Goal: Task Accomplishment & Management: Complete application form

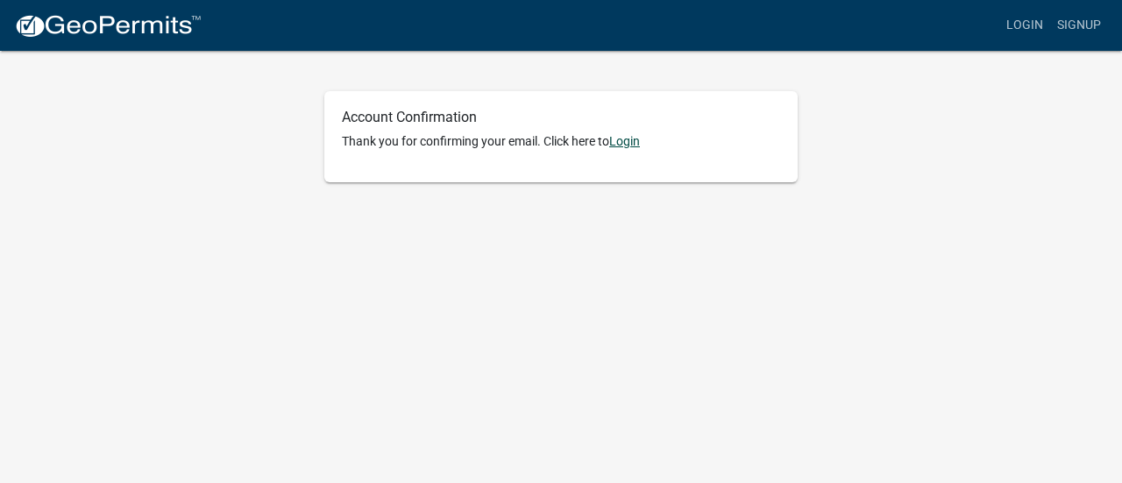
click at [625, 143] on link "Login" at bounding box center [624, 141] width 31 height 14
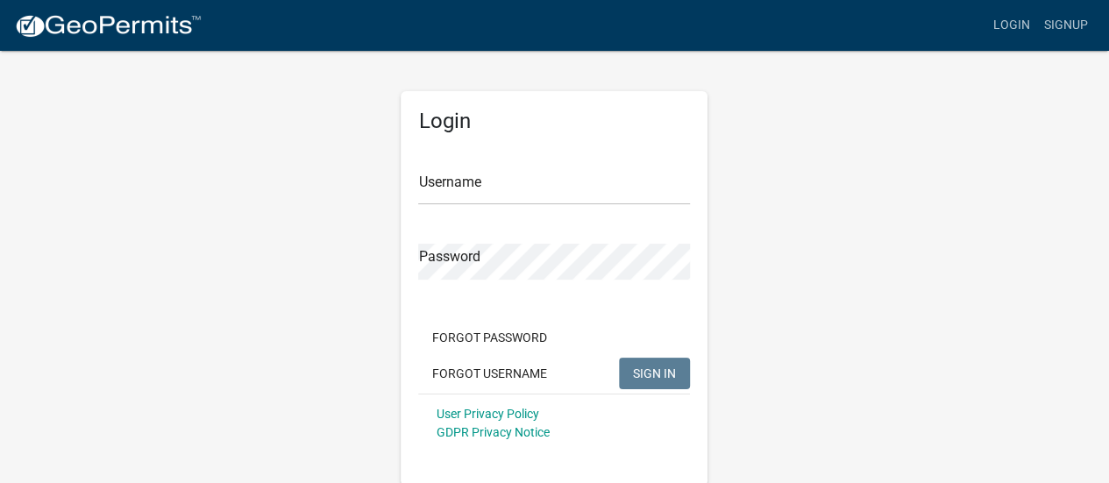
drag, startPoint x: 572, startPoint y: 0, endPoint x: 479, endPoint y: 16, distance: 94.2
click at [479, 16] on div "Login Signup" at bounding box center [655, 25] width 879 height 33
drag, startPoint x: 1007, startPoint y: 0, endPoint x: 287, endPoint y: 195, distance: 746.6
click at [271, 197] on div "Login Username Password Forgot Password Forgot Username SIGN IN User Privacy Po…" at bounding box center [554, 267] width 999 height 437
click at [473, 181] on input "Username" at bounding box center [554, 187] width 272 height 36
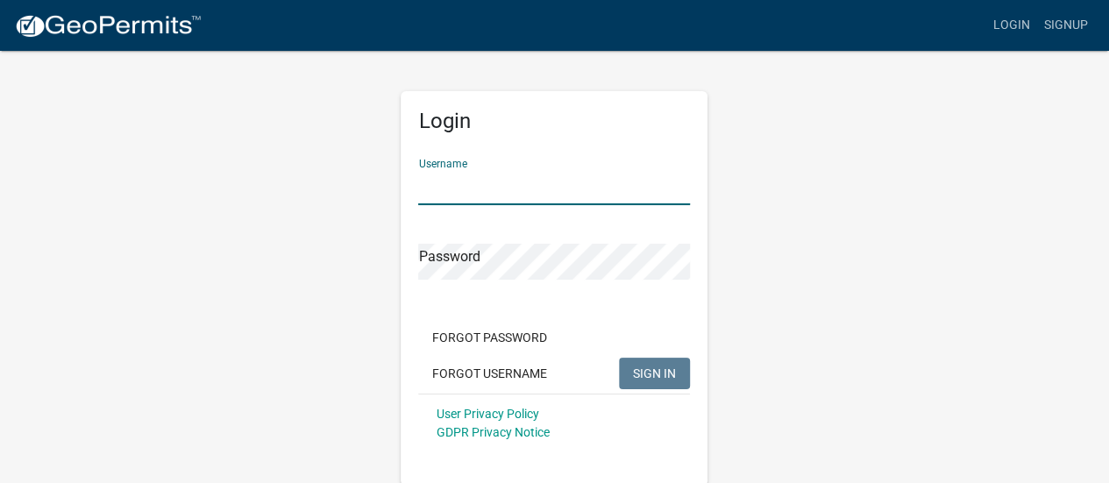
type input "schlichsl"
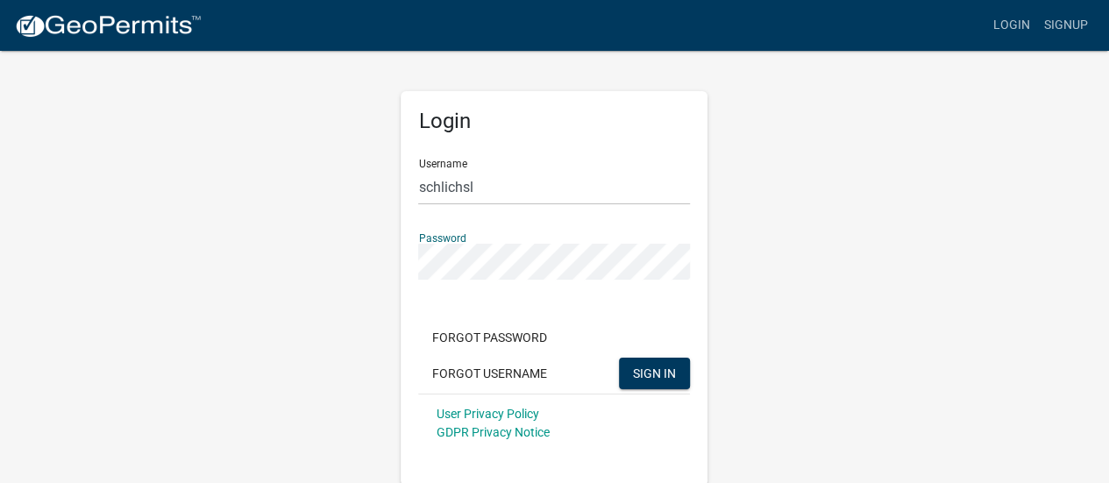
click at [619, 358] on button "SIGN IN" at bounding box center [654, 374] width 71 height 32
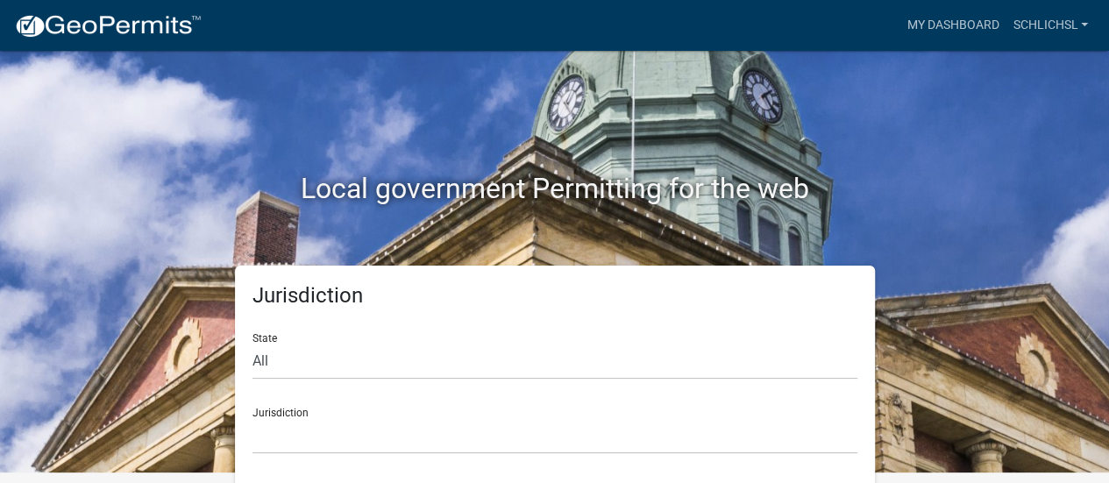
scroll to position [14, 0]
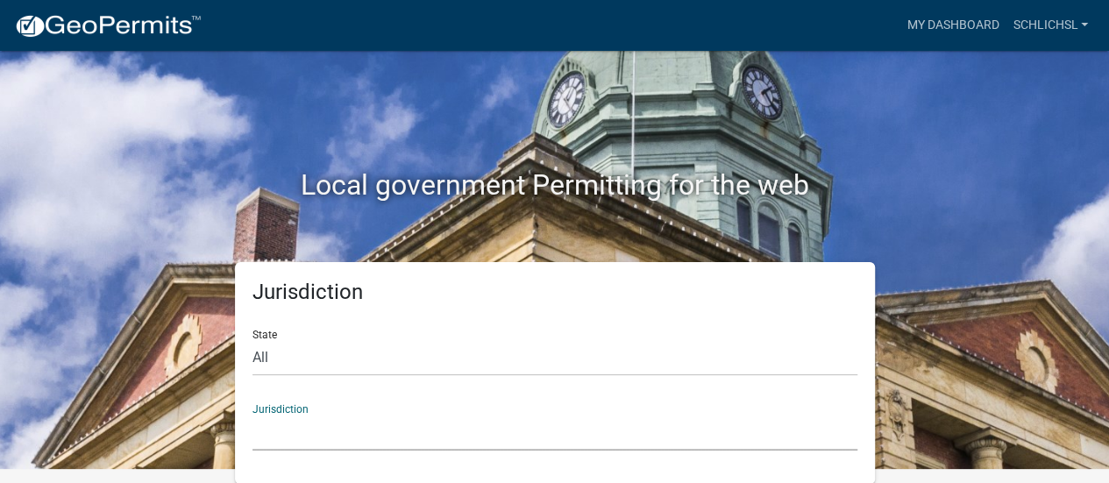
click at [305, 436] on select "[GEOGRAPHIC_DATA], [US_STATE] [GEOGRAPHIC_DATA], [US_STATE][PERSON_NAME][GEOGRA…" at bounding box center [554, 433] width 605 height 36
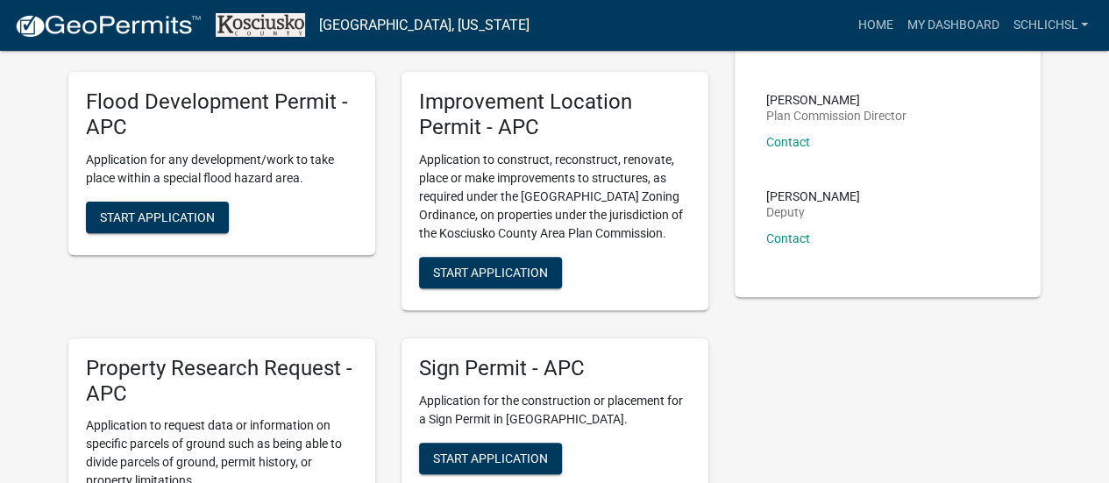
scroll to position [277, 0]
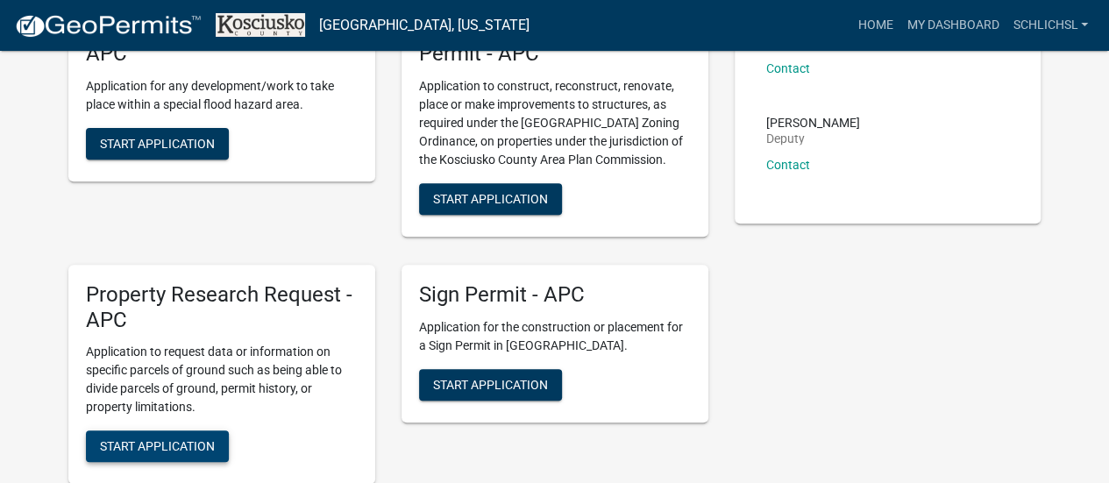
click at [163, 450] on span "Start Application" at bounding box center [157, 446] width 115 height 14
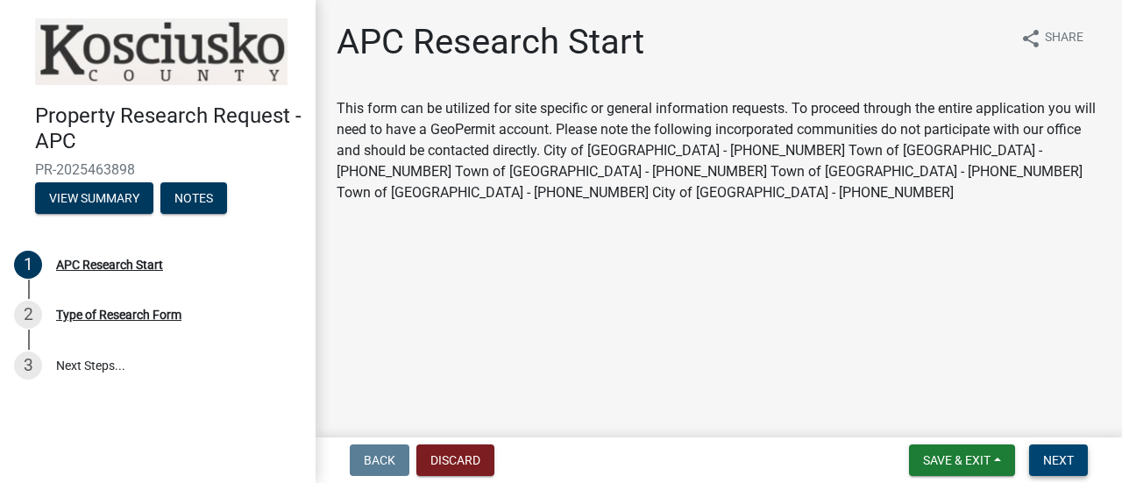
click at [1061, 459] on span "Next" at bounding box center [1058, 460] width 31 height 14
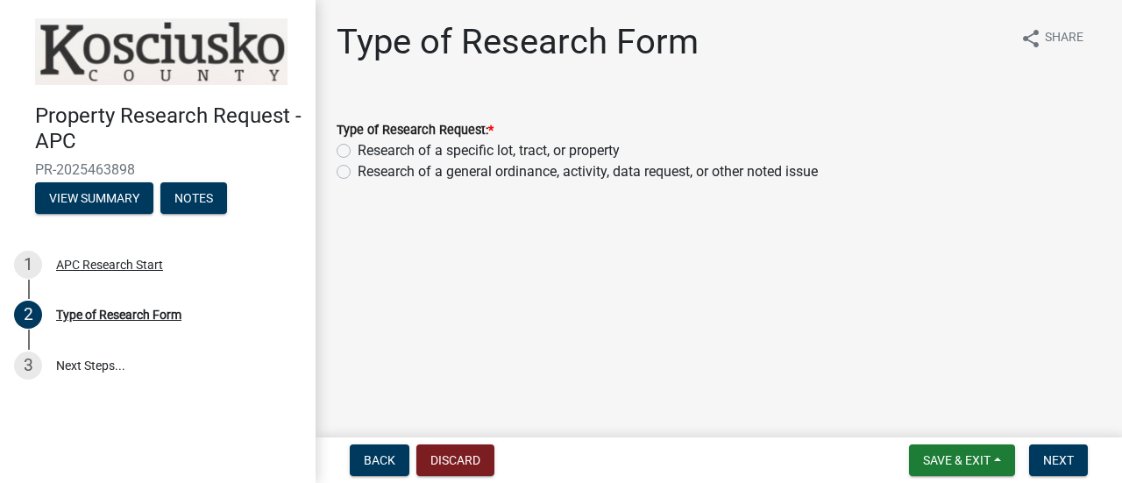
click at [358, 153] on label "Research of a specific lot, tract, or property" at bounding box center [489, 150] width 262 height 21
click at [358, 152] on input "Research of a specific lot, tract, or property" at bounding box center [363, 145] width 11 height 11
radio input "true"
click at [1065, 464] on span "Next" at bounding box center [1058, 460] width 31 height 14
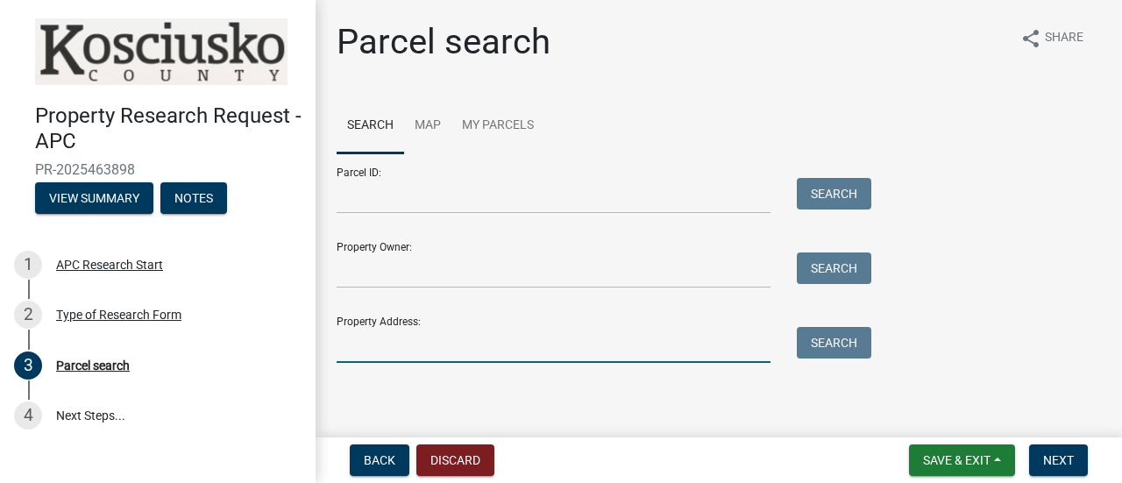
click at [603, 337] on input "Property Address:" at bounding box center [554, 345] width 434 height 36
type input "181 ems b42"
drag, startPoint x: 441, startPoint y: 342, endPoint x: 319, endPoint y: 327, distance: 122.7
click at [319, 327] on div "Parcel search share Share Search Map My Parcels Parcel ID: Search Property Owne…" at bounding box center [719, 200] width 806 height 358
click at [347, 274] on input "Property Owner:" at bounding box center [554, 270] width 434 height 36
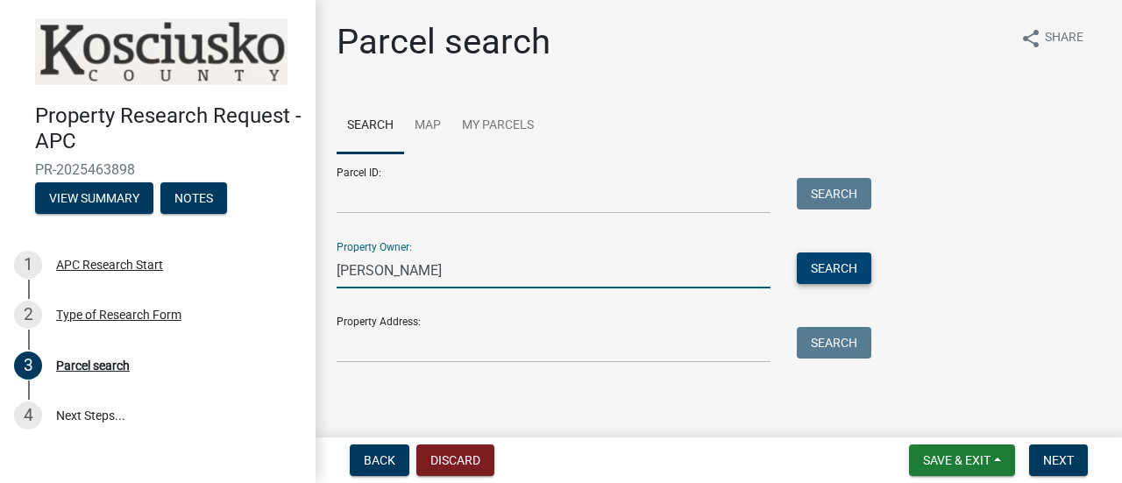
type input "[PERSON_NAME]"
click at [838, 255] on button "Search" at bounding box center [834, 268] width 75 height 32
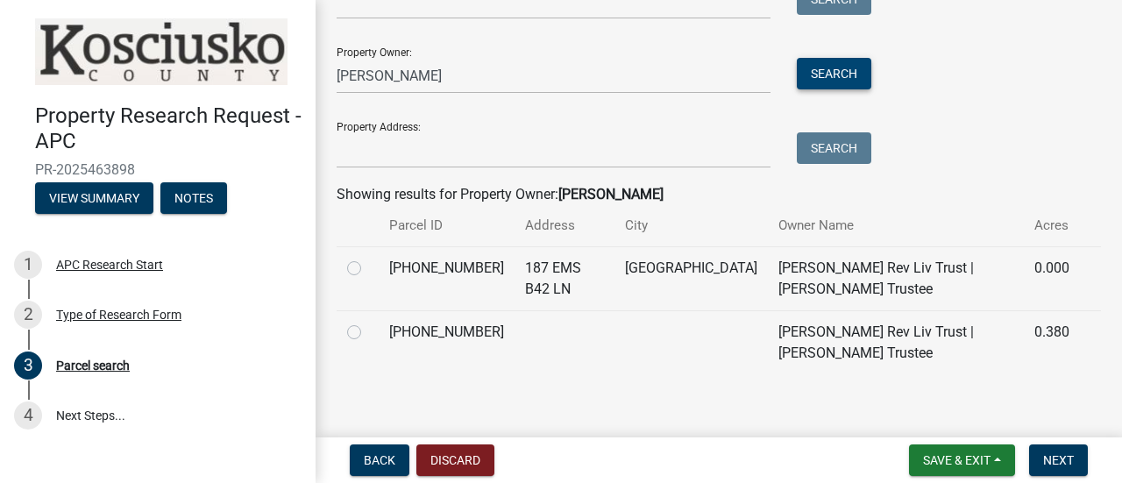
scroll to position [206, 0]
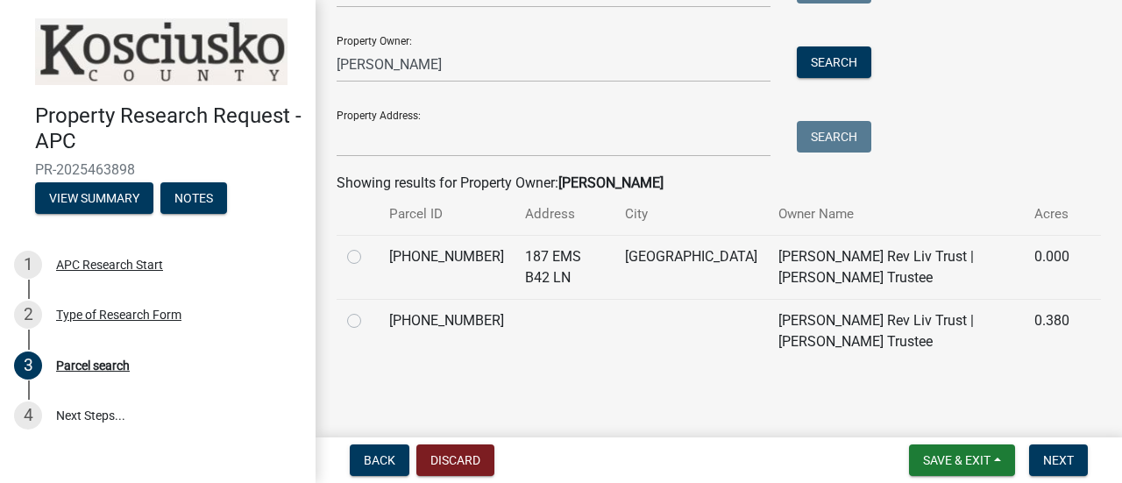
click at [368, 310] on label at bounding box center [368, 310] width 0 height 0
click at [368, 320] on input "radio" at bounding box center [373, 315] width 11 height 11
radio input "true"
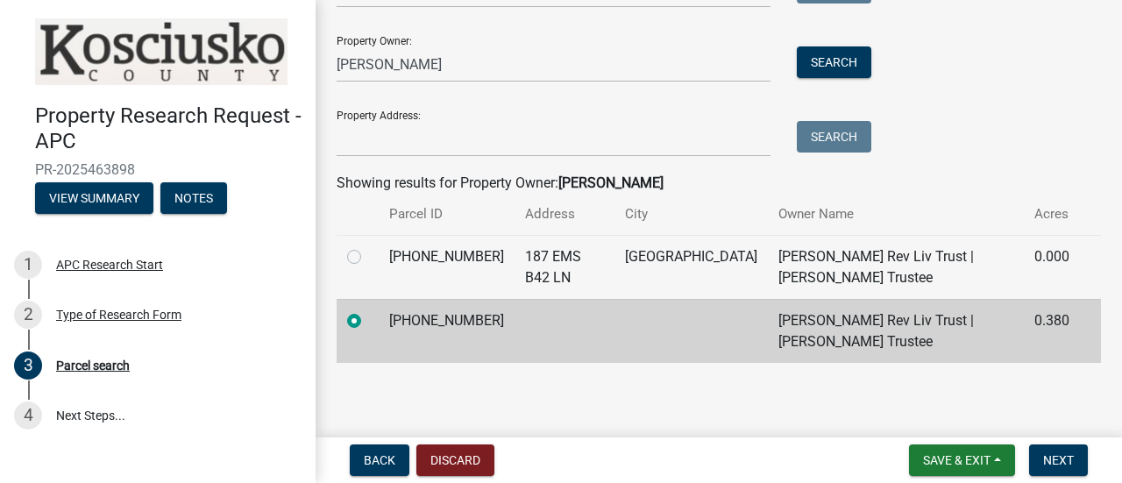
click at [368, 246] on label at bounding box center [368, 246] width 0 height 0
click at [368, 256] on input "radio" at bounding box center [373, 251] width 11 height 11
radio input "true"
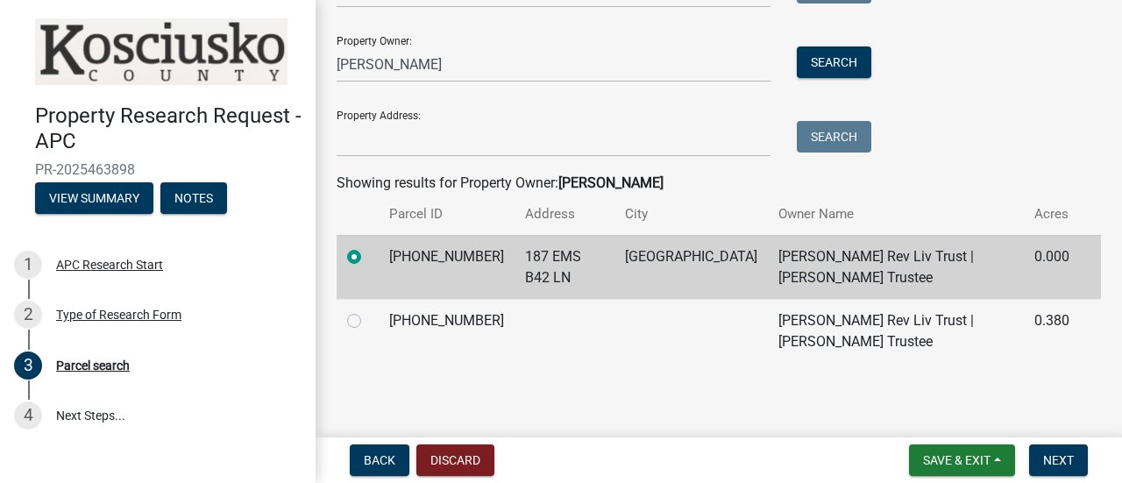
click at [346, 322] on td at bounding box center [358, 331] width 42 height 64
click at [368, 310] on label at bounding box center [368, 310] width 0 height 0
click at [368, 322] on input "radio" at bounding box center [373, 315] width 11 height 11
radio input "true"
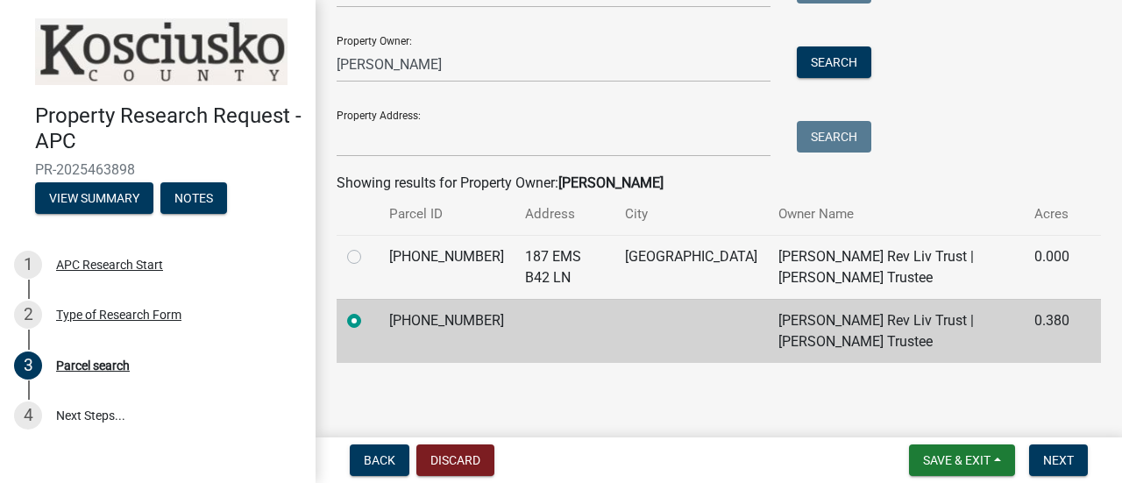
click at [368, 246] on label at bounding box center [368, 246] width 0 height 0
click at [368, 256] on input "radio" at bounding box center [373, 251] width 11 height 11
radio input "true"
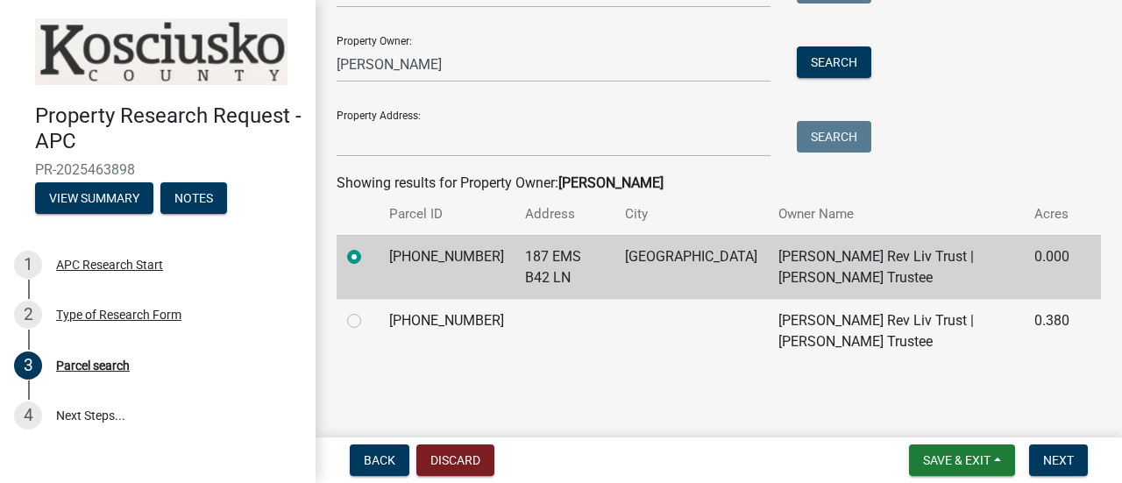
click at [368, 310] on label at bounding box center [368, 310] width 0 height 0
click at [368, 316] on input "radio" at bounding box center [373, 315] width 11 height 11
radio input "true"
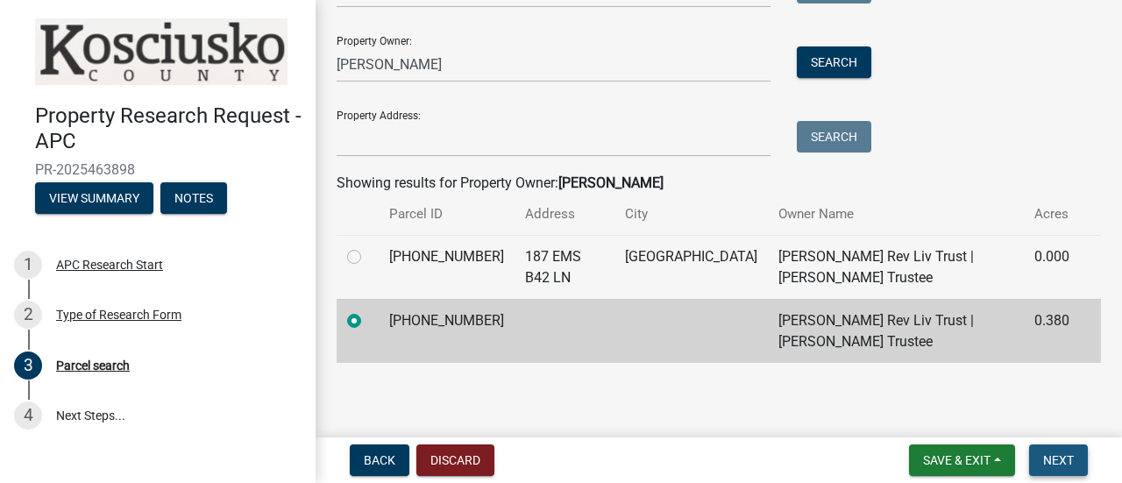
click at [1055, 460] on span "Next" at bounding box center [1058, 460] width 31 height 14
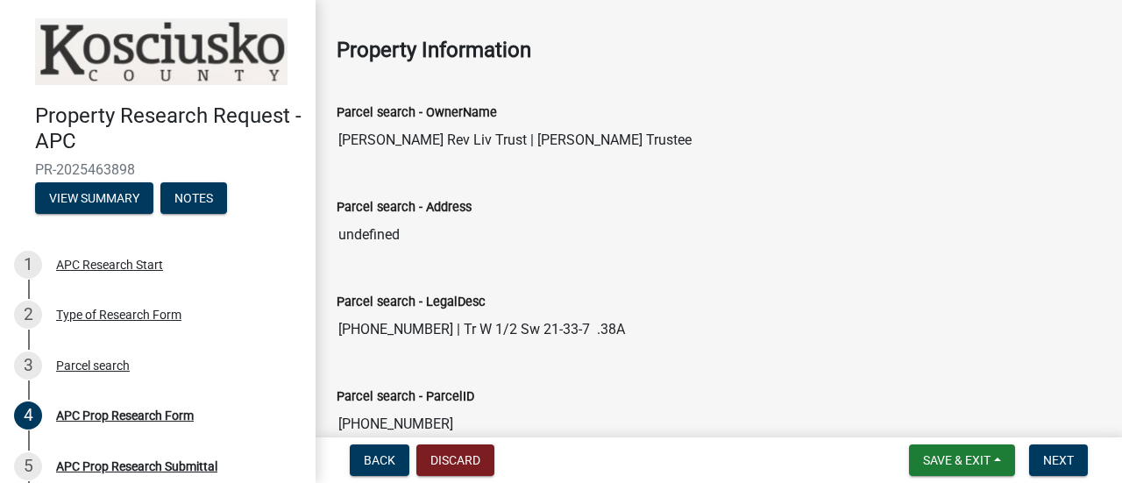
scroll to position [88, 0]
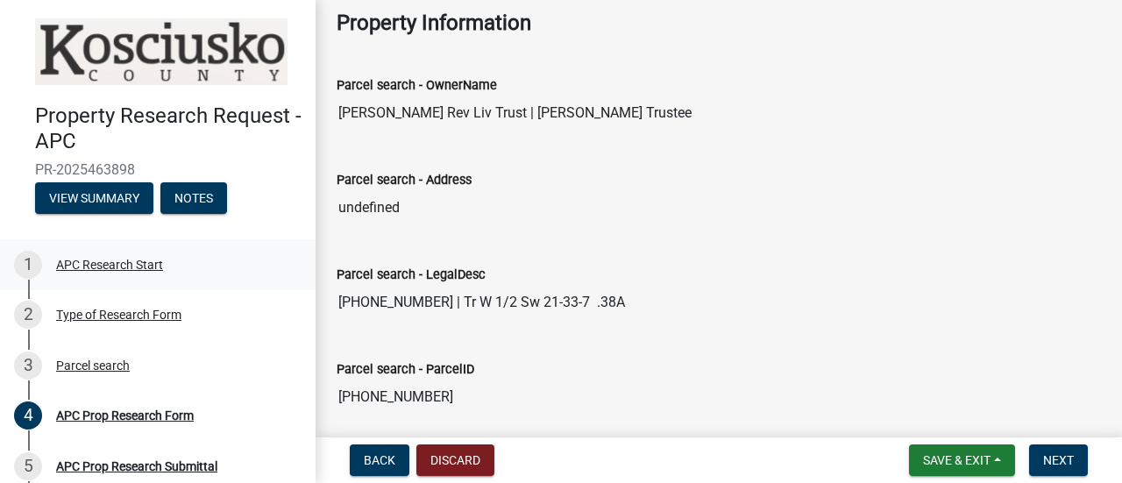
drag, startPoint x: 598, startPoint y: 300, endPoint x: 289, endPoint y: 276, distance: 309.4
click at [289, 276] on div "Property Research Request - APC PR-2025463898 View Summary Notes 1 APC Research…" at bounding box center [561, 241] width 1122 height 483
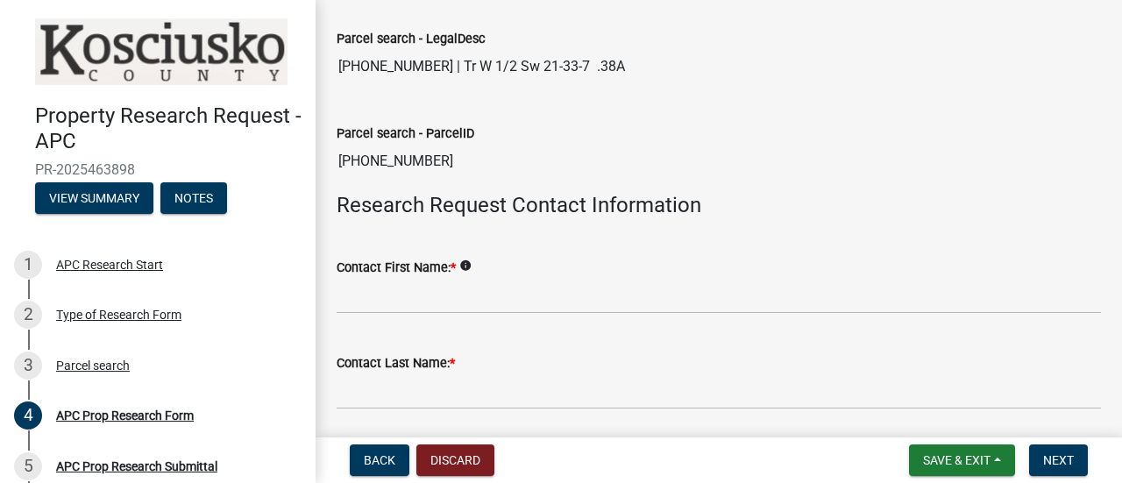
scroll to position [351, 0]
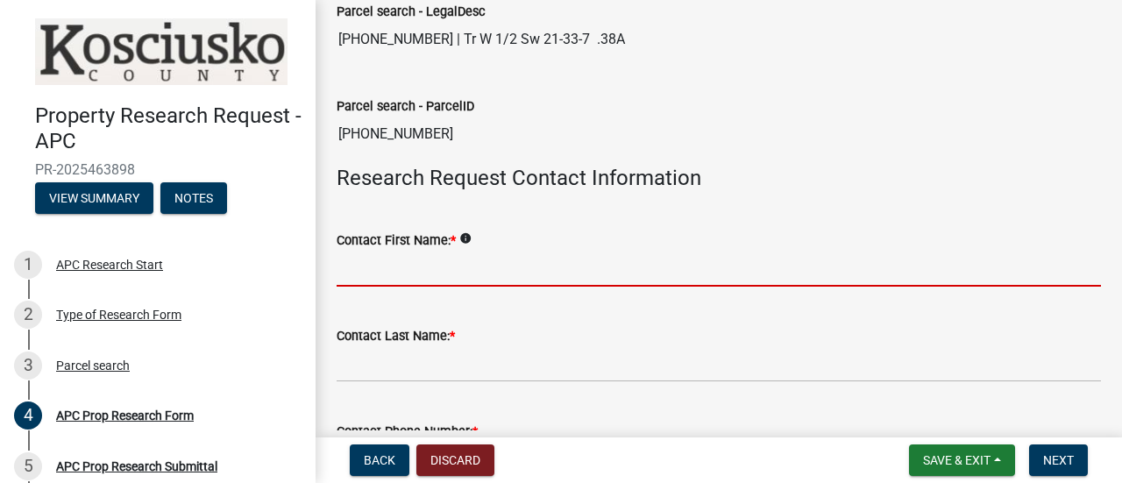
click at [536, 260] on input "Contact First Name: *" at bounding box center [719, 269] width 764 height 36
type input "[PERSON_NAME]"
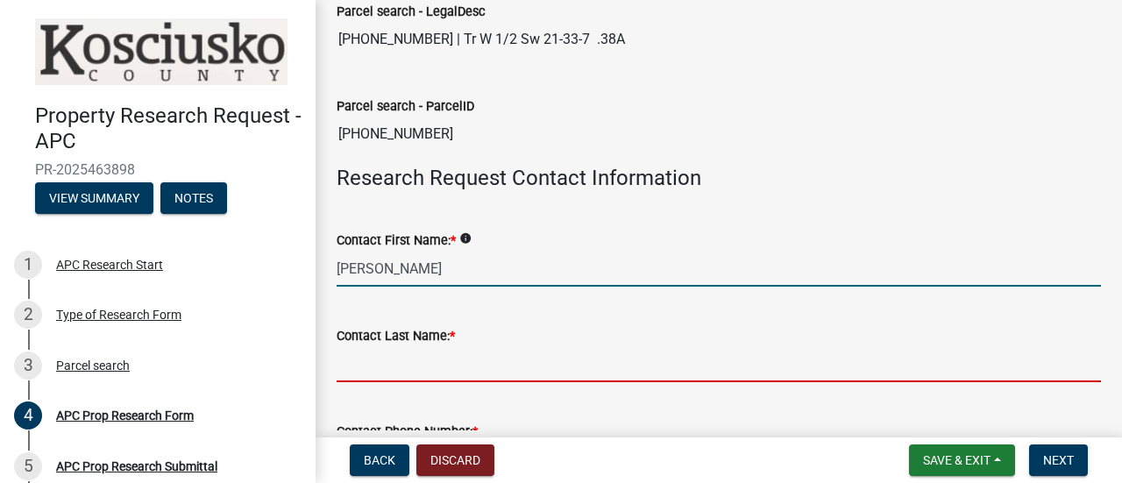
click at [465, 359] on input "Contact Last Name: *" at bounding box center [719, 364] width 764 height 36
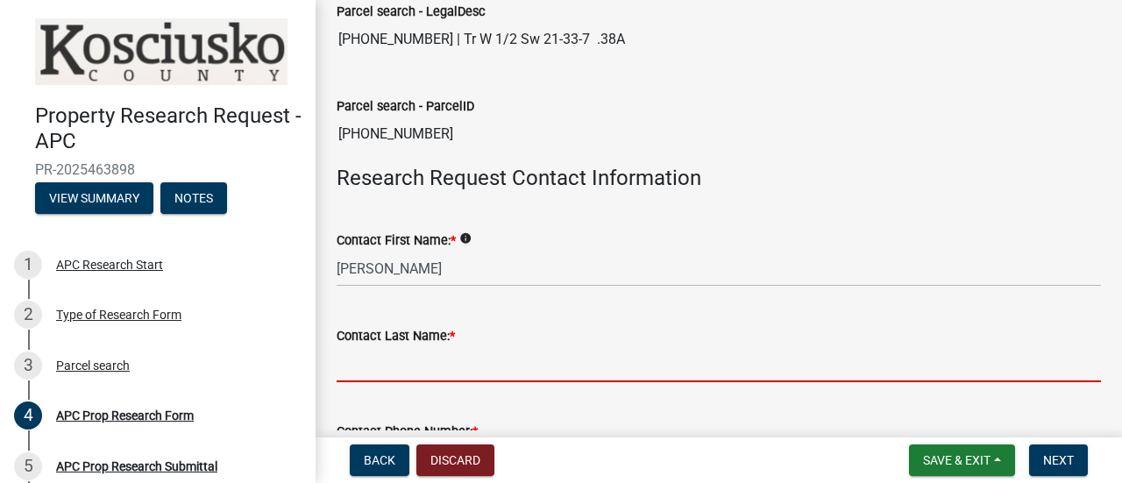
type input "Schlichtenmyer"
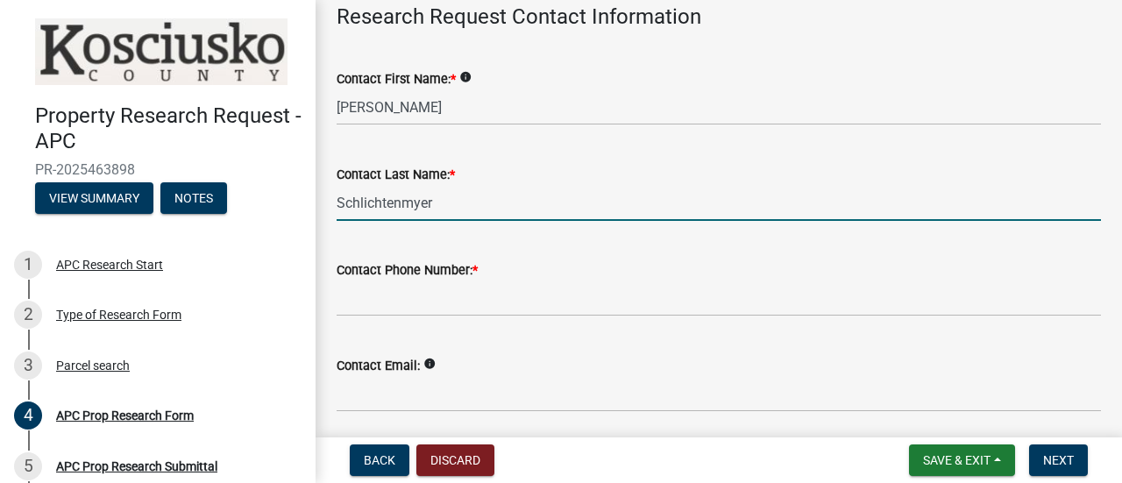
scroll to position [526, 0]
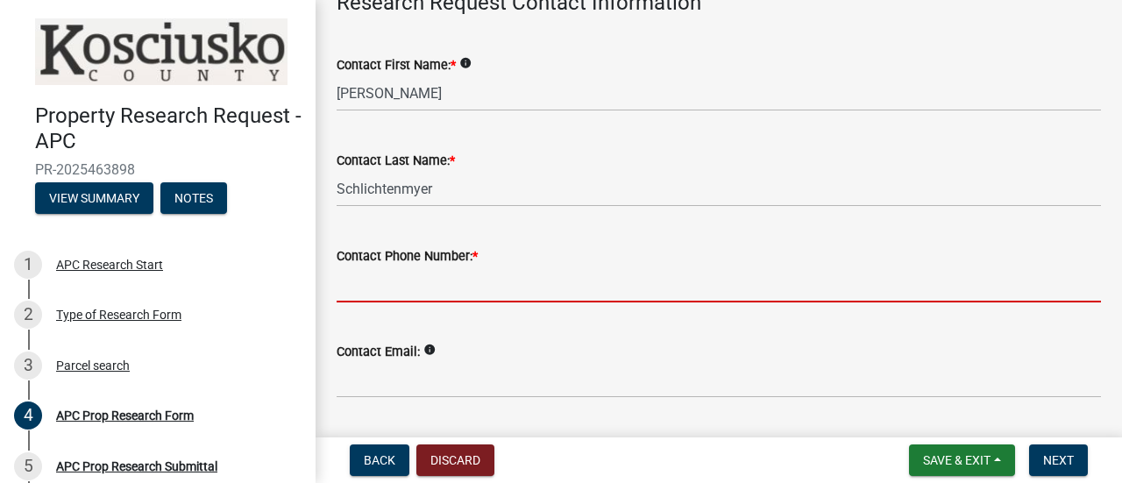
click at [456, 284] on input "Contact Phone Number: *" at bounding box center [719, 284] width 764 height 36
type input "[PHONE_NUMBER]"
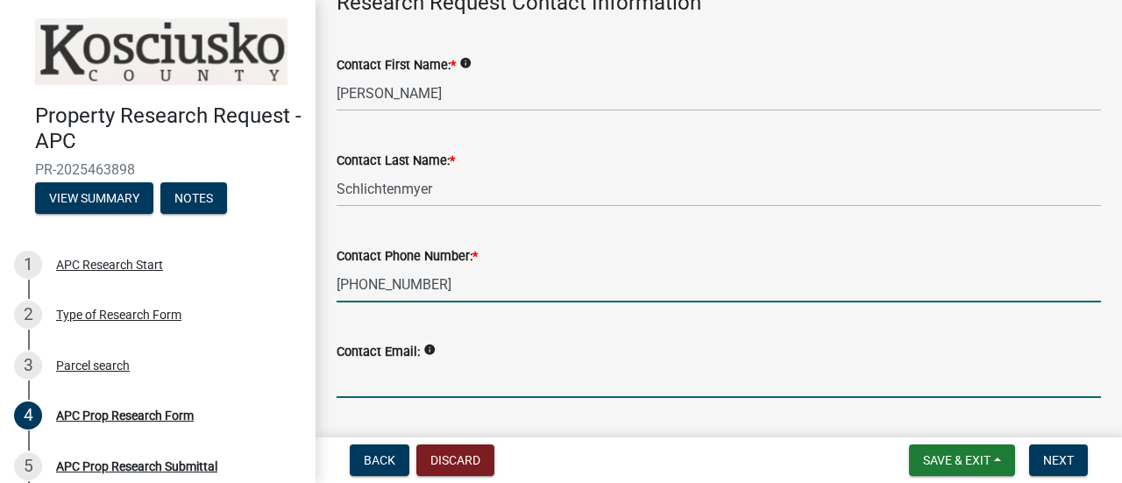
click at [451, 373] on input "Contact Email:" at bounding box center [719, 380] width 764 height 36
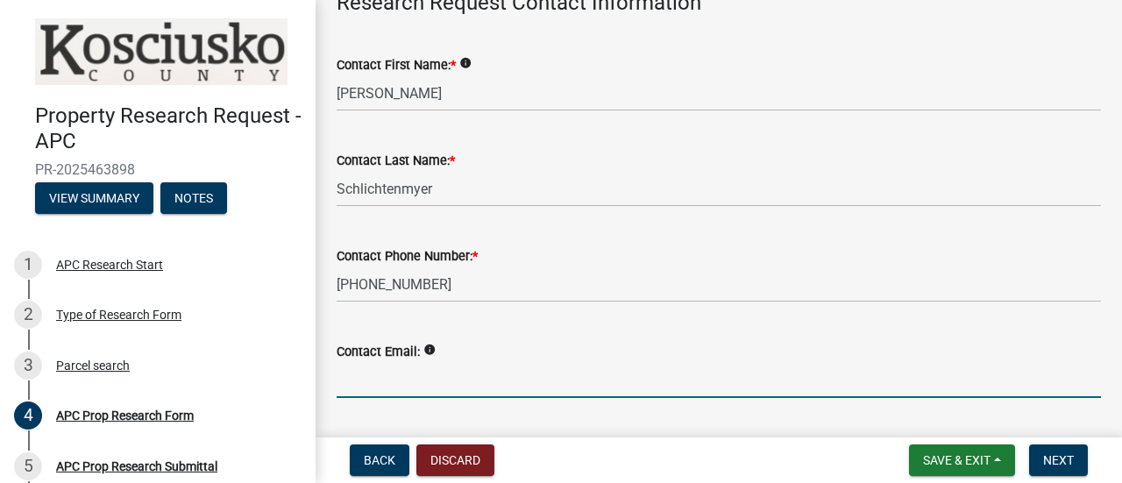
type input "[EMAIL_ADDRESS][DOMAIN_NAME]"
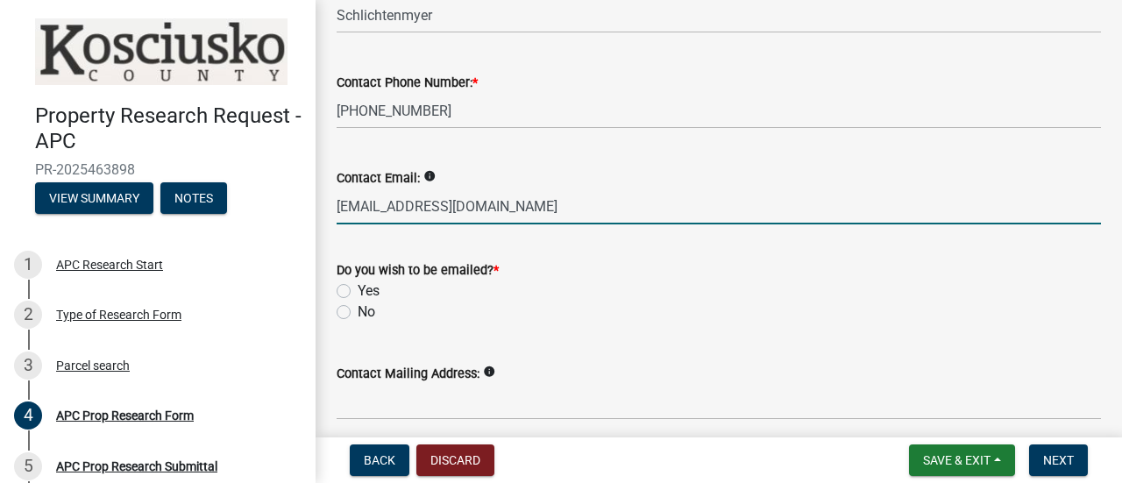
scroll to position [701, 0]
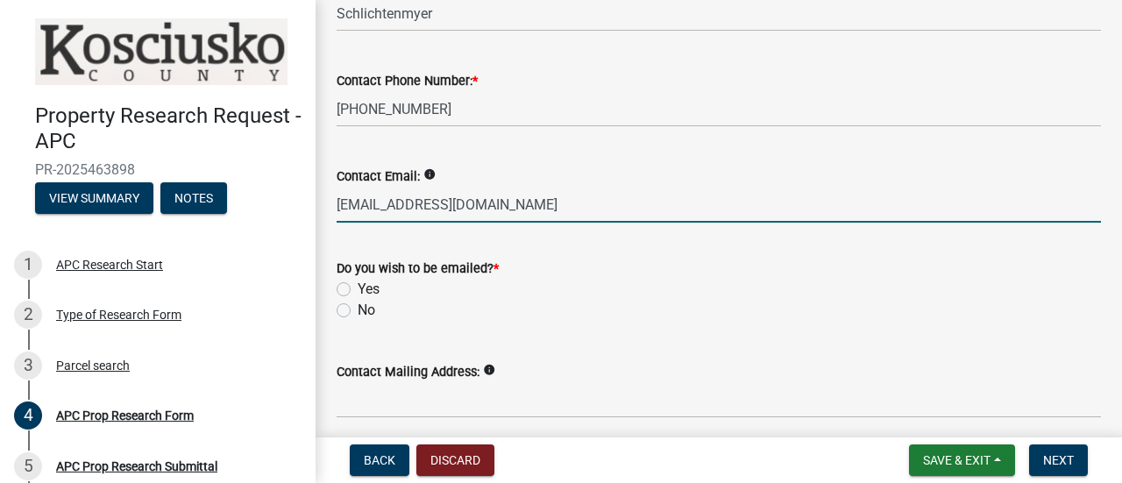
click at [358, 287] on label "Yes" at bounding box center [369, 289] width 22 height 21
click at [358, 287] on input "Yes" at bounding box center [363, 284] width 11 height 11
radio input "true"
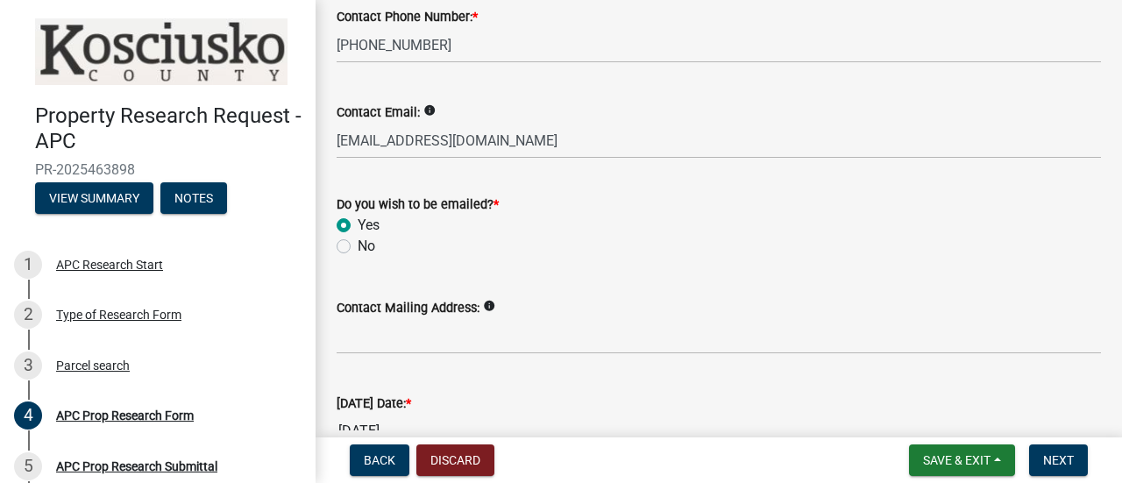
scroll to position [789, 0]
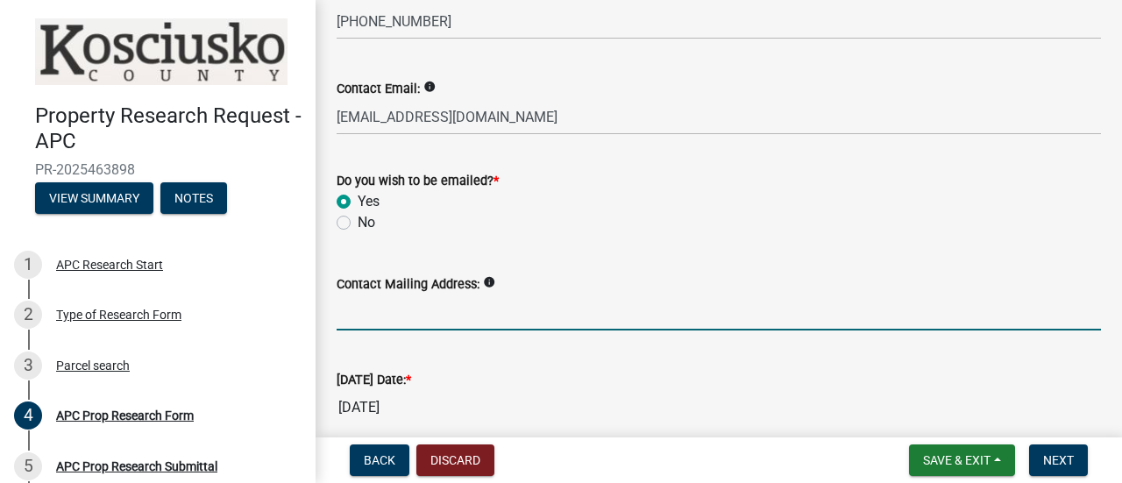
click at [518, 315] on input "Contact Mailing Address:" at bounding box center [719, 313] width 764 height 36
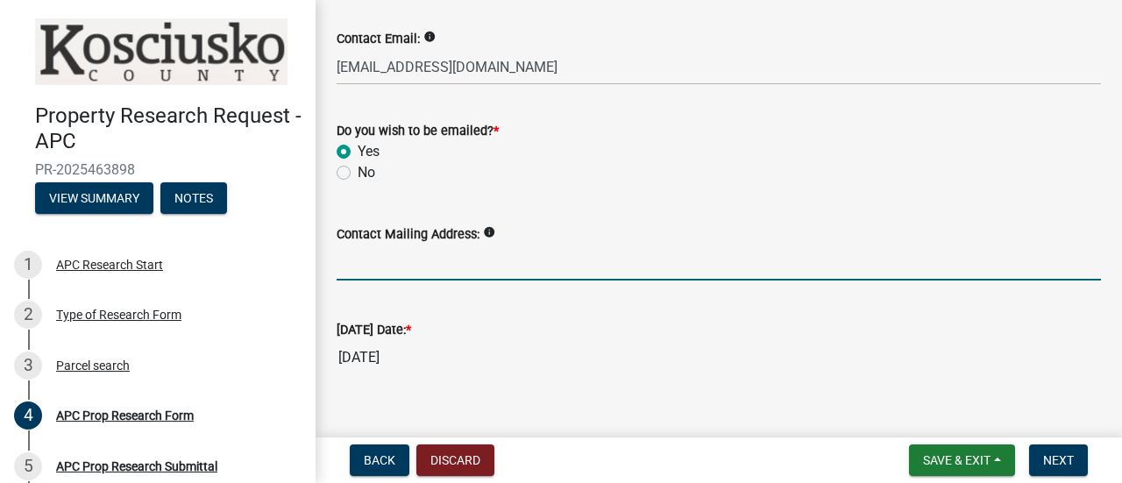
scroll to position [863, 0]
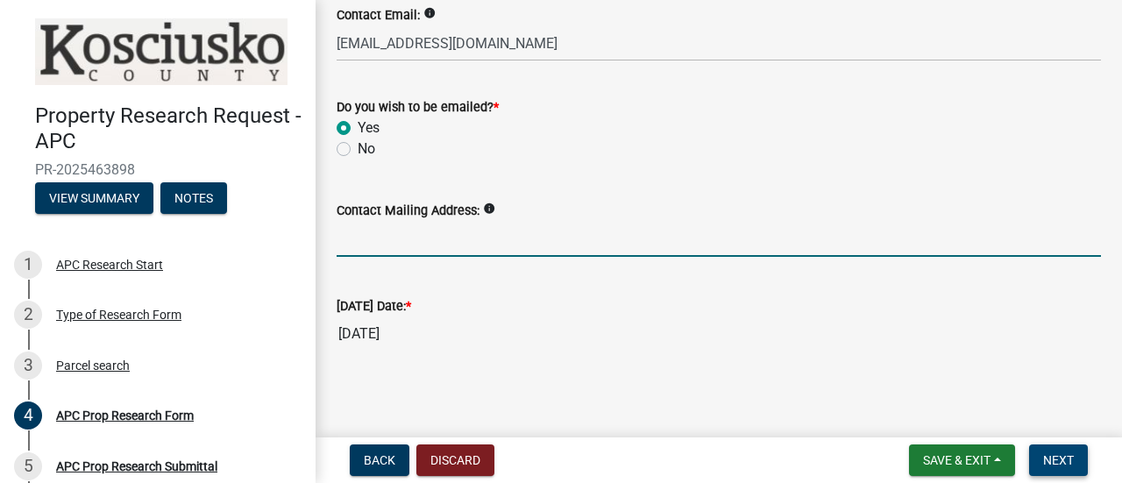
click at [1061, 457] on span "Next" at bounding box center [1058, 460] width 31 height 14
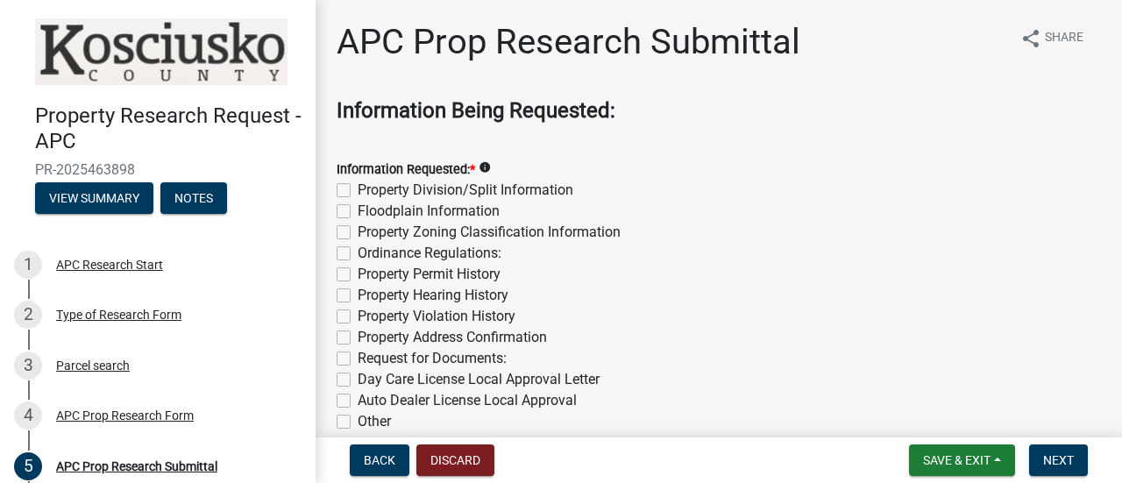
click at [358, 190] on label "Property Division/Split Information" at bounding box center [466, 190] width 216 height 21
click at [358, 190] on input "Property Division/Split Information" at bounding box center [363, 185] width 11 height 11
checkbox input "true"
checkbox input "false"
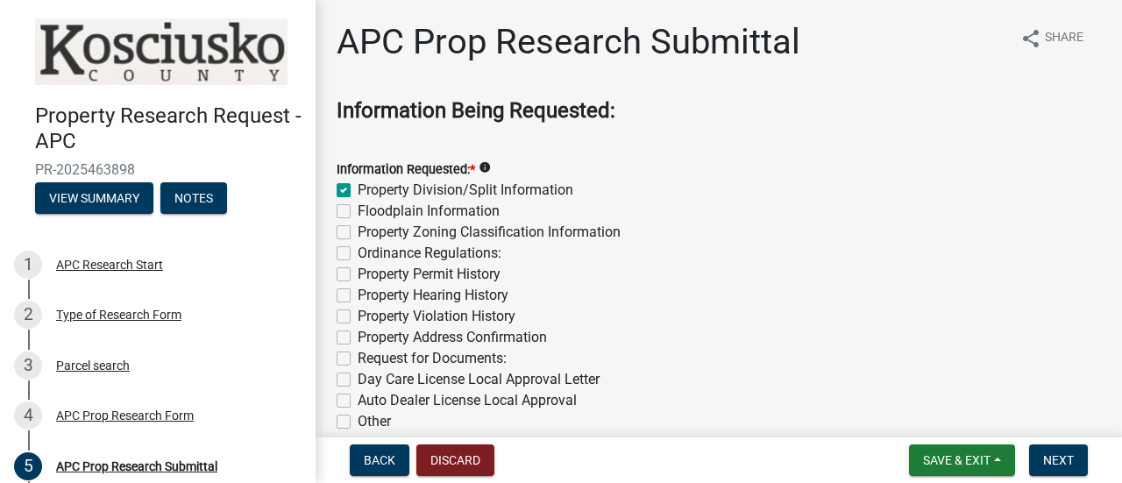
checkbox input "false"
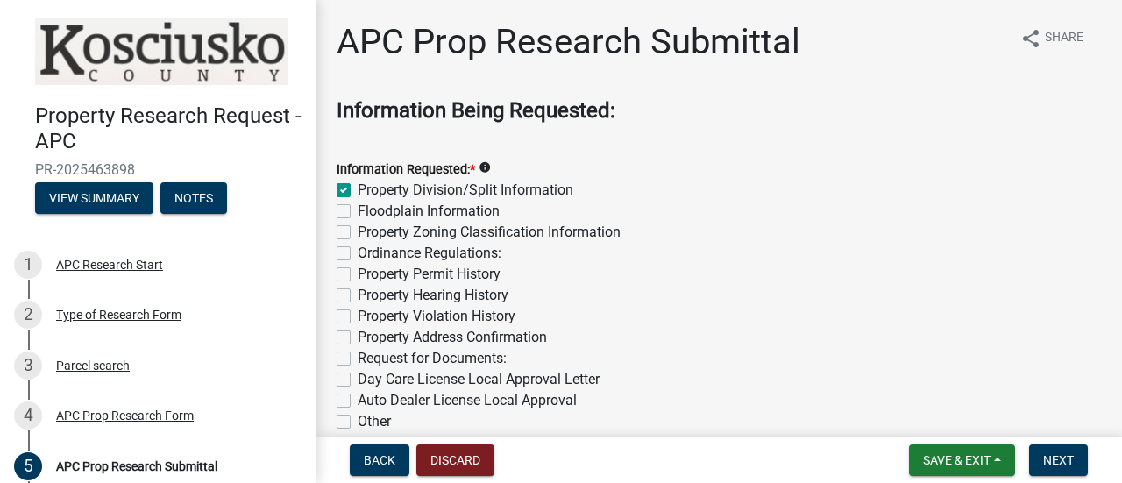
checkbox input "false"
click at [358, 209] on label "Floodplain Information" at bounding box center [429, 211] width 142 height 21
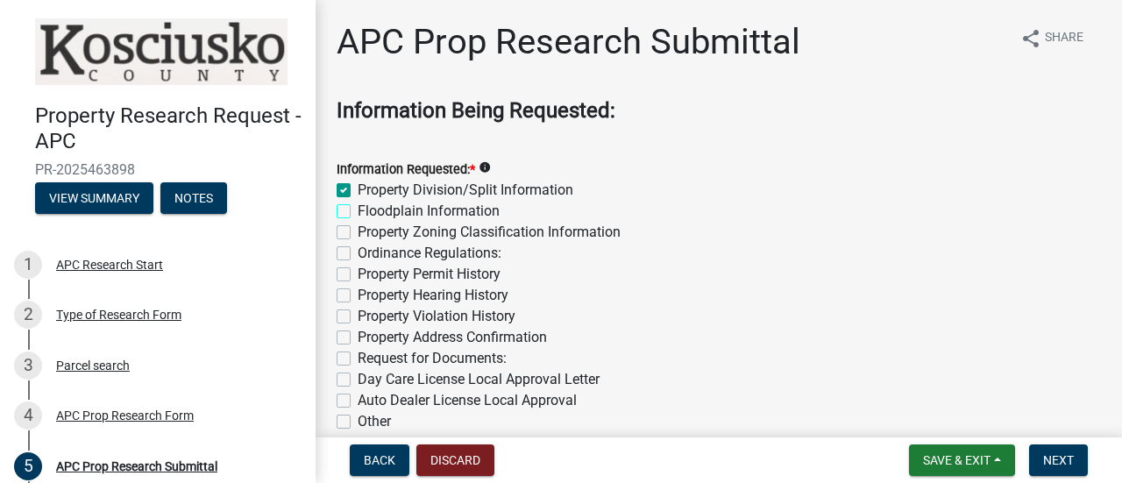
click at [358, 209] on input "Floodplain Information" at bounding box center [363, 206] width 11 height 11
checkbox input "true"
checkbox input "false"
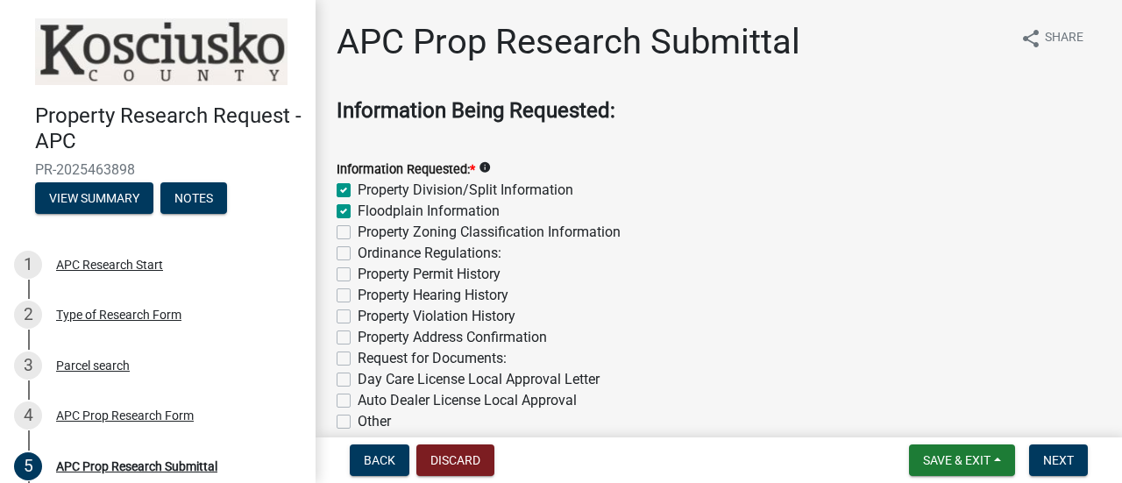
checkbox input "false"
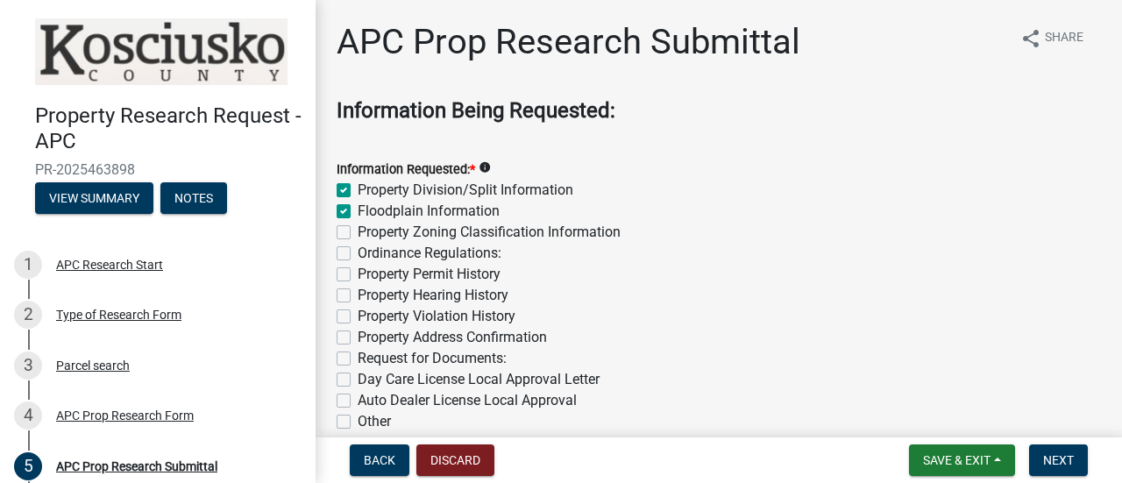
checkbox input "false"
click at [358, 238] on label "Property Zoning Classification Information" at bounding box center [489, 232] width 263 height 21
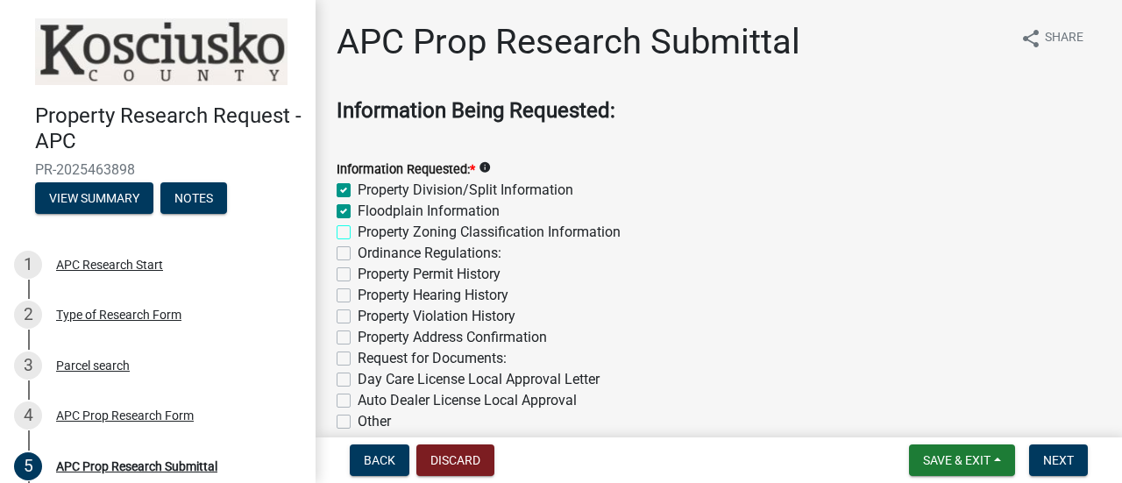
click at [358, 233] on input "Property Zoning Classification Information" at bounding box center [363, 227] width 11 height 11
checkbox input "true"
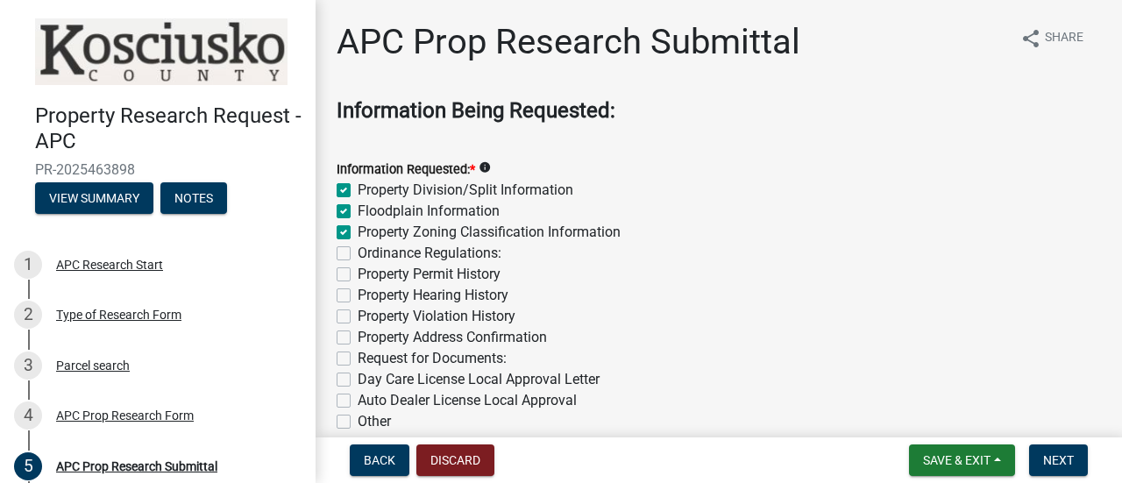
checkbox input "false"
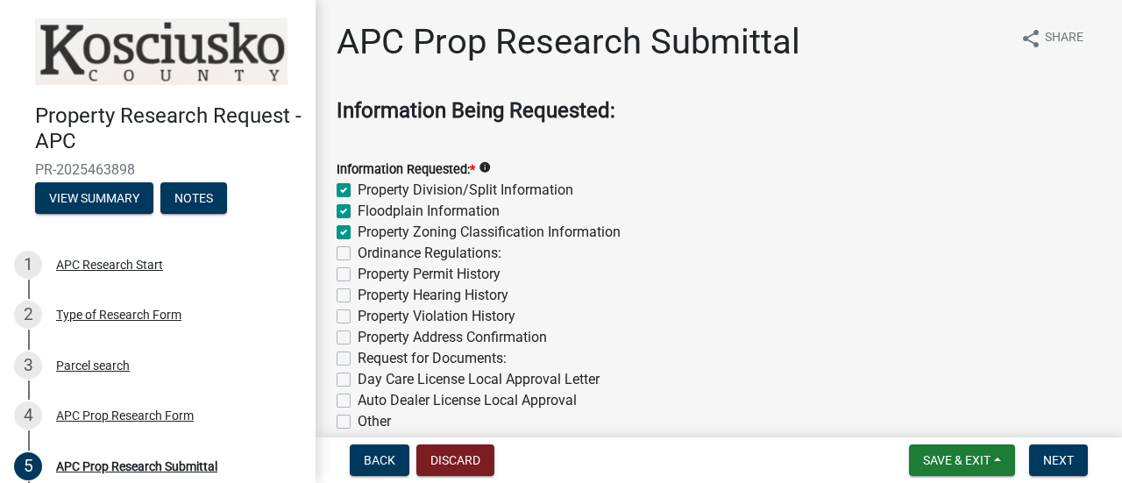
checkbox input "false"
click at [358, 251] on label "Ordinance Regulations:" at bounding box center [430, 253] width 144 height 21
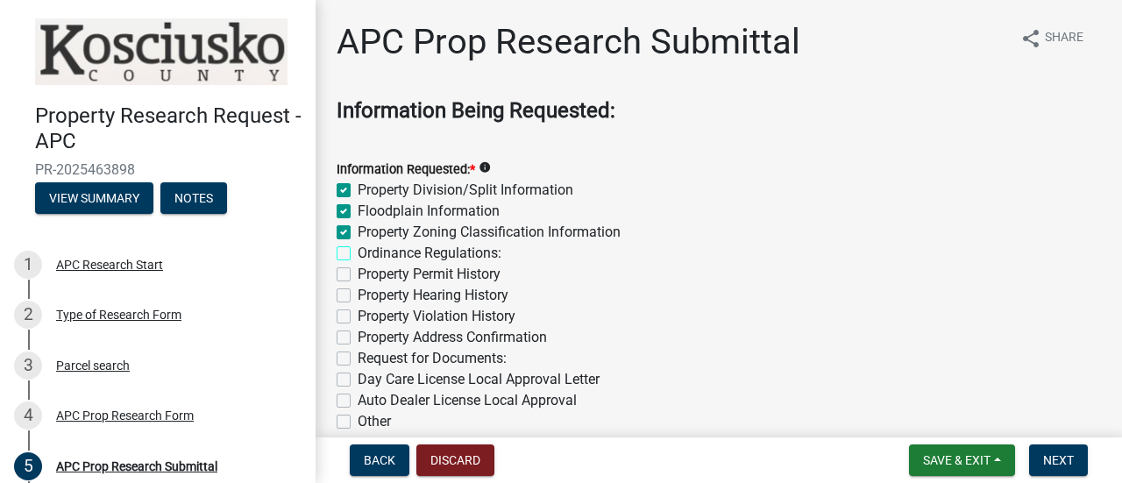
click at [358, 251] on input "Ordinance Regulations:" at bounding box center [363, 248] width 11 height 11
checkbox input "true"
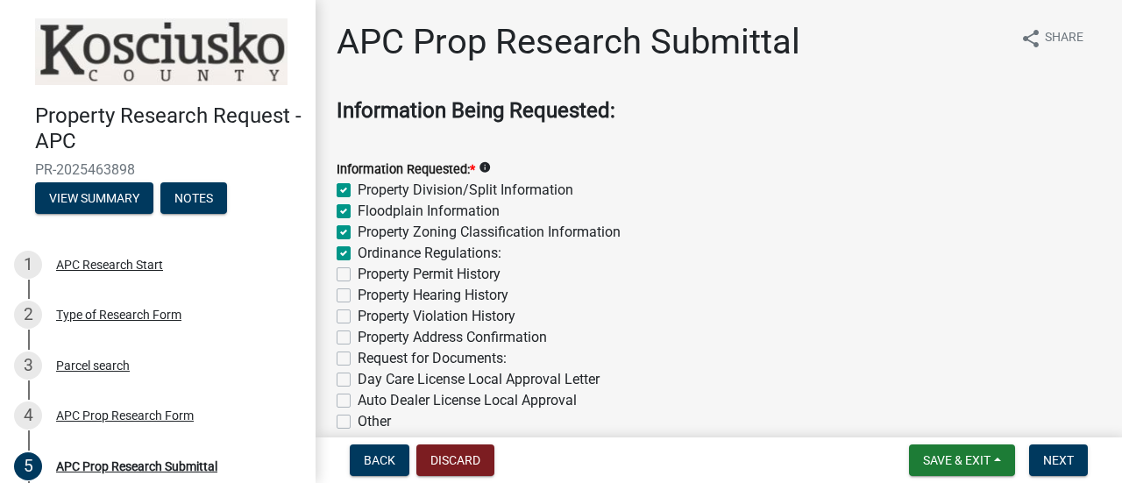
checkbox input "true"
checkbox input "false"
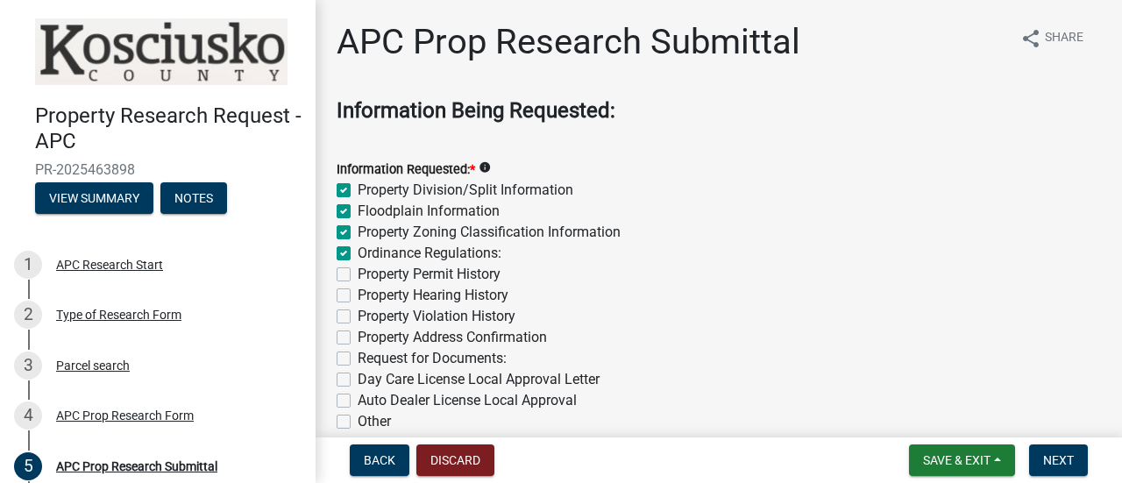
checkbox input "false"
click at [358, 273] on label "Property Permit History" at bounding box center [429, 274] width 143 height 21
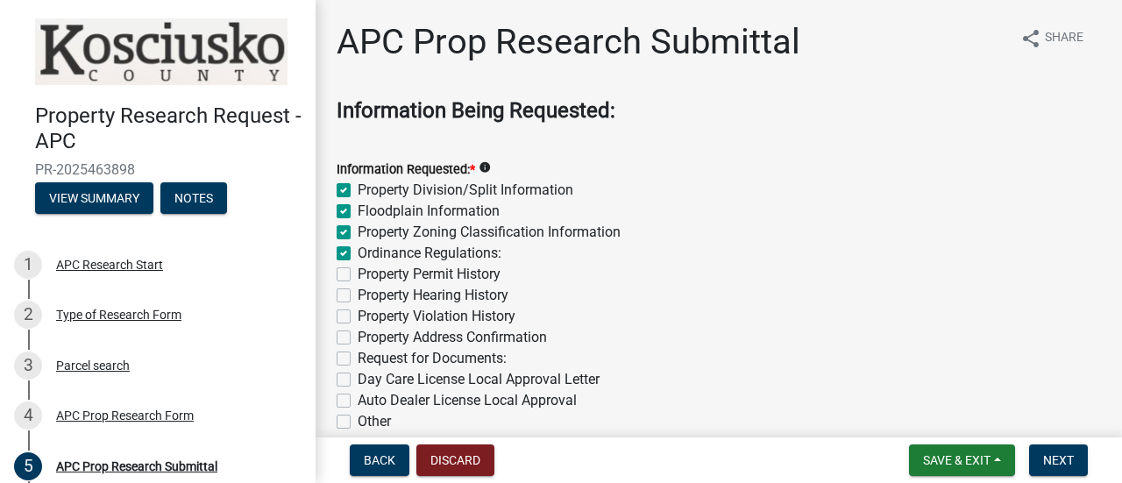
click at [358, 273] on input "Property Permit History" at bounding box center [363, 269] width 11 height 11
checkbox input "true"
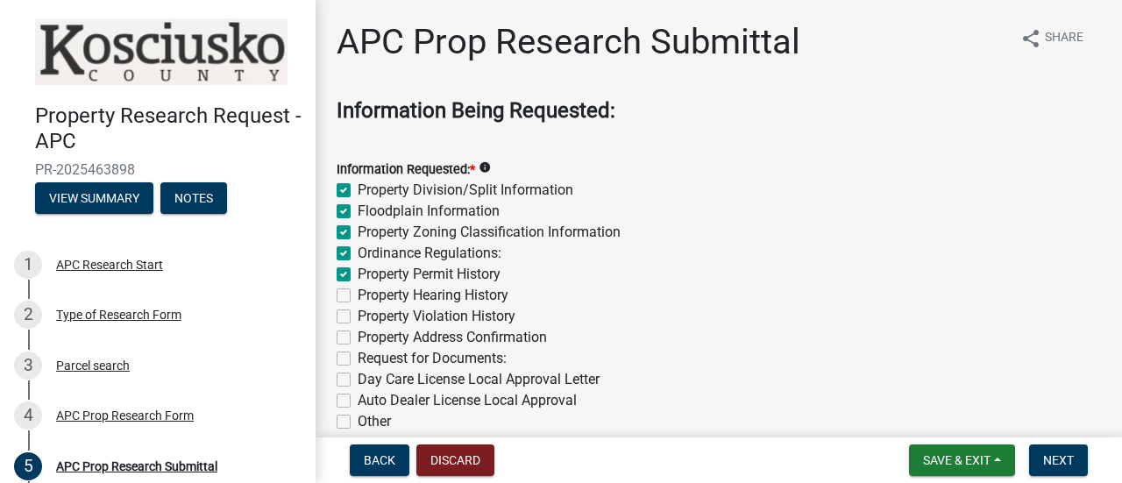
checkbox input "true"
checkbox input "false"
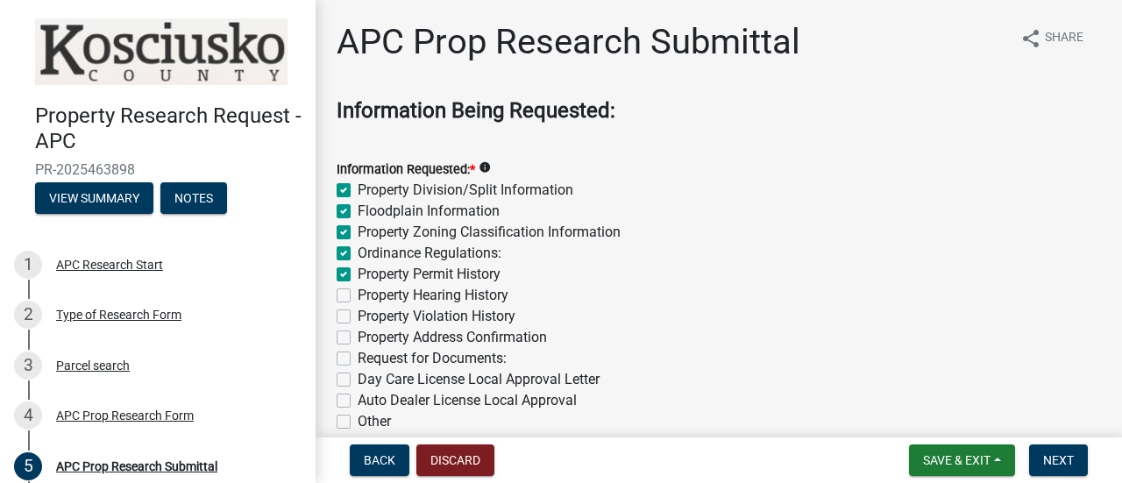
checkbox input "false"
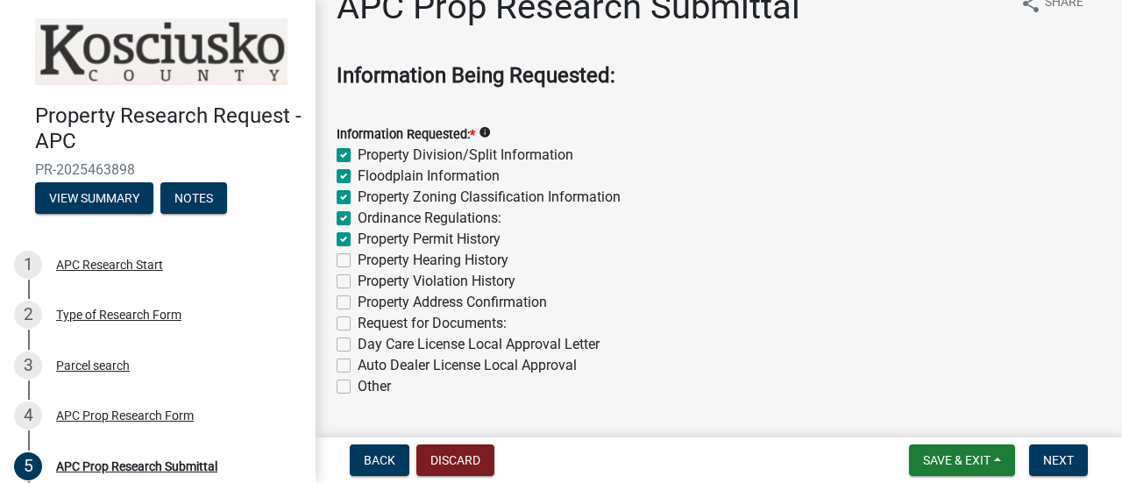
scroll to position [88, 0]
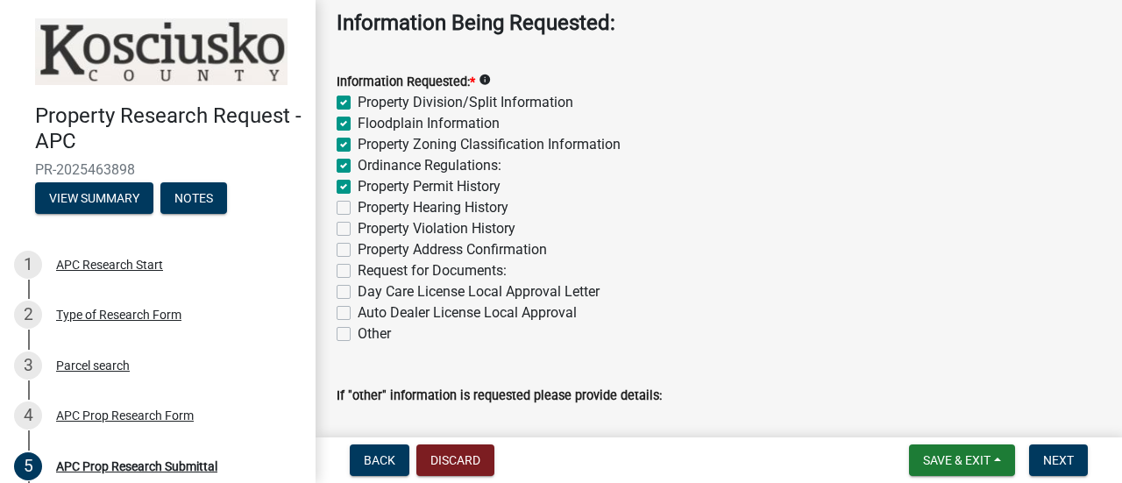
click at [358, 274] on label "Request for Documents:" at bounding box center [432, 270] width 149 height 21
click at [358, 272] on input "Request for Documents:" at bounding box center [363, 265] width 11 height 11
checkbox input "true"
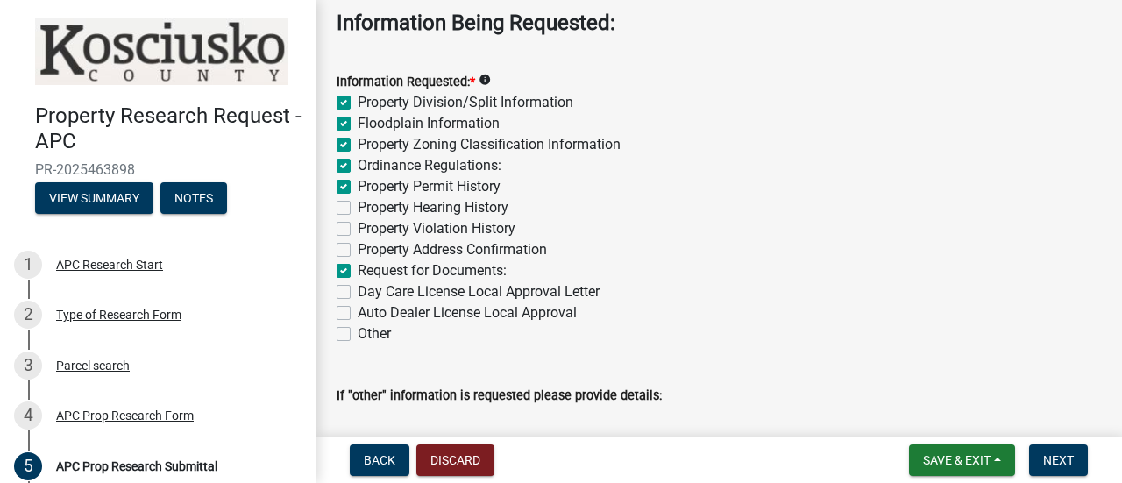
checkbox input "true"
checkbox input "false"
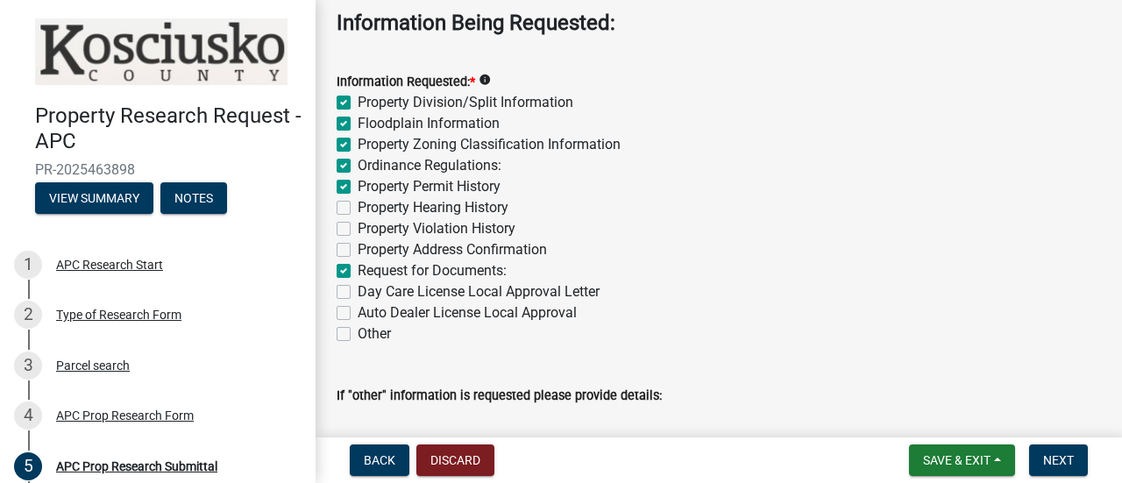
checkbox input "false"
checkbox input "true"
checkbox input "false"
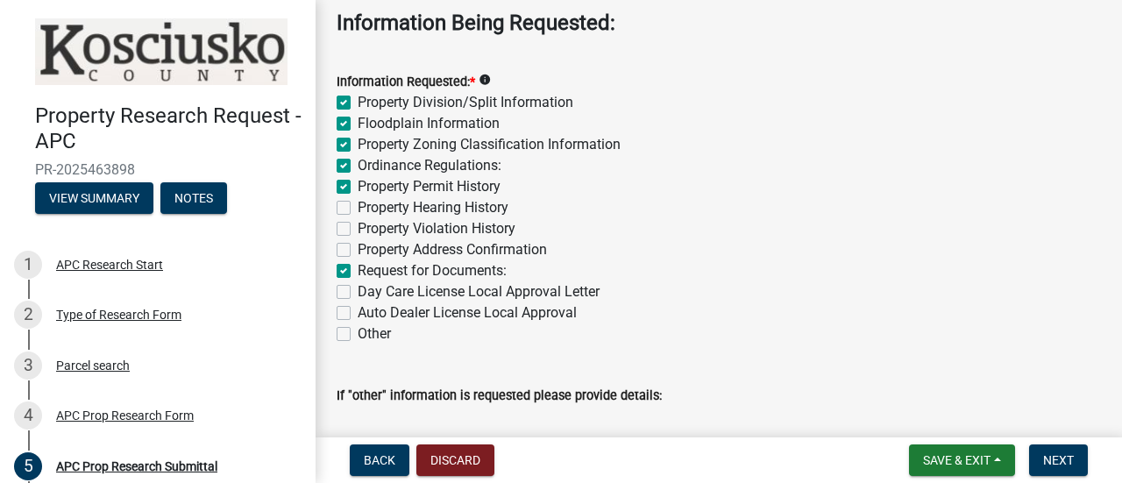
click at [358, 274] on label "Request for Documents:" at bounding box center [432, 270] width 149 height 21
click at [358, 272] on input "Request for Documents:" at bounding box center [363, 265] width 11 height 11
checkbox input "false"
checkbox input "true"
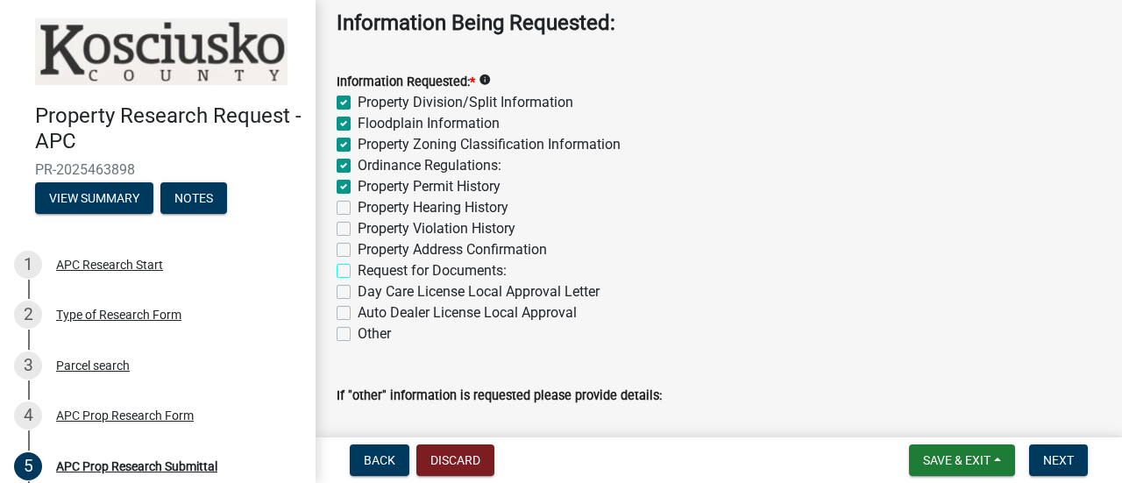
checkbox input "true"
checkbox input "false"
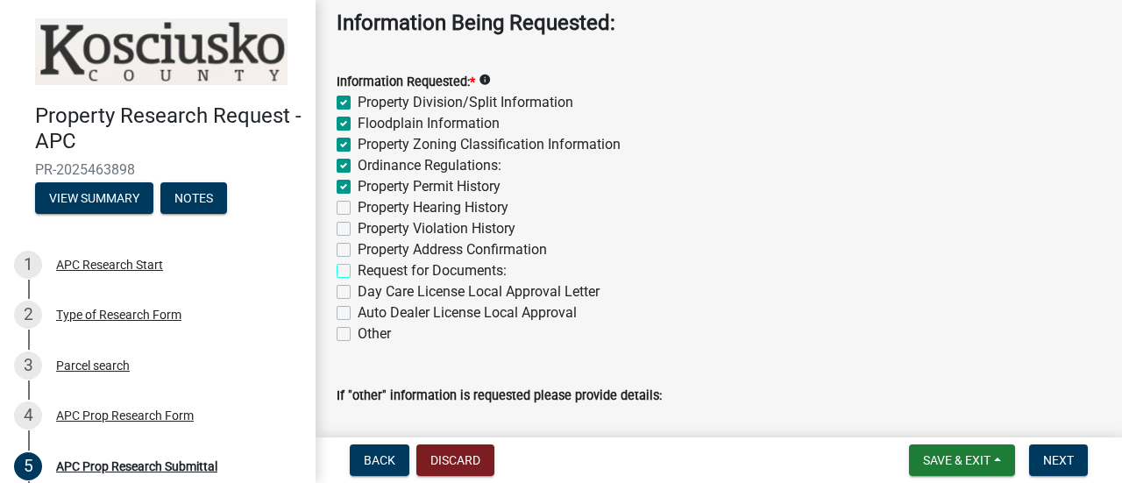
checkbox input "false"
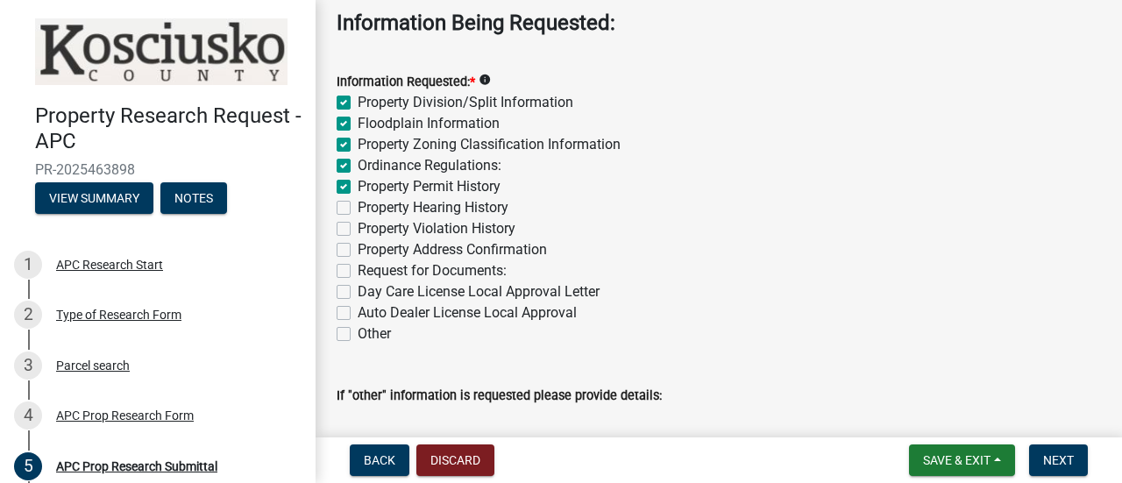
click at [358, 255] on label "Property Address Confirmation" at bounding box center [452, 249] width 189 height 21
click at [358, 251] on input "Property Address Confirmation" at bounding box center [363, 244] width 11 height 11
checkbox input "true"
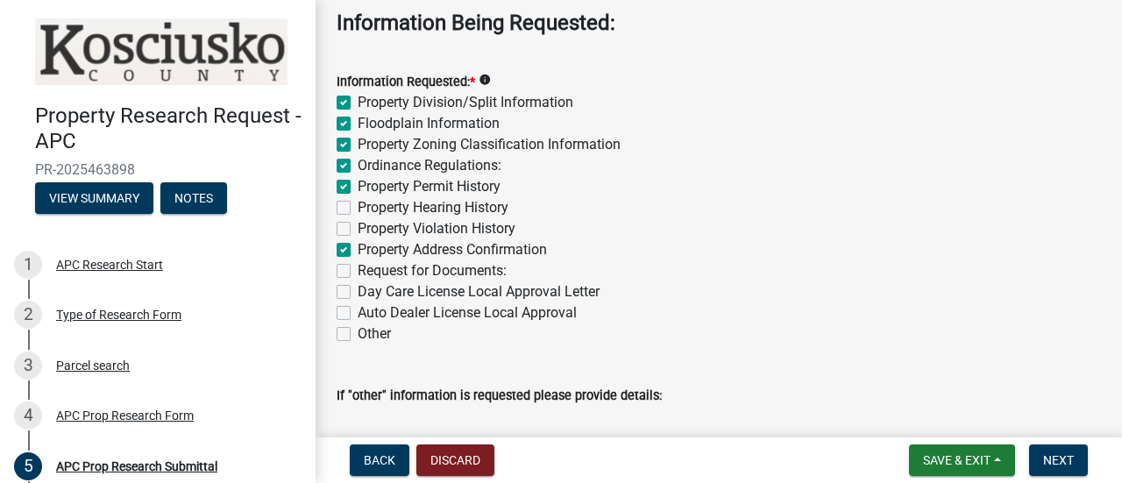
checkbox input "true"
checkbox input "false"
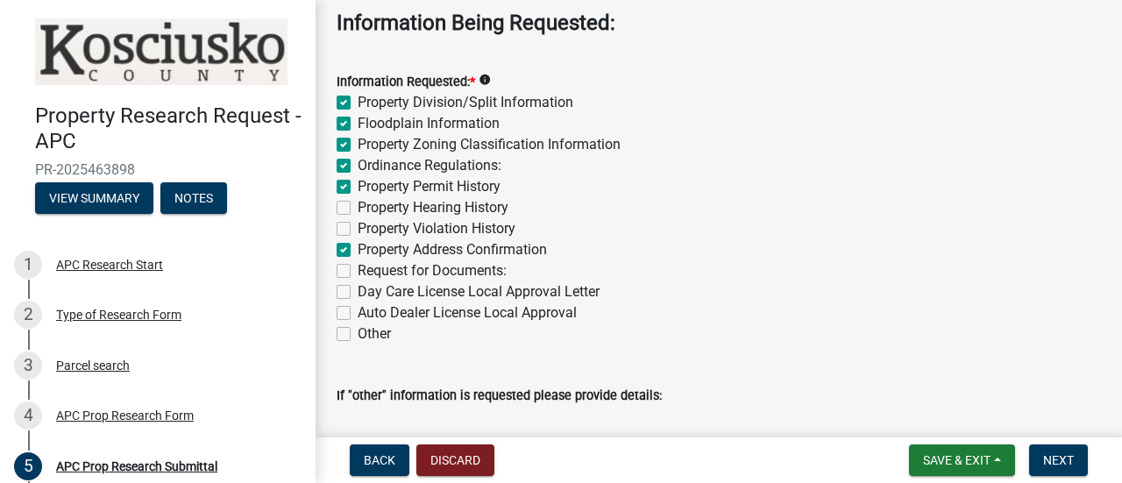
checkbox input "true"
checkbox input "false"
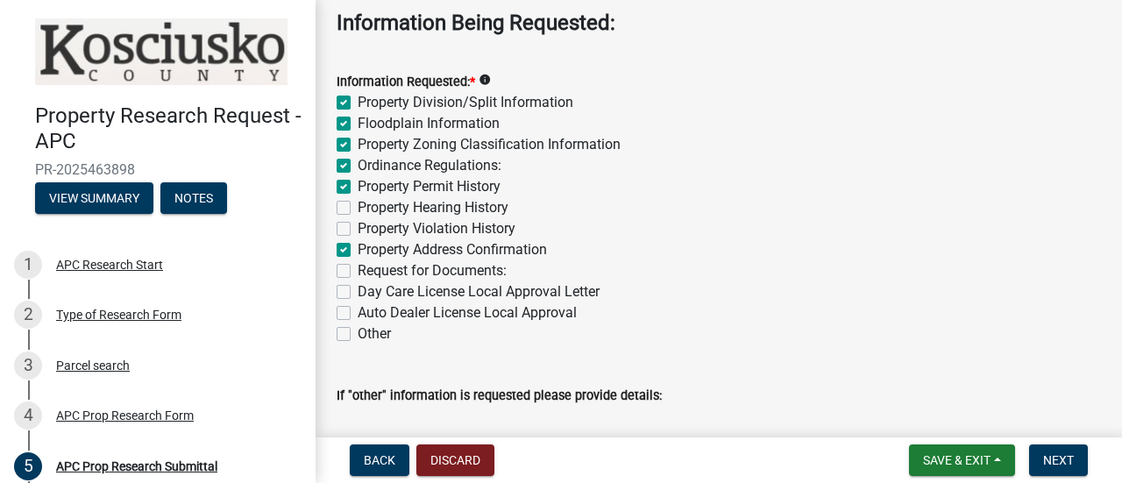
click at [358, 253] on label "Property Address Confirmation" at bounding box center [452, 249] width 189 height 21
click at [358, 251] on input "Property Address Confirmation" at bounding box center [363, 244] width 11 height 11
checkbox input "false"
checkbox input "true"
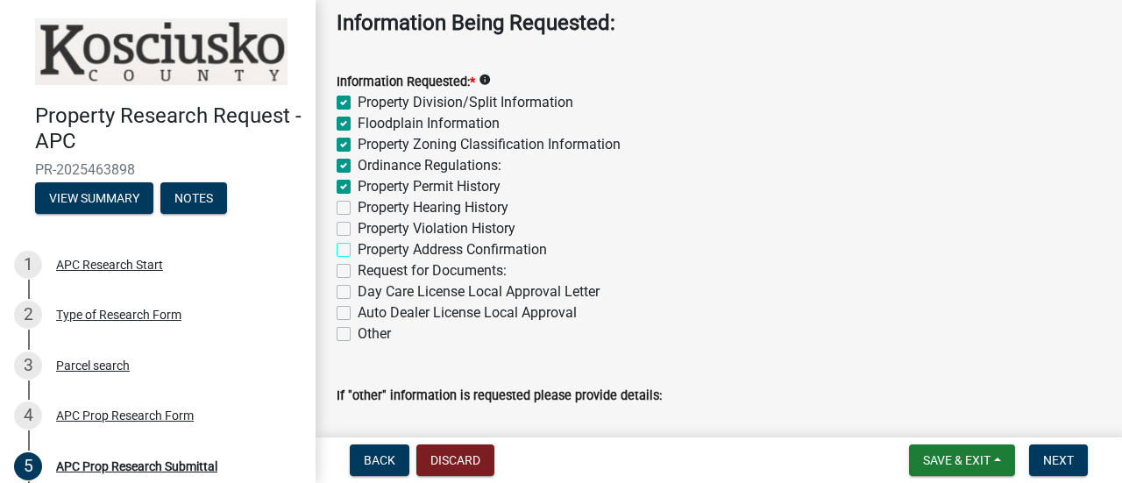
checkbox input "true"
checkbox input "false"
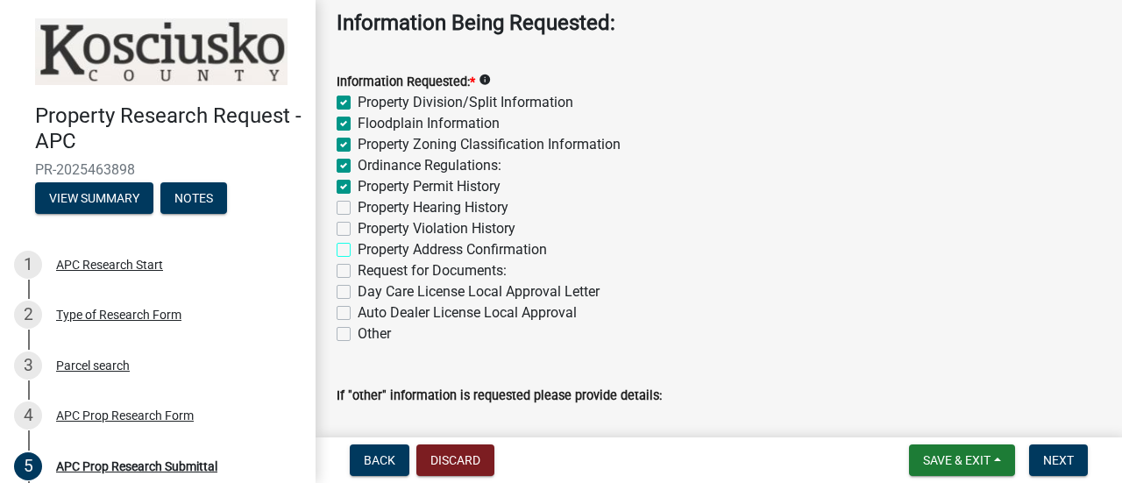
checkbox input "false"
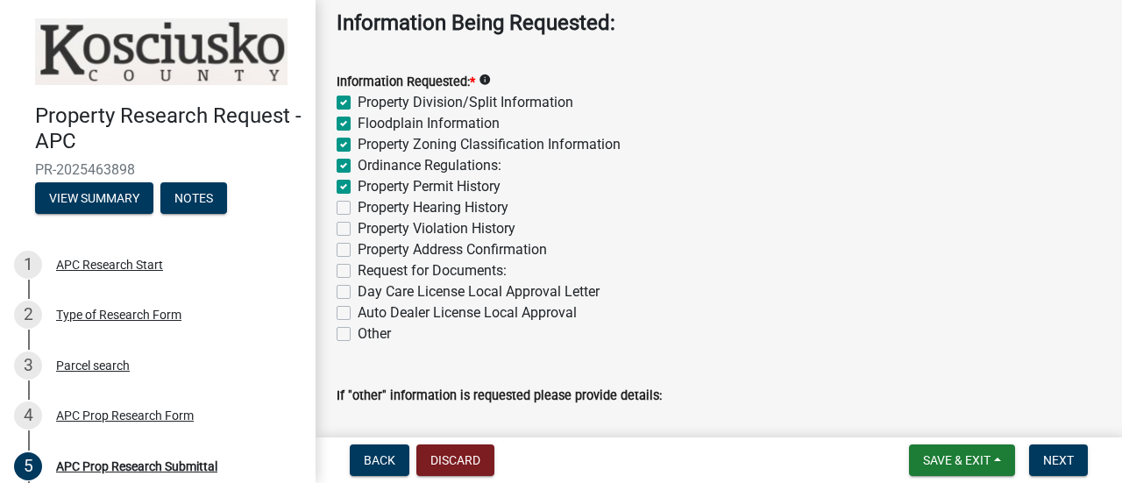
click at [358, 208] on label "Property Hearing History" at bounding box center [433, 207] width 151 height 21
click at [358, 208] on input "Property Hearing History" at bounding box center [363, 202] width 11 height 11
checkbox input "true"
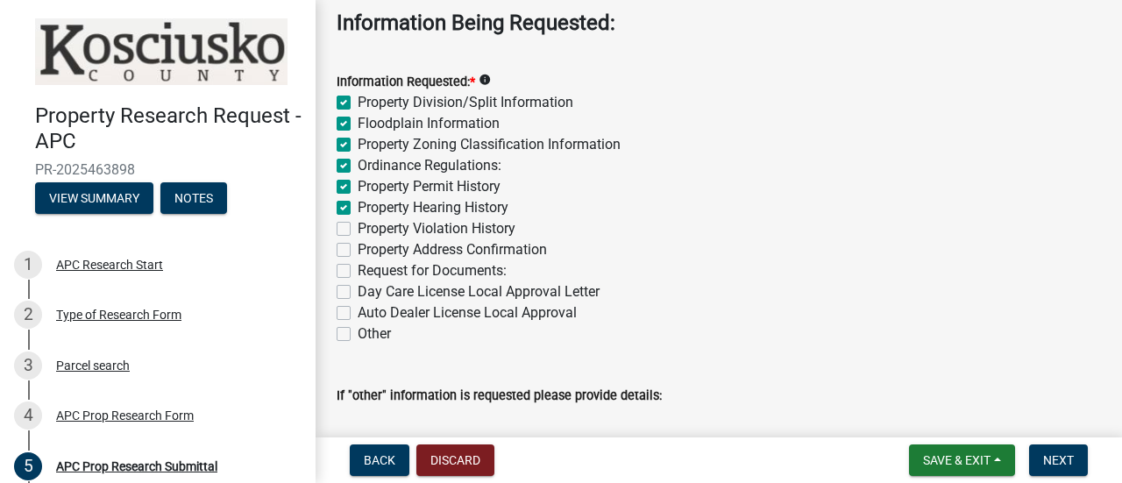
checkbox input "true"
checkbox input "false"
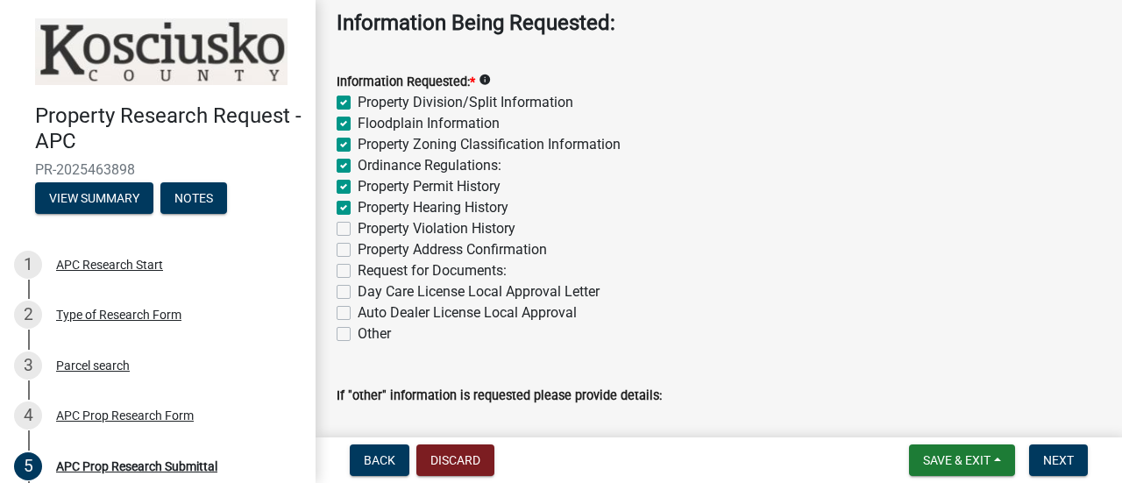
checkbox input "false"
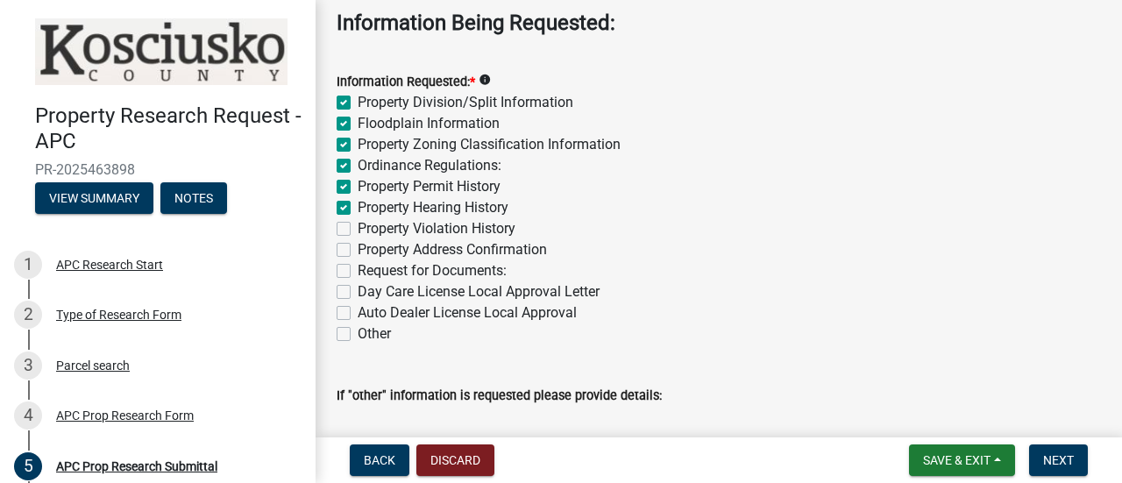
click at [358, 208] on label "Property Hearing History" at bounding box center [433, 207] width 151 height 21
click at [358, 208] on input "Property Hearing History" at bounding box center [363, 202] width 11 height 11
checkbox input "false"
checkbox input "true"
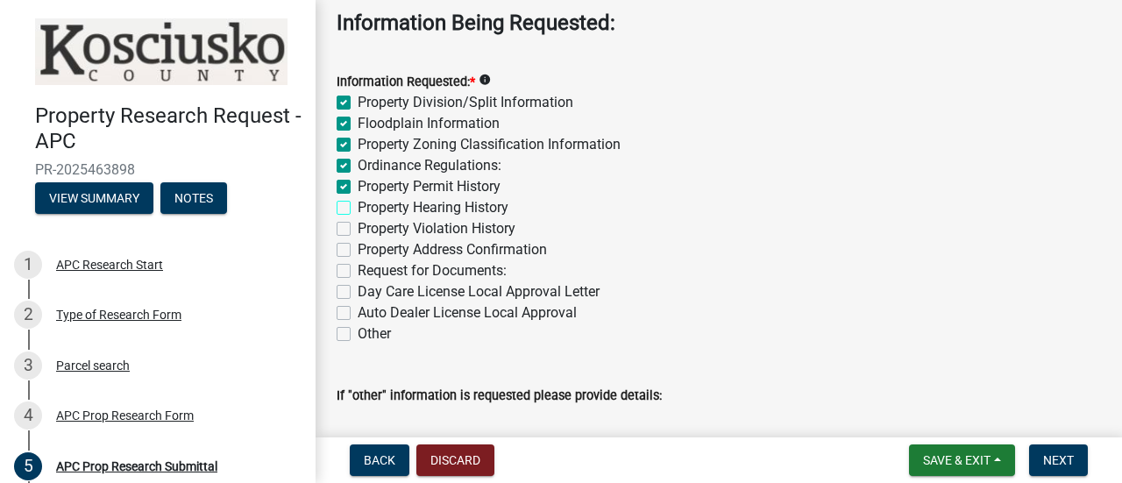
checkbox input "true"
checkbox input "false"
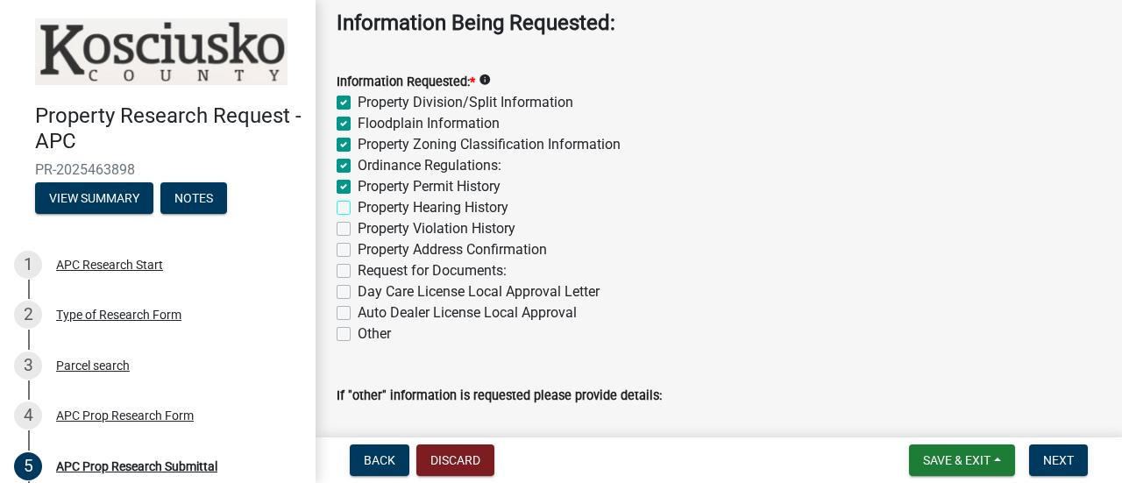
checkbox input "false"
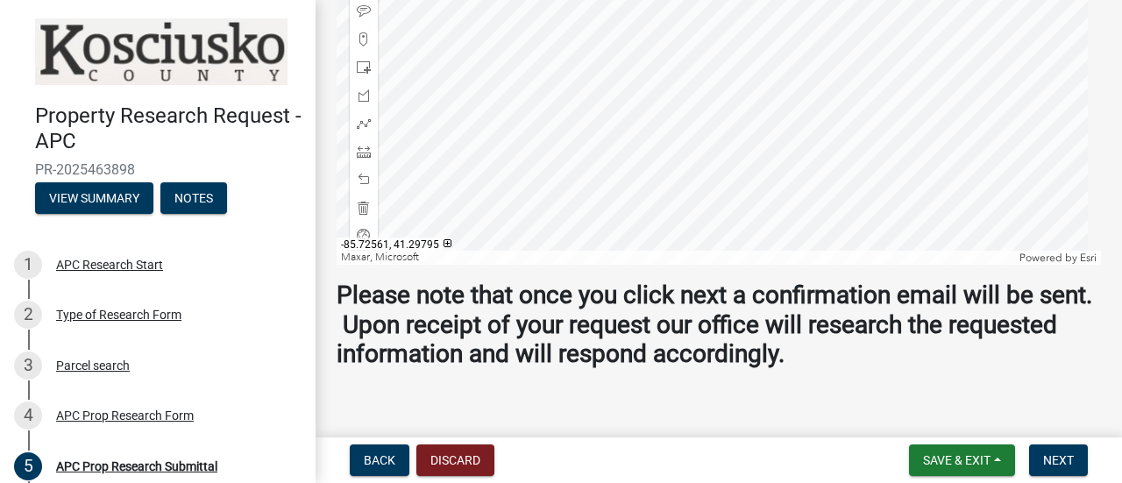
scroll to position [1273, 0]
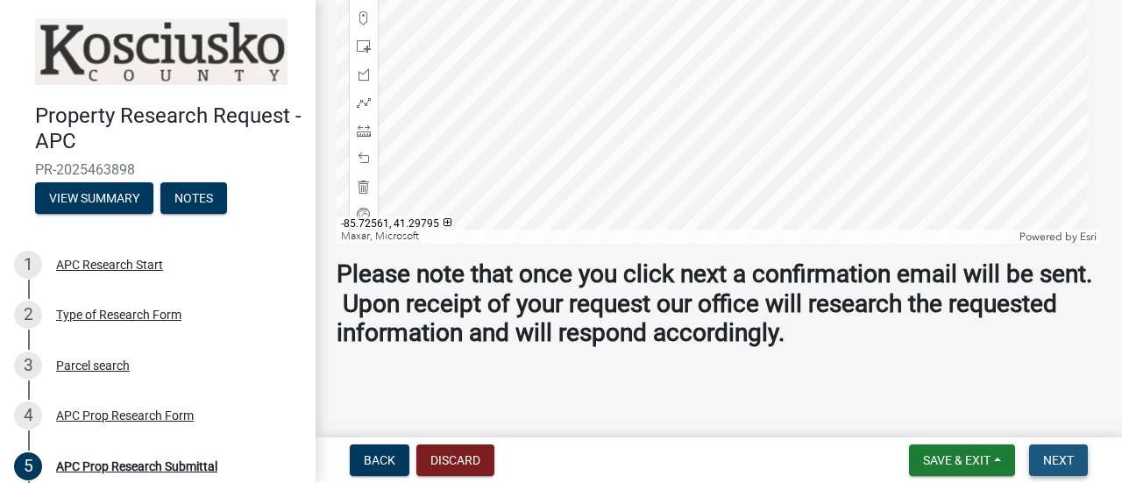
click at [1071, 459] on span "Next" at bounding box center [1058, 460] width 31 height 14
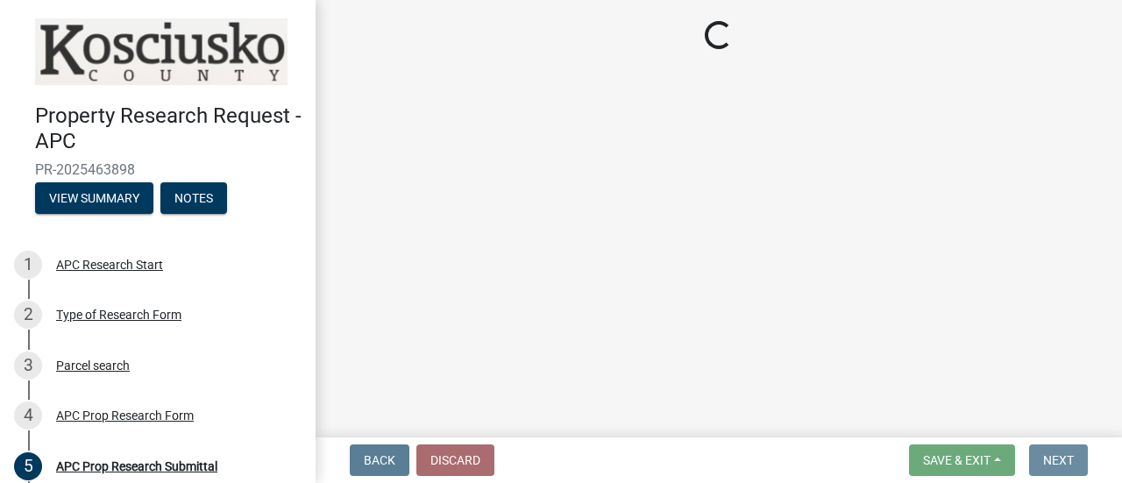
scroll to position [0, 0]
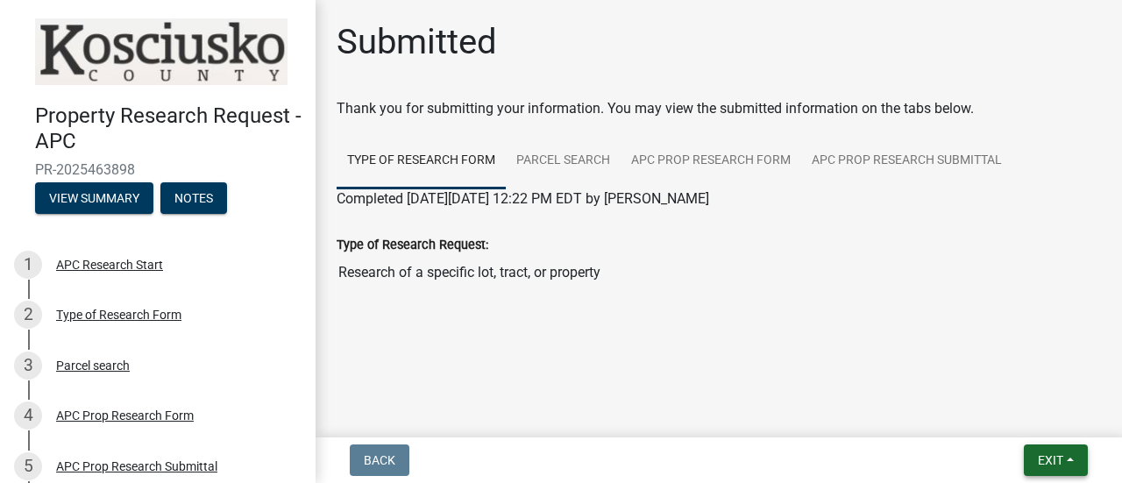
click at [1063, 463] on button "Exit" at bounding box center [1056, 460] width 64 height 32
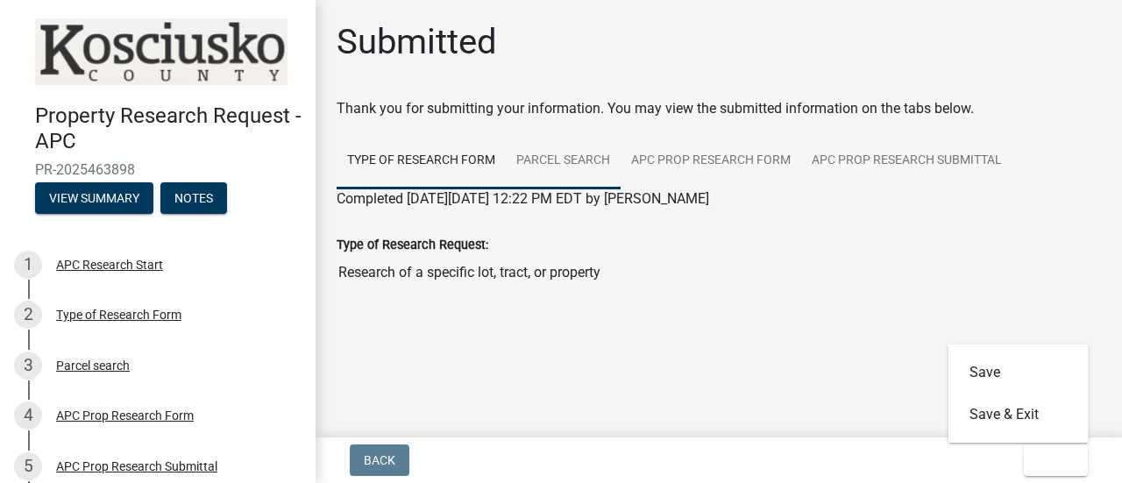
click at [556, 160] on link "Parcel search" at bounding box center [563, 161] width 115 height 56
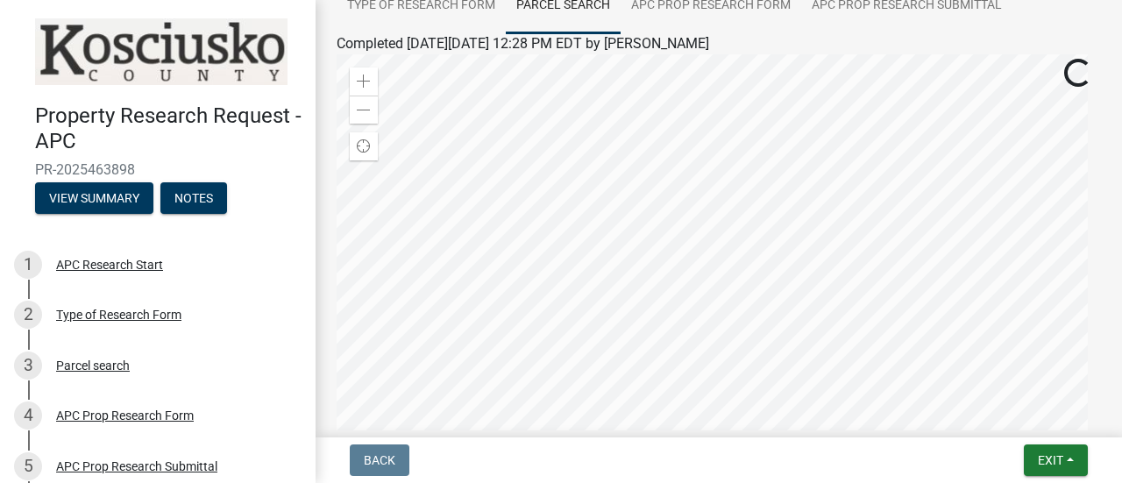
scroll to position [175, 0]
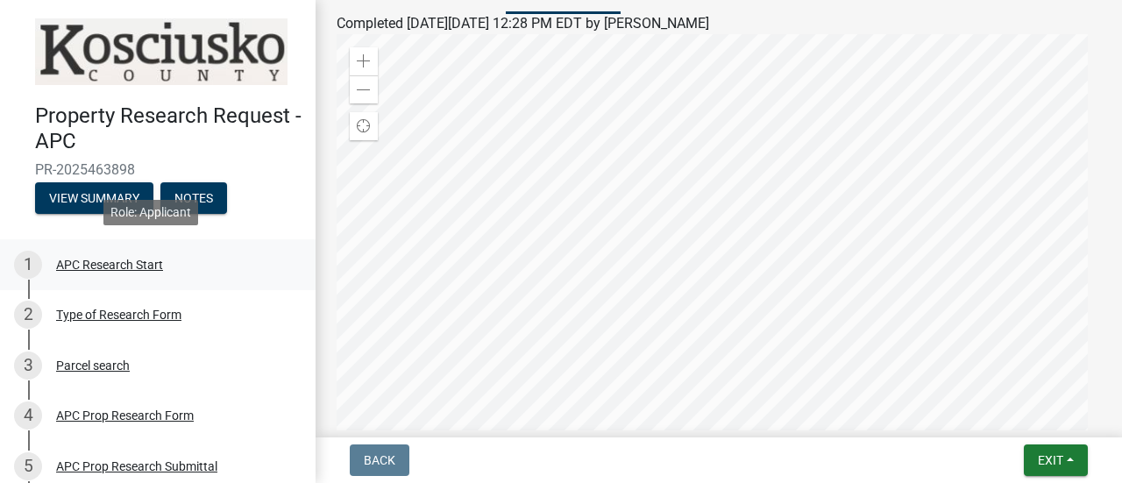
click at [107, 260] on div "APC Research Start" at bounding box center [109, 265] width 107 height 12
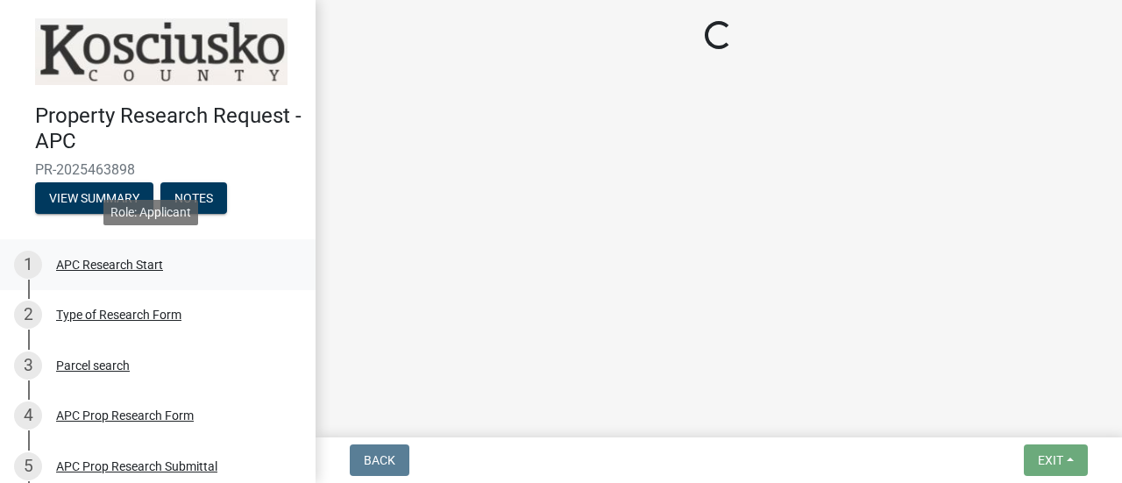
scroll to position [0, 0]
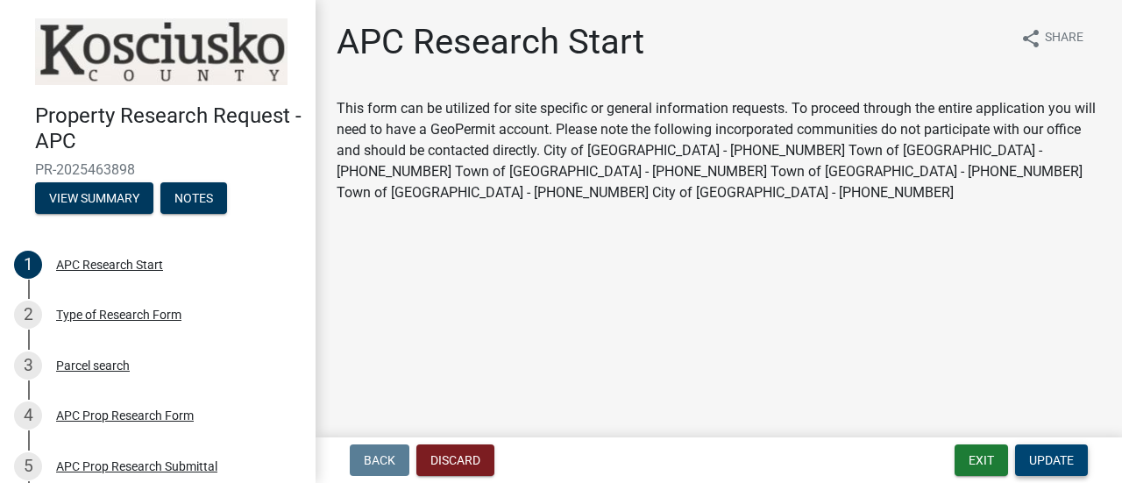
click at [1047, 458] on span "Update" at bounding box center [1051, 460] width 45 height 14
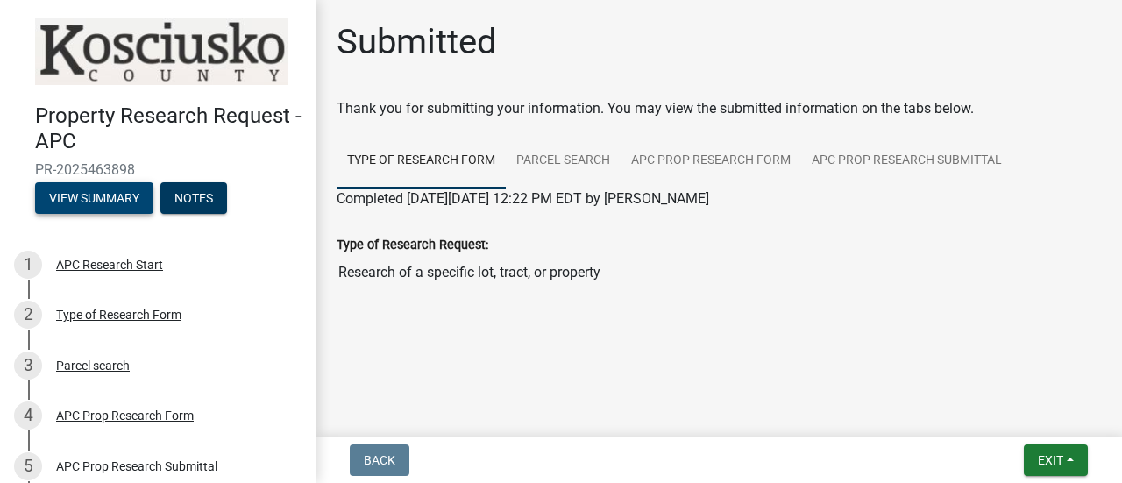
click at [97, 195] on button "View Summary" at bounding box center [94, 198] width 118 height 32
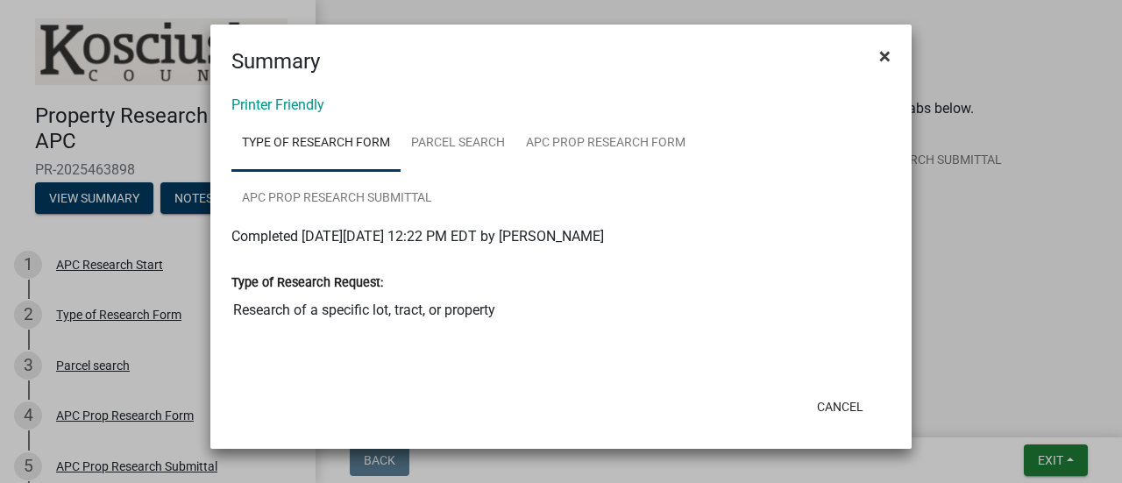
click at [883, 53] on span "×" at bounding box center [884, 56] width 11 height 25
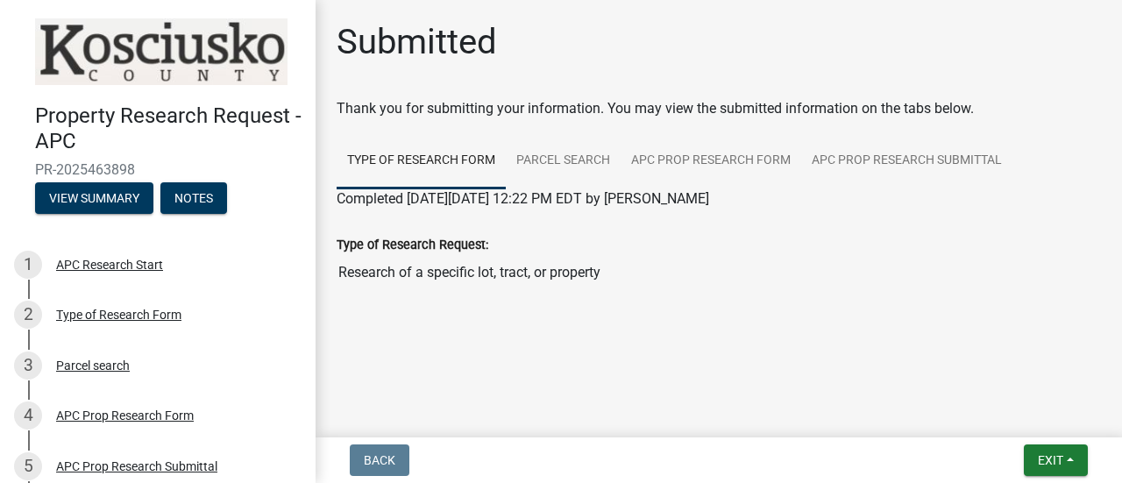
click at [98, 48] on img at bounding box center [161, 51] width 252 height 67
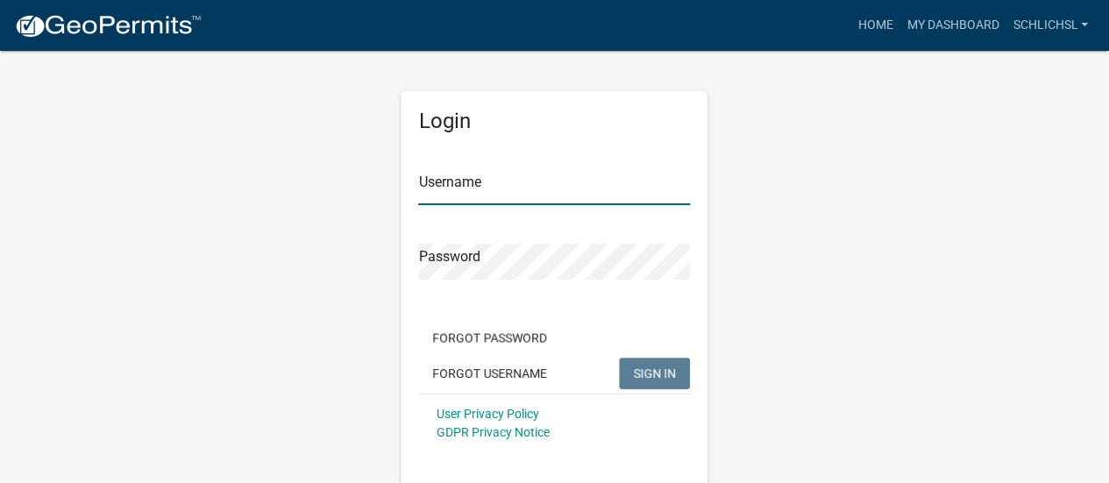
type input "schlichsl"
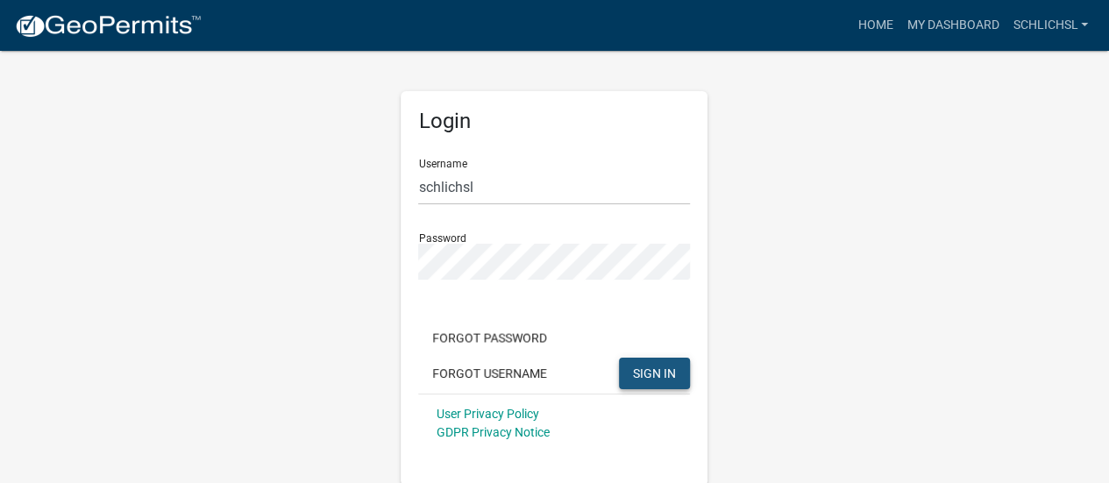
click at [658, 378] on span "SIGN IN" at bounding box center [654, 373] width 43 height 14
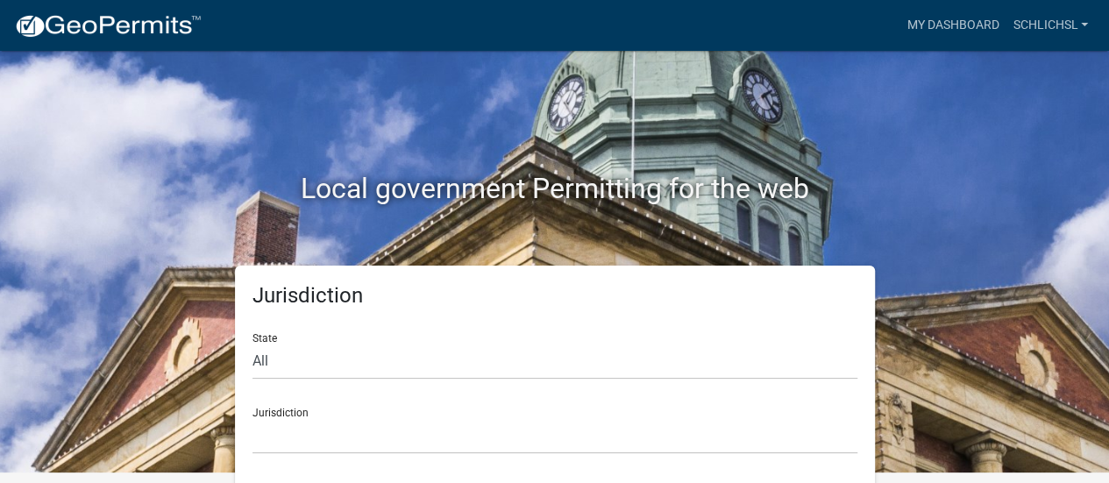
scroll to position [14, 0]
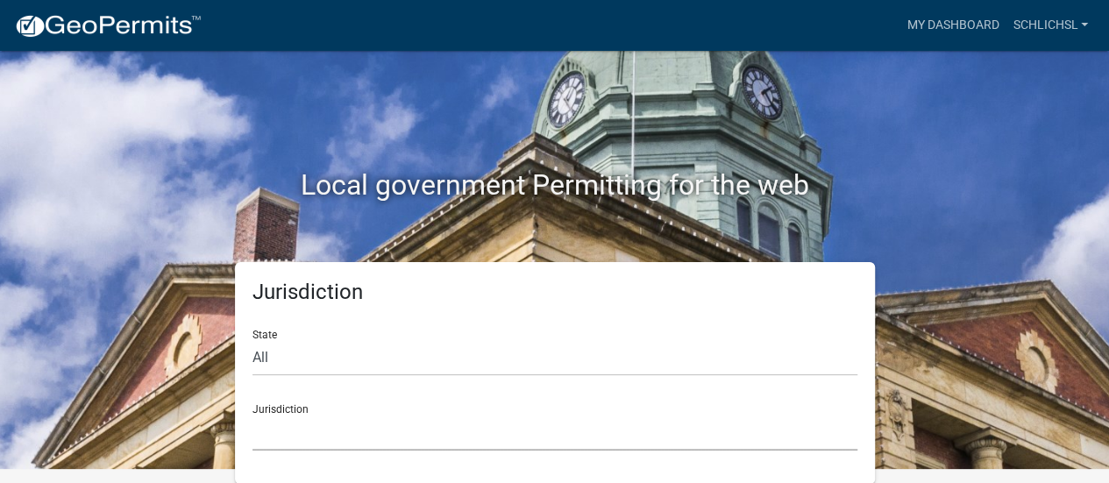
click at [381, 435] on select "[GEOGRAPHIC_DATA], [US_STATE] [GEOGRAPHIC_DATA], [US_STATE][PERSON_NAME][GEOGRA…" at bounding box center [554, 433] width 605 height 36
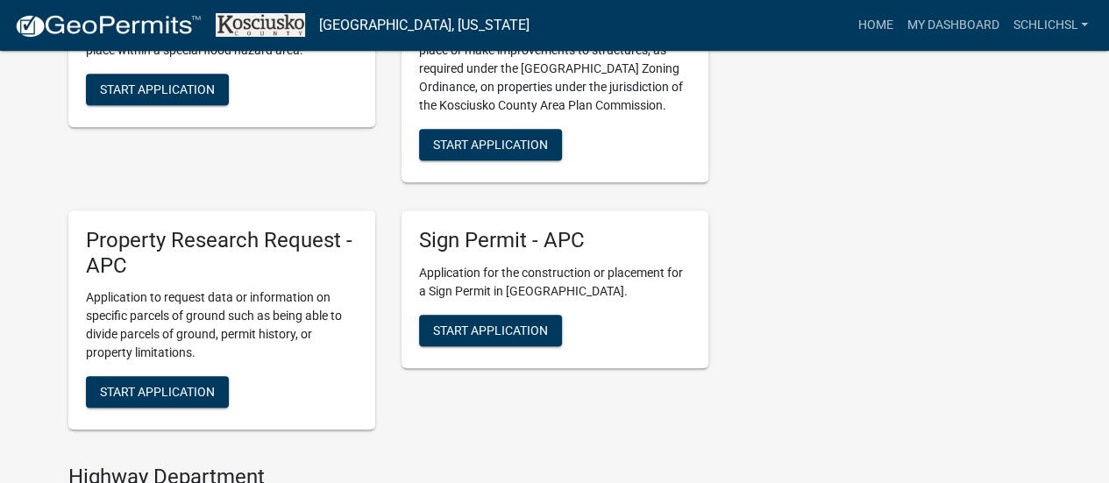
scroll to position [614, 0]
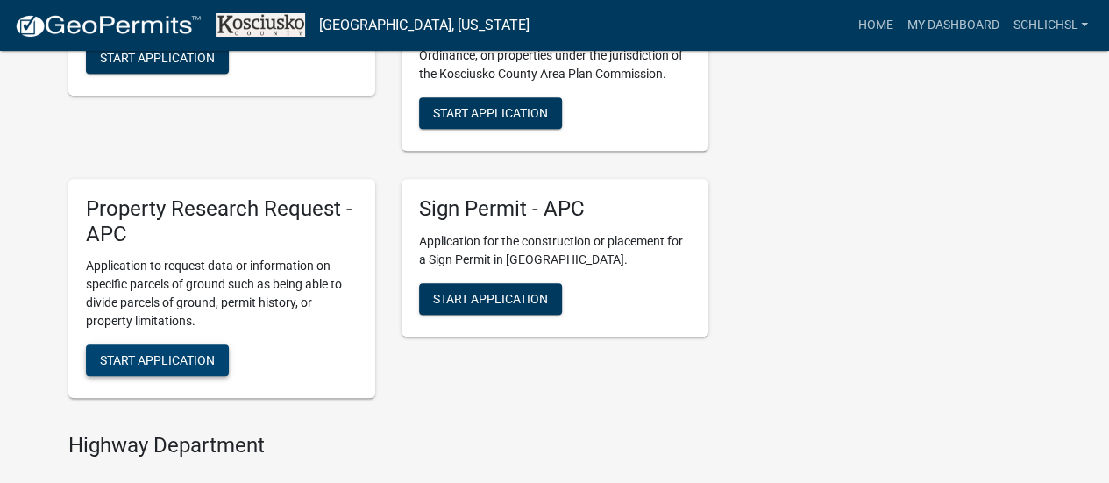
click at [188, 362] on span "Start Application" at bounding box center [157, 360] width 115 height 14
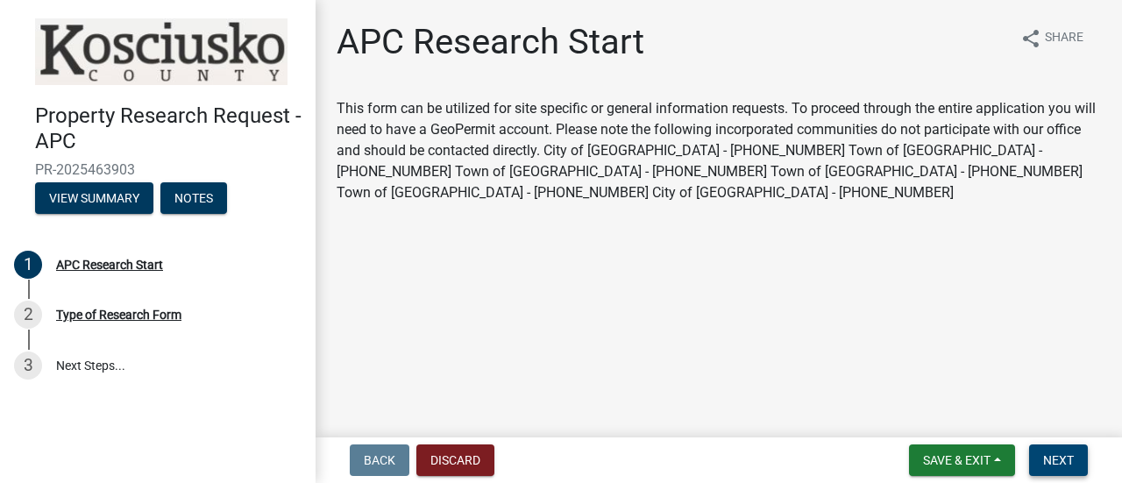
click at [1054, 461] on span "Next" at bounding box center [1058, 460] width 31 height 14
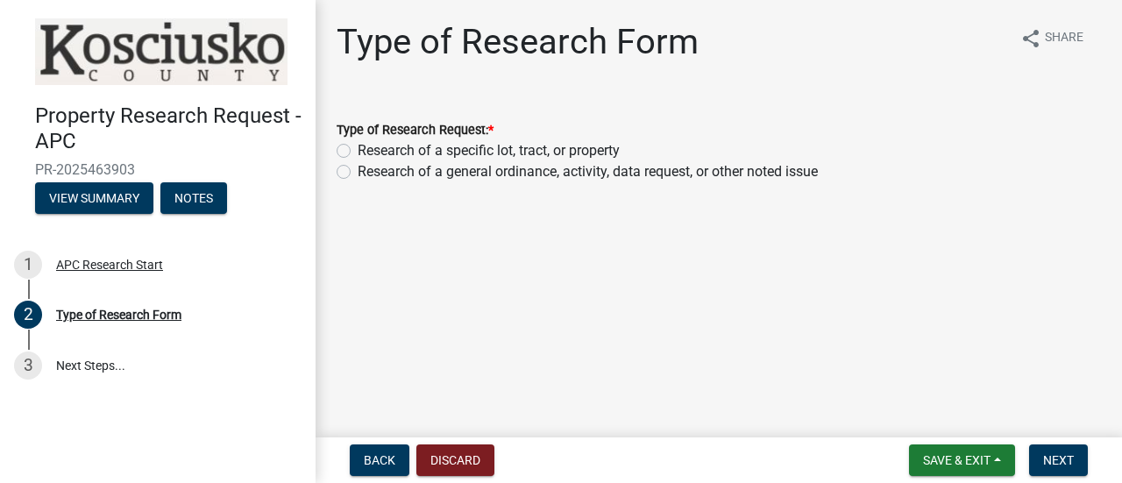
click at [351, 153] on div "Research of a specific lot, tract, or property" at bounding box center [719, 150] width 764 height 21
click at [358, 153] on label "Research of a specific lot, tract, or property" at bounding box center [489, 150] width 262 height 21
click at [358, 152] on input "Research of a specific lot, tract, or property" at bounding box center [363, 145] width 11 height 11
radio input "true"
click at [1061, 455] on span "Next" at bounding box center [1058, 460] width 31 height 14
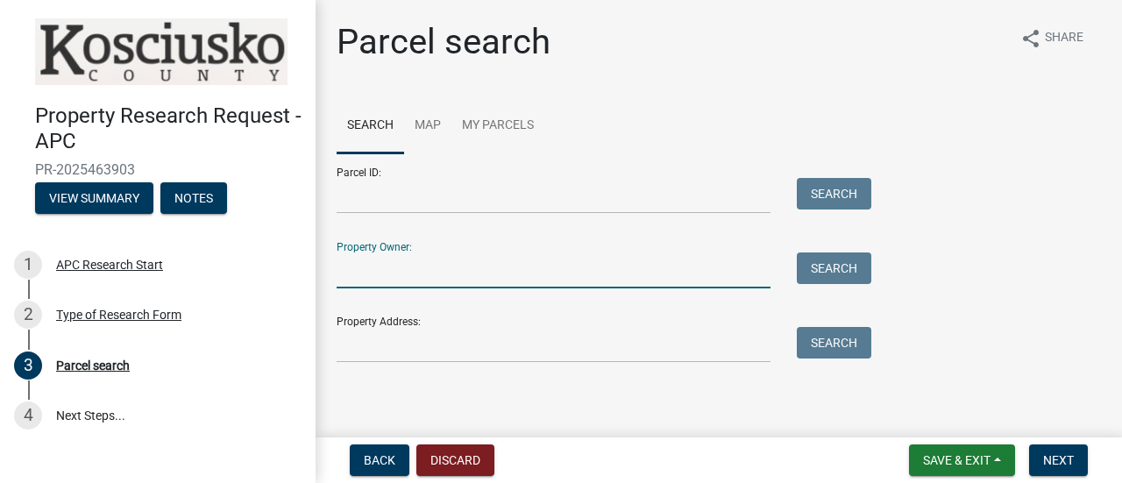
click at [714, 259] on input "Property Owner:" at bounding box center [554, 270] width 434 height 36
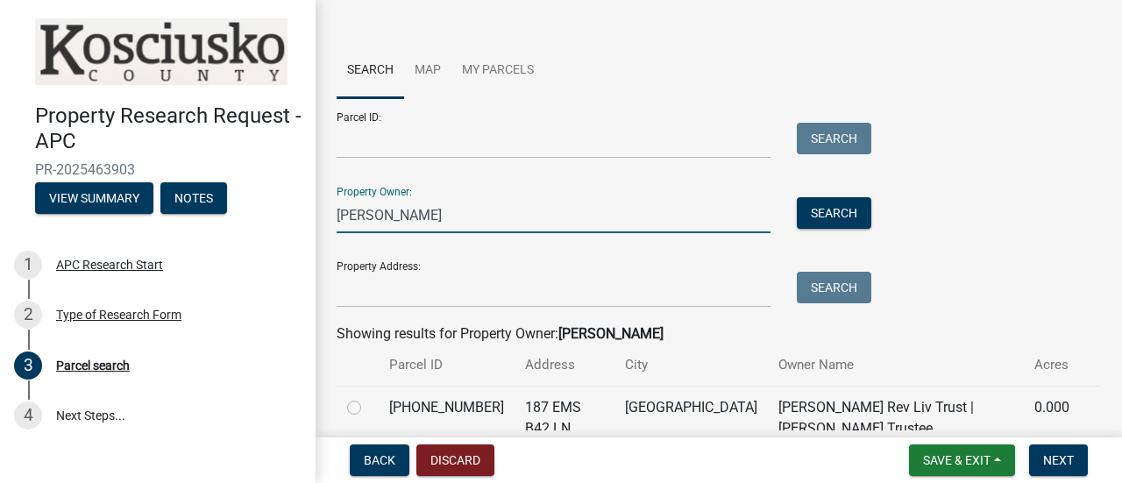
scroll to position [175, 0]
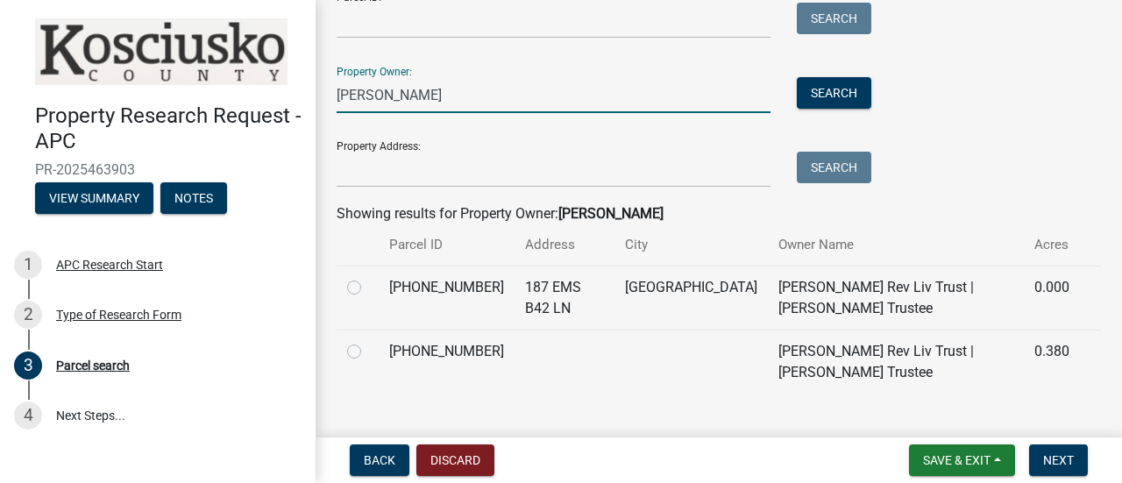
type input "[PERSON_NAME]"
click at [368, 277] on label at bounding box center [368, 277] width 0 height 0
click at [368, 288] on input "radio" at bounding box center [373, 282] width 11 height 11
radio input "true"
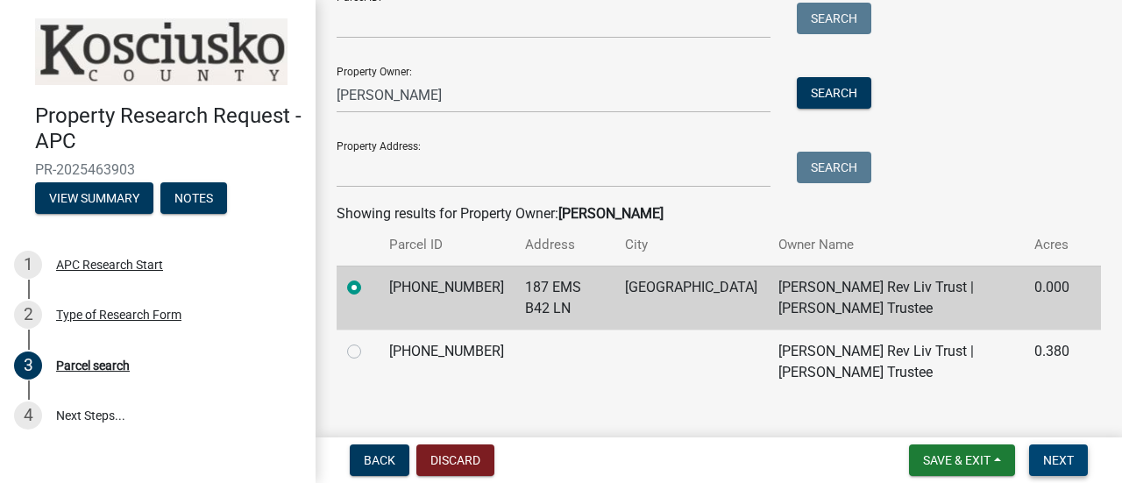
click at [1066, 469] on button "Next" at bounding box center [1058, 460] width 59 height 32
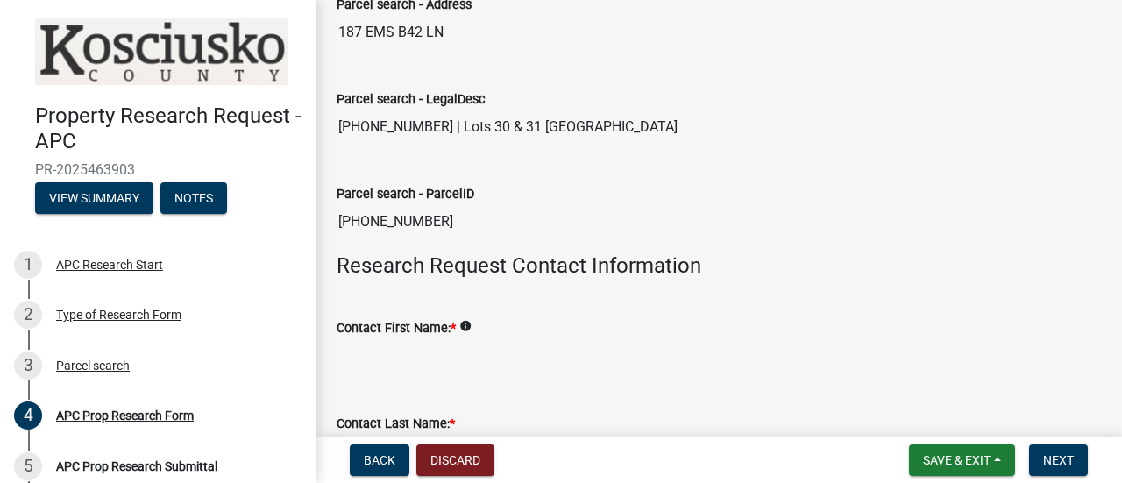
scroll to position [351, 0]
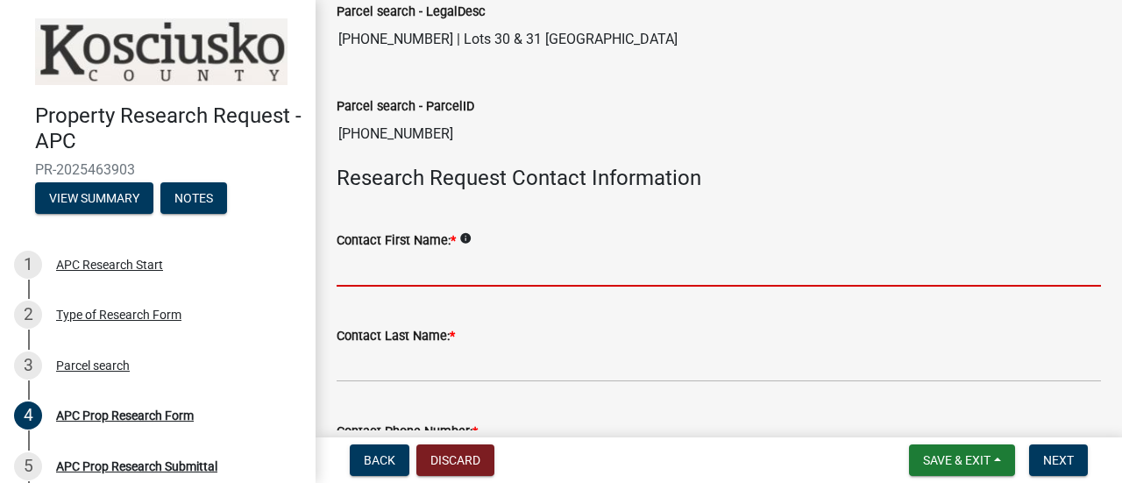
click at [607, 262] on input "Contact First Name: *" at bounding box center [719, 269] width 764 height 36
type input "[PERSON_NAME]"
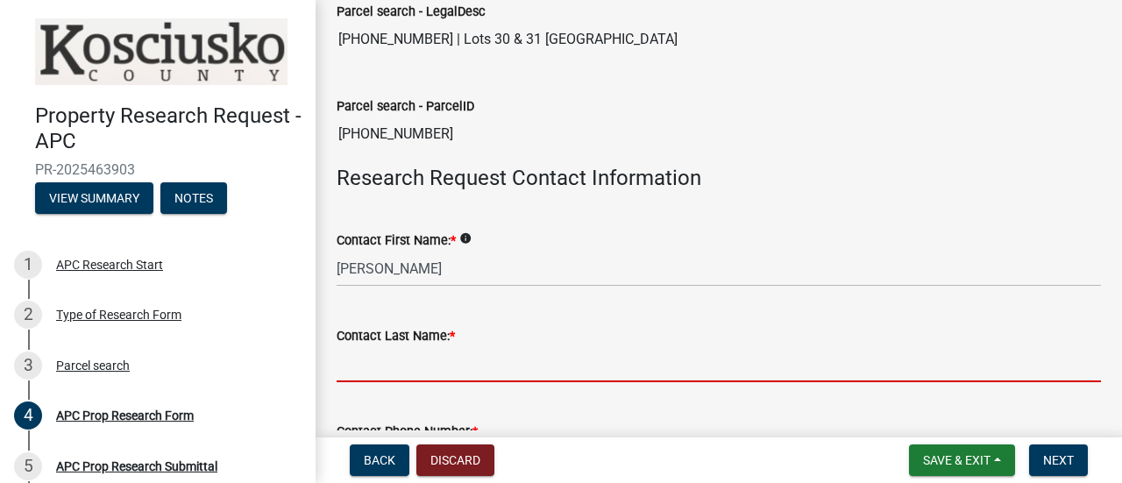
click at [420, 359] on input "Contact Last Name: *" at bounding box center [719, 364] width 764 height 36
type input "Schlichtenmyer"
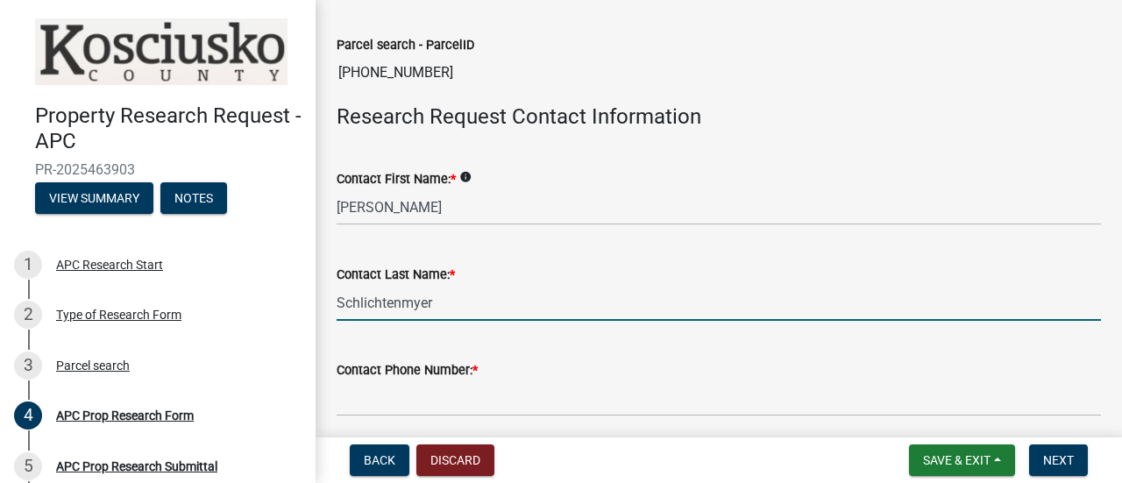
scroll to position [526, 0]
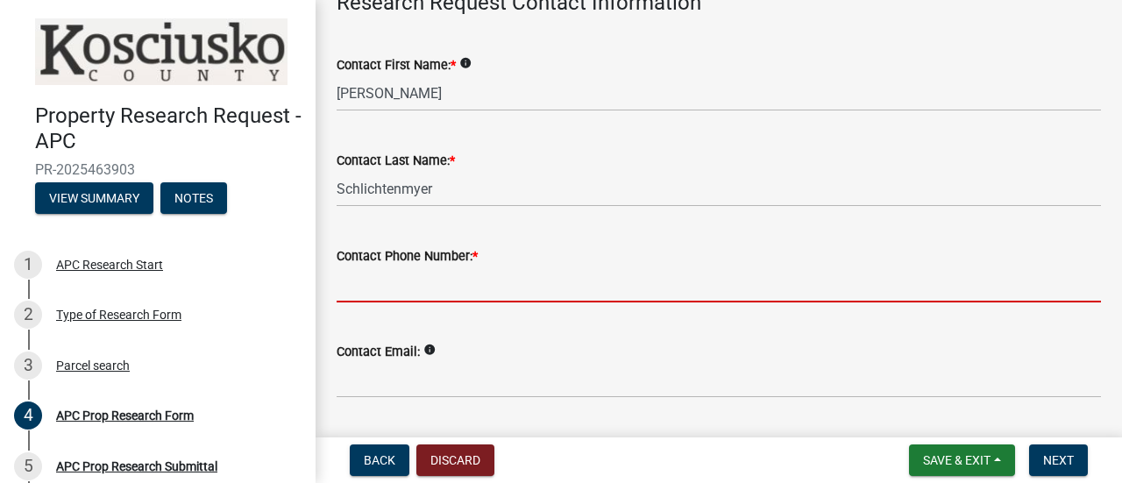
click at [442, 269] on input "Contact Phone Number: *" at bounding box center [719, 284] width 764 height 36
type input "[PHONE_NUMBER]"
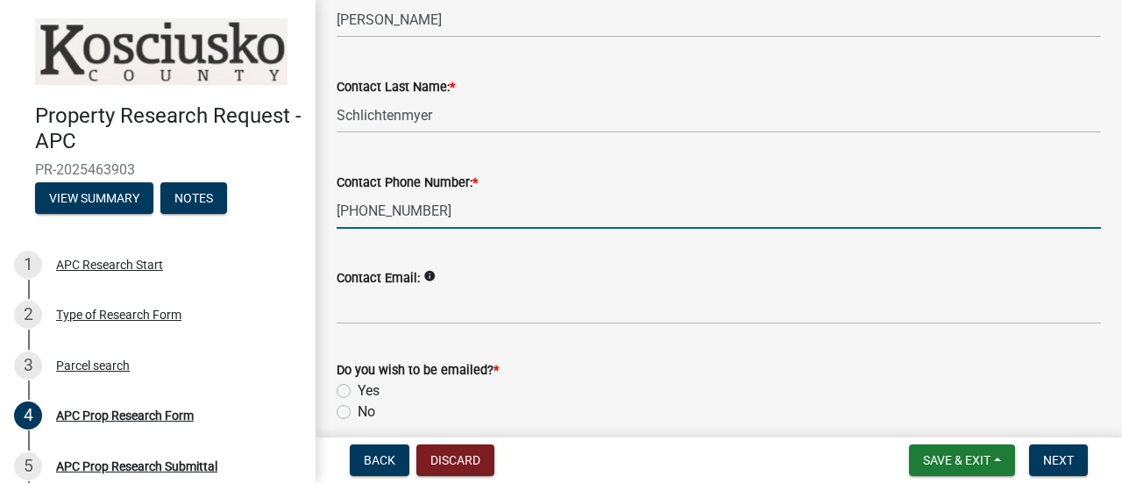
scroll to position [701, 0]
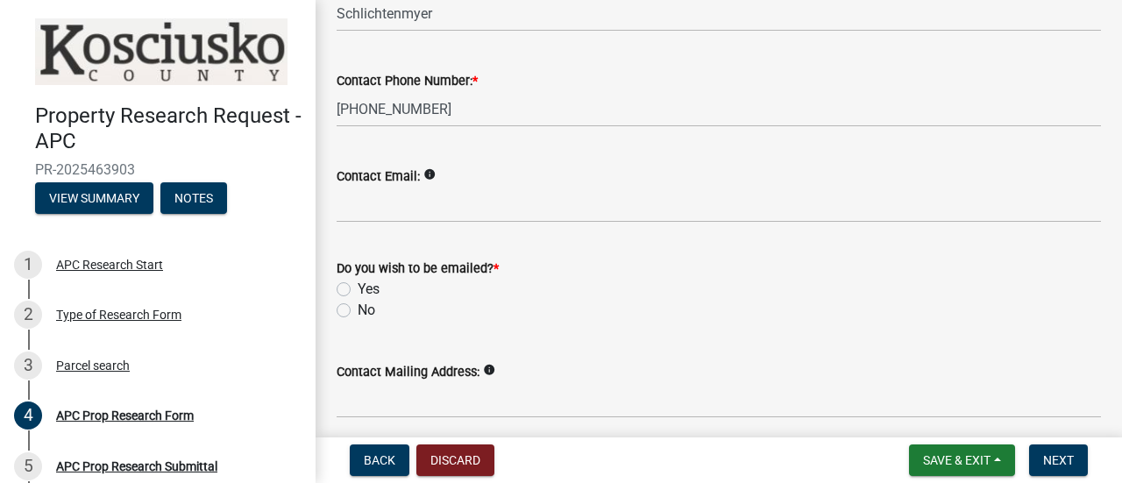
click at [358, 285] on label "Yes" at bounding box center [369, 289] width 22 height 21
click at [358, 285] on input "Yes" at bounding box center [363, 284] width 11 height 11
radio input "true"
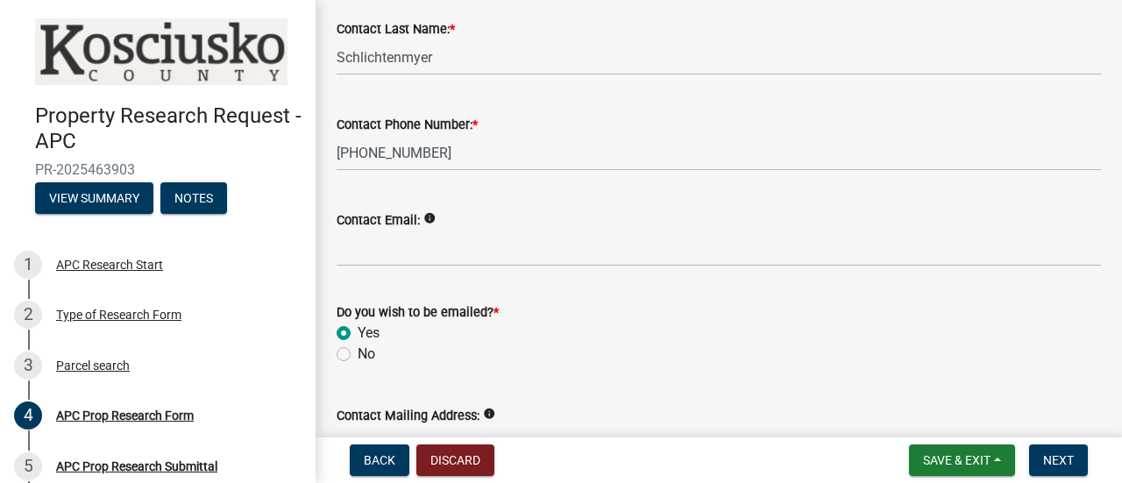
scroll to position [600, 0]
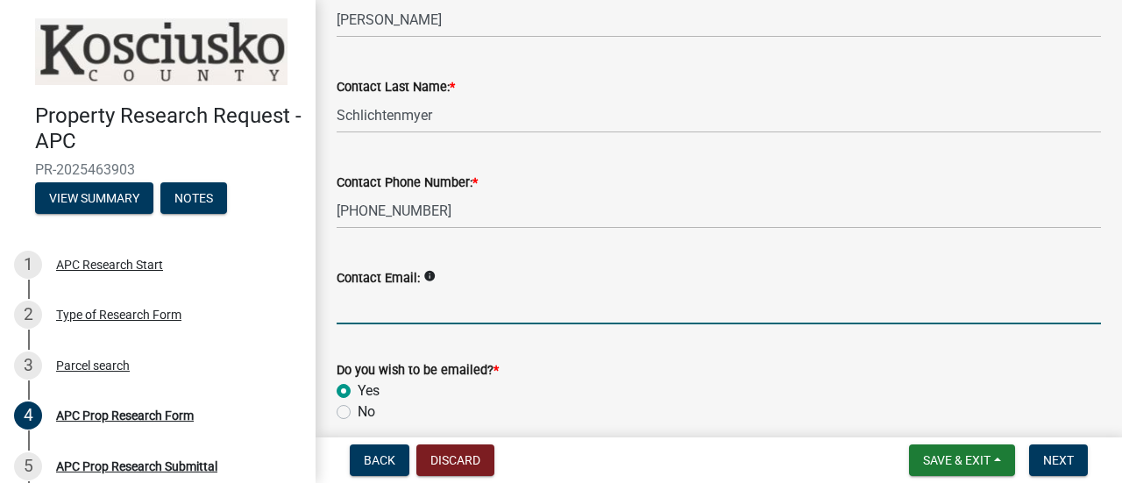
click at [486, 300] on input "Contact Email:" at bounding box center [719, 306] width 764 height 36
type input "[EMAIL_ADDRESS][DOMAIN_NAME]"
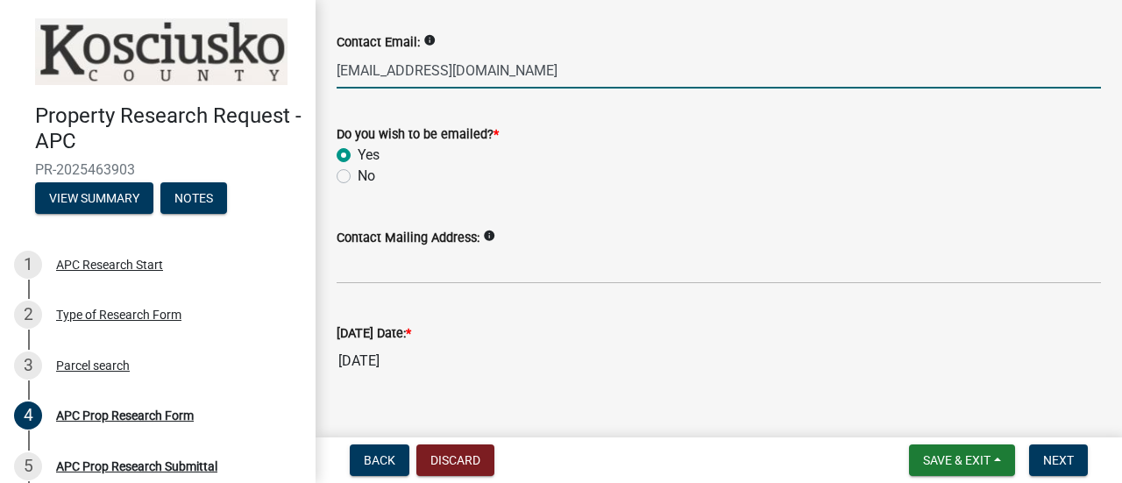
scroll to position [863, 0]
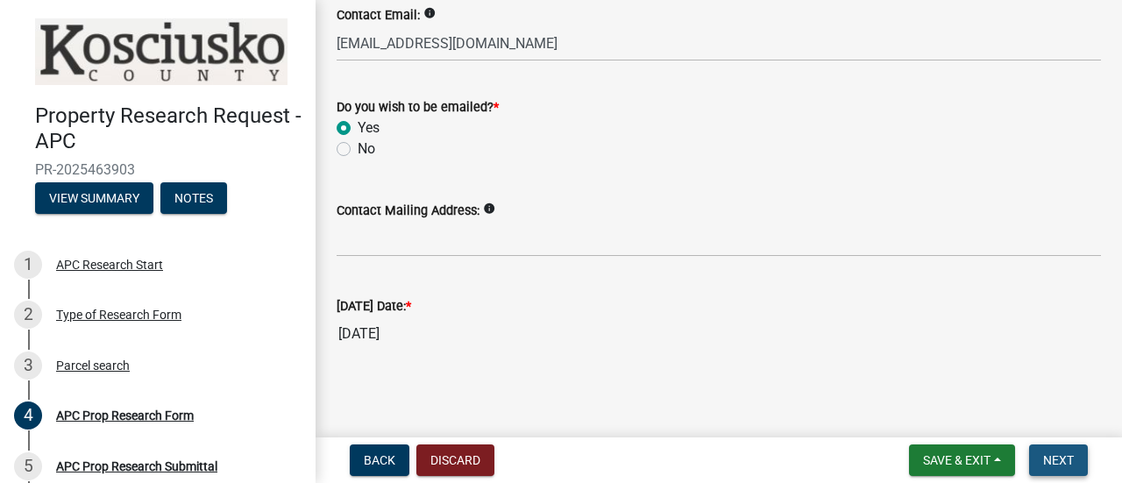
click at [1045, 456] on span "Next" at bounding box center [1058, 460] width 31 height 14
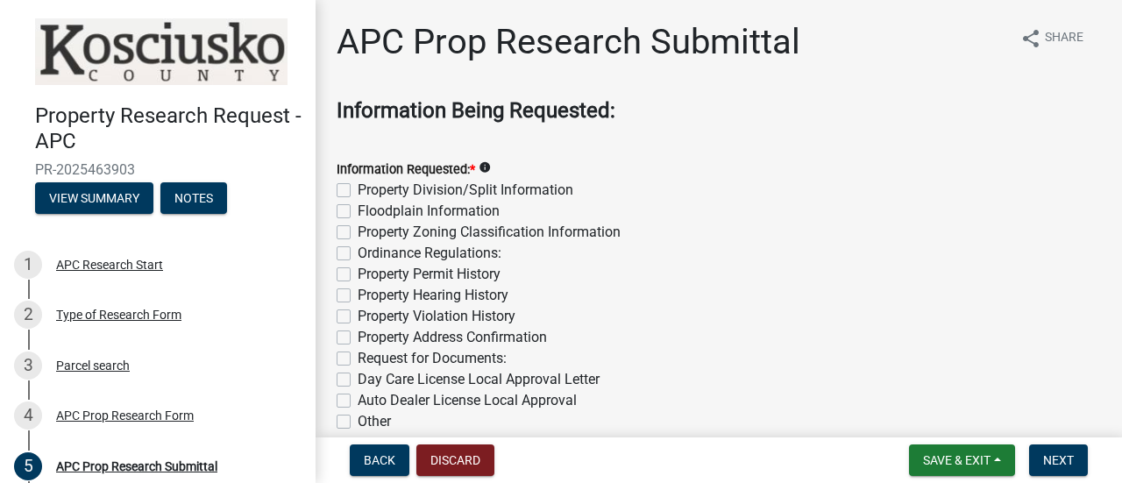
click at [358, 190] on label "Property Division/Split Information" at bounding box center [466, 190] width 216 height 21
click at [358, 190] on input "Property Division/Split Information" at bounding box center [363, 185] width 11 height 11
checkbox input "true"
checkbox input "false"
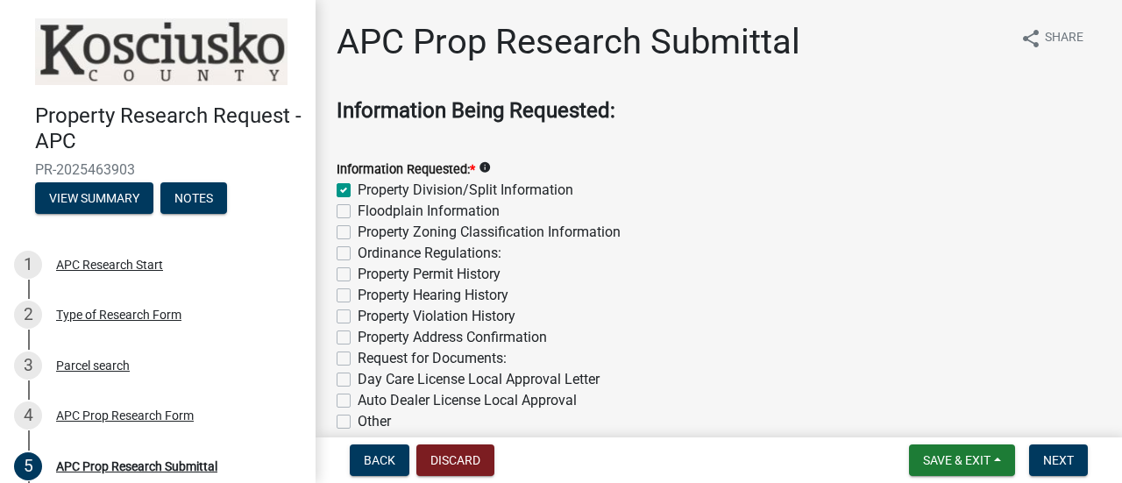
checkbox input "false"
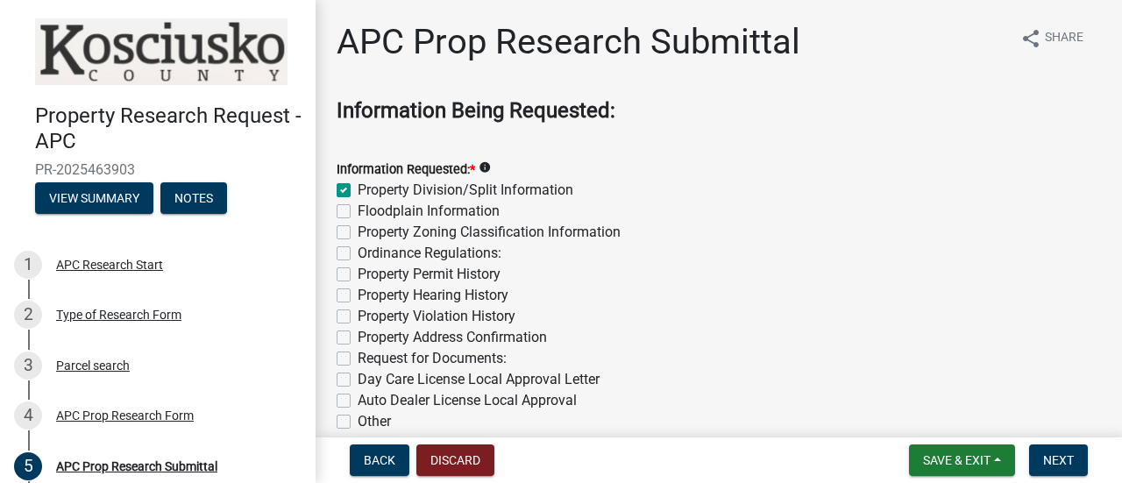
checkbox input "false"
click at [358, 211] on label "Floodplain Information" at bounding box center [429, 211] width 142 height 21
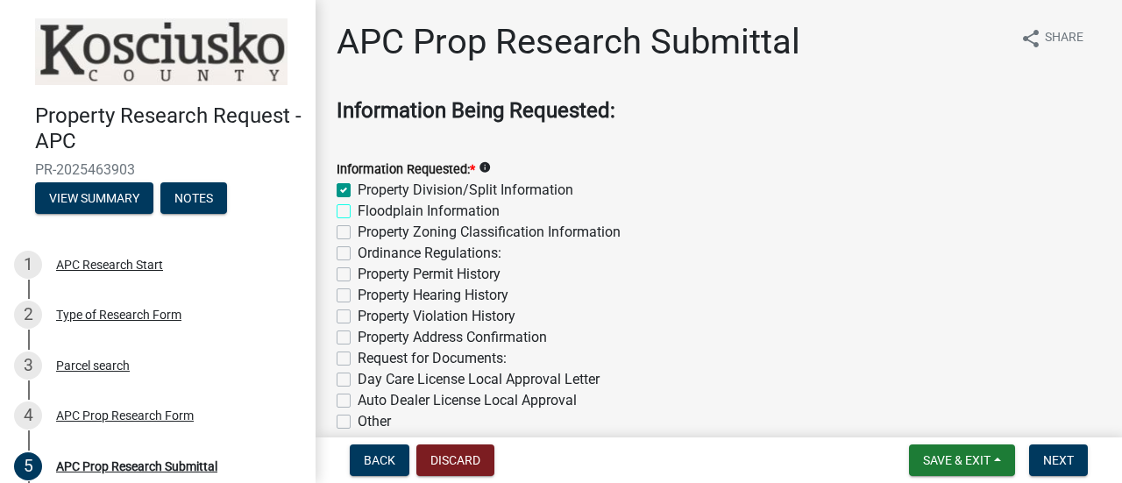
click at [358, 211] on input "Floodplain Information" at bounding box center [363, 206] width 11 height 11
checkbox input "true"
checkbox input "false"
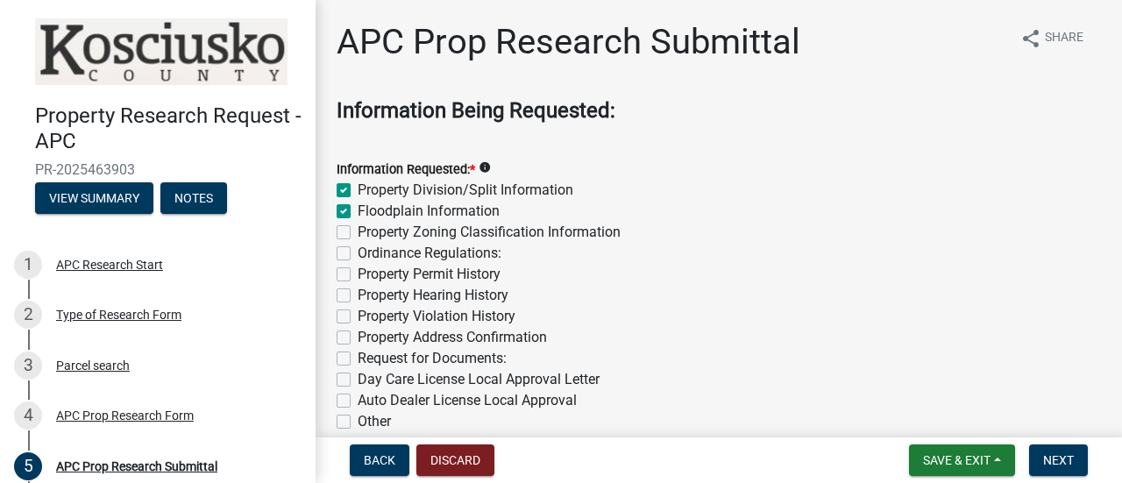
checkbox input "false"
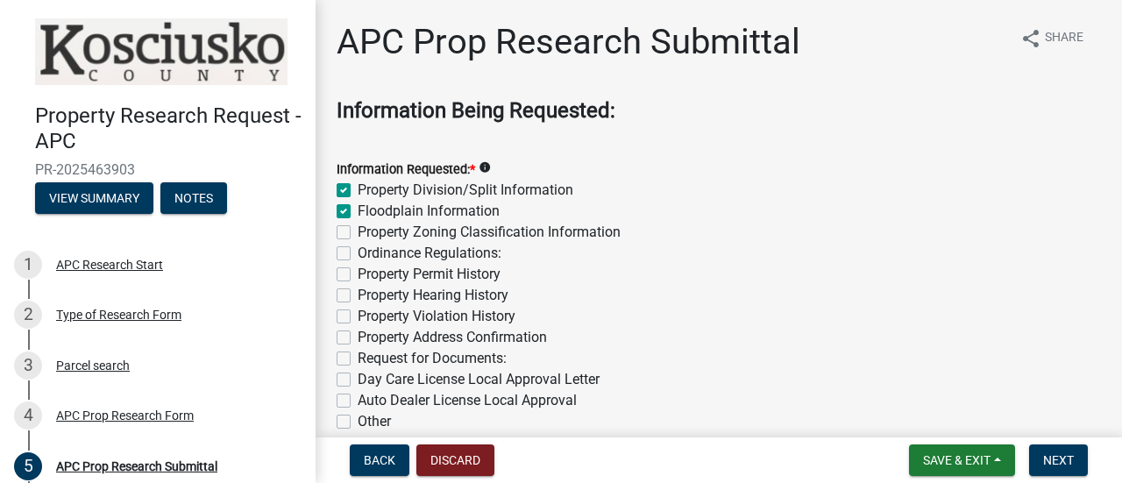
checkbox input "false"
click at [358, 231] on label "Property Zoning Classification Information" at bounding box center [489, 232] width 263 height 21
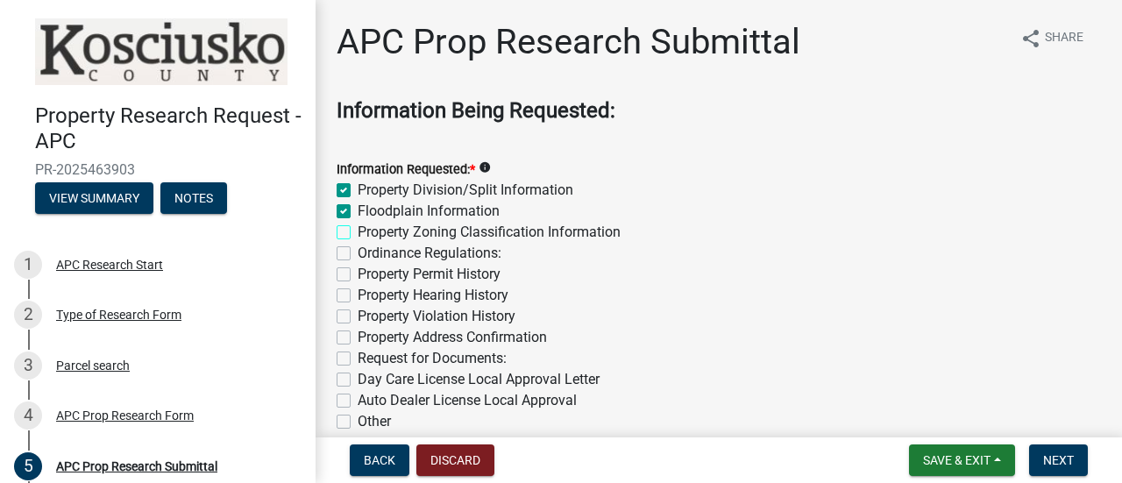
click at [358, 231] on input "Property Zoning Classification Information" at bounding box center [363, 227] width 11 height 11
checkbox input "true"
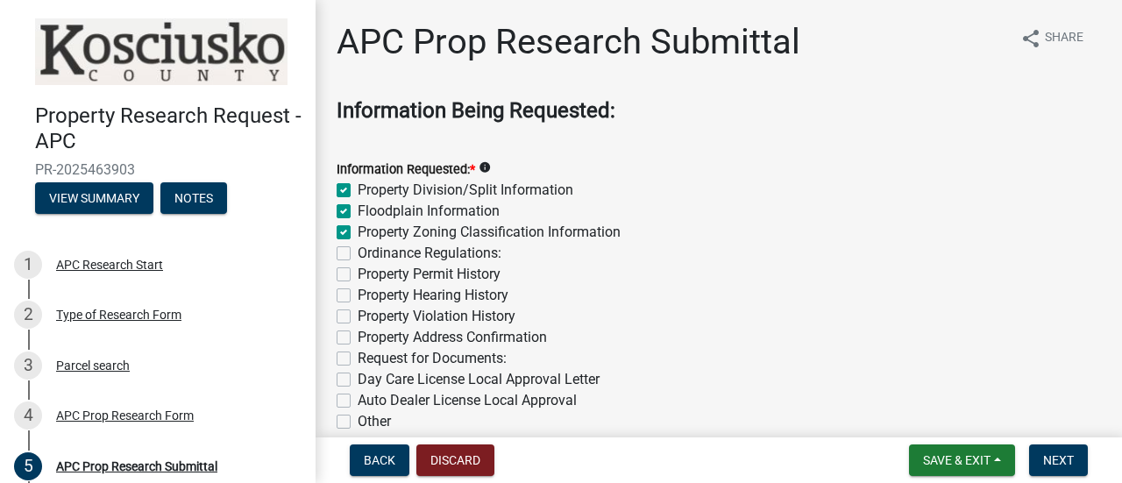
checkbox input "false"
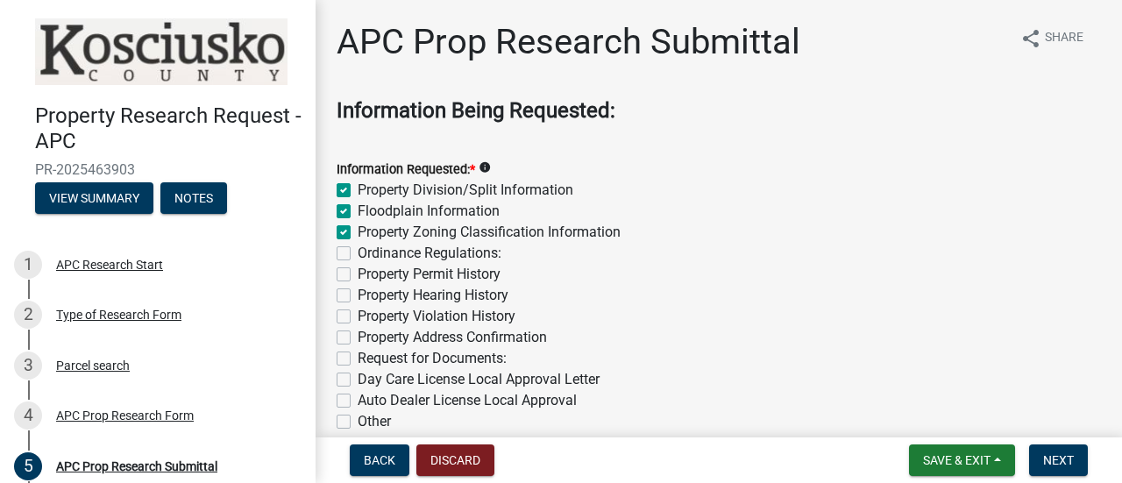
checkbox input "false"
click at [358, 250] on label "Ordinance Regulations:" at bounding box center [430, 253] width 144 height 21
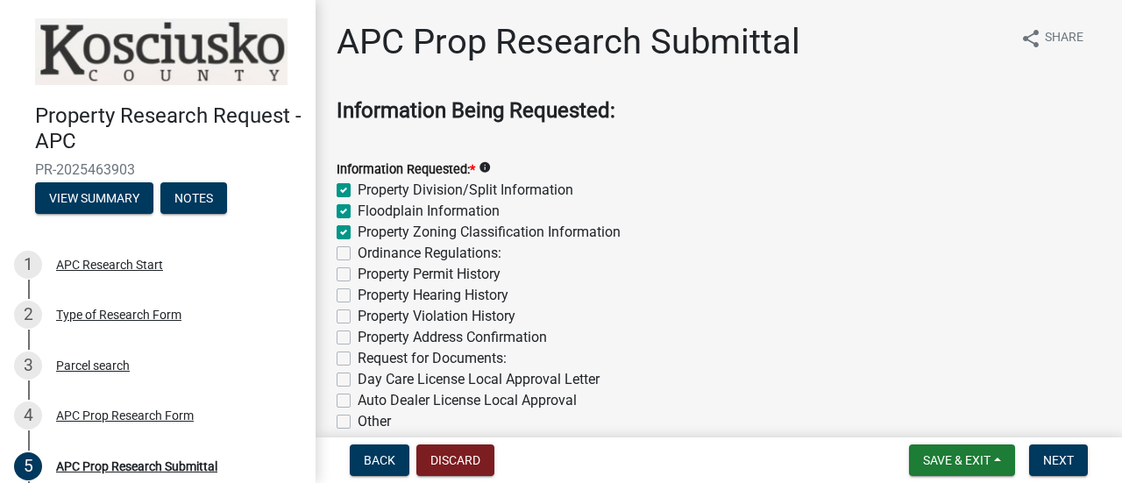
click at [358, 250] on input "Ordinance Regulations:" at bounding box center [363, 248] width 11 height 11
checkbox input "true"
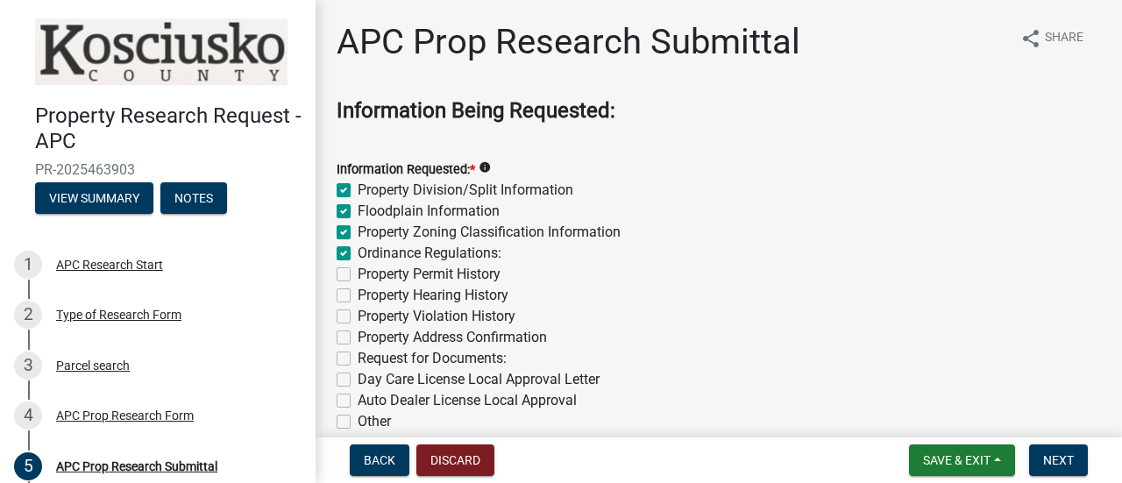
checkbox input "true"
checkbox input "false"
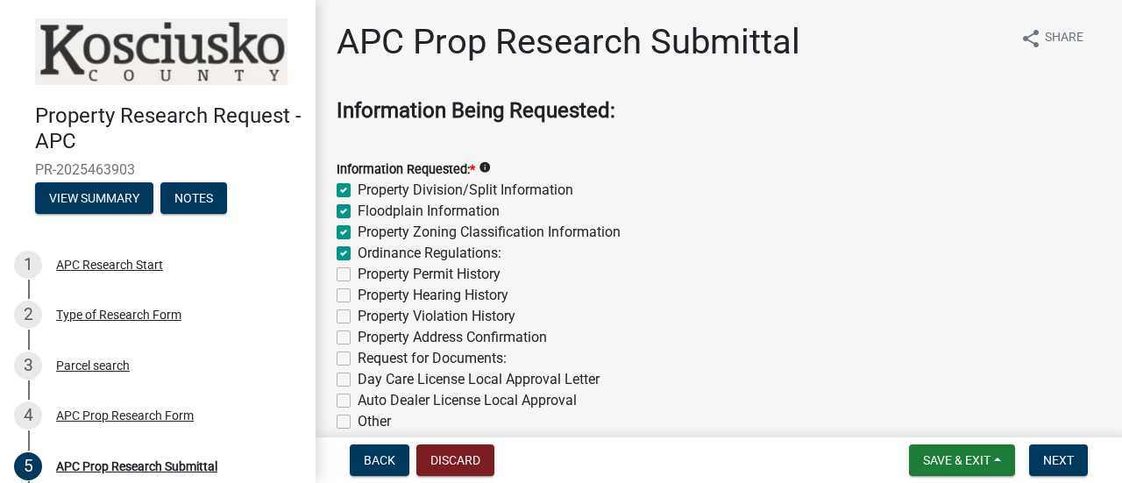
checkbox input "false"
click at [358, 273] on label "Property Permit History" at bounding box center [429, 274] width 143 height 21
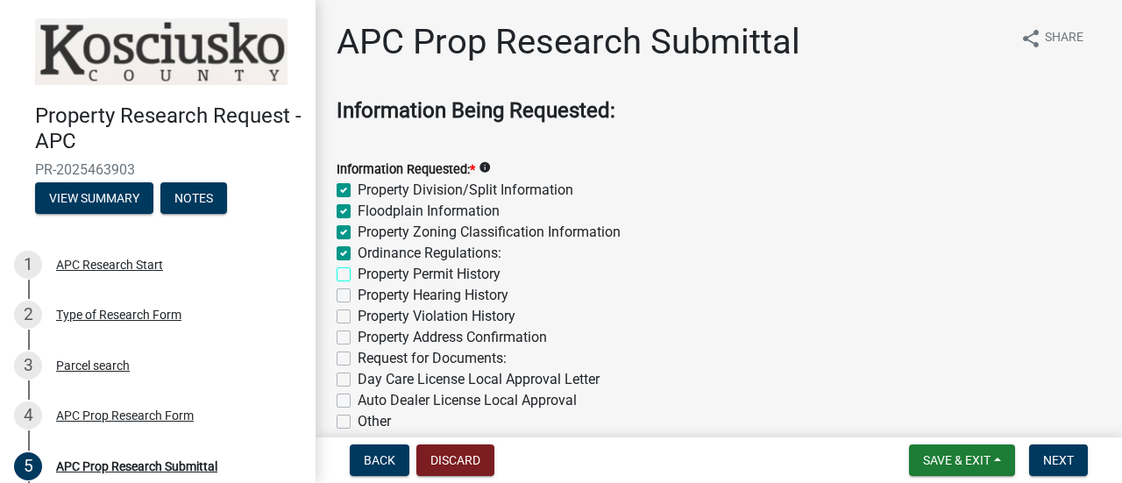
click at [358, 273] on input "Property Permit History" at bounding box center [363, 269] width 11 height 11
checkbox input "true"
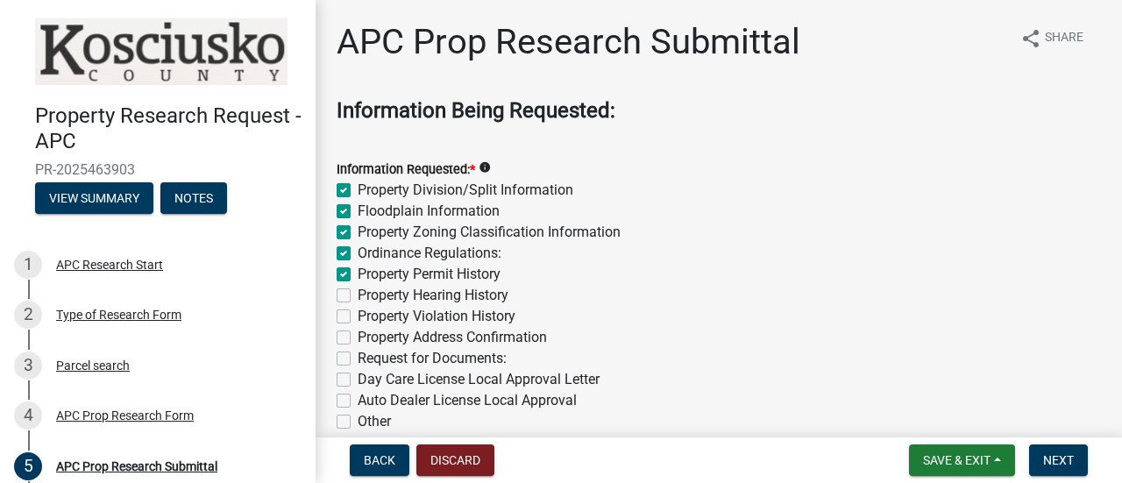
checkbox input "true"
checkbox input "false"
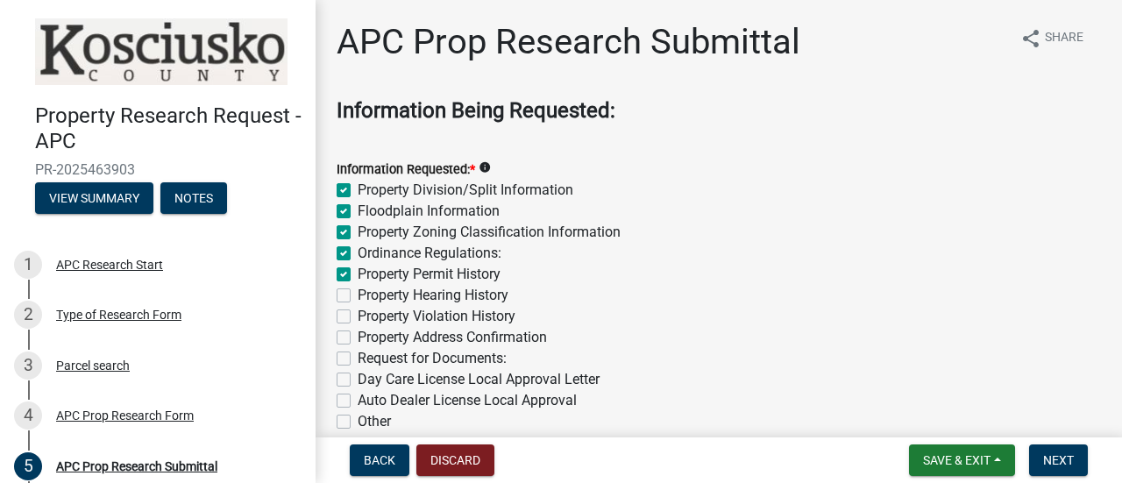
checkbox input "false"
click at [358, 337] on label "Property Address Confirmation" at bounding box center [452, 337] width 189 height 21
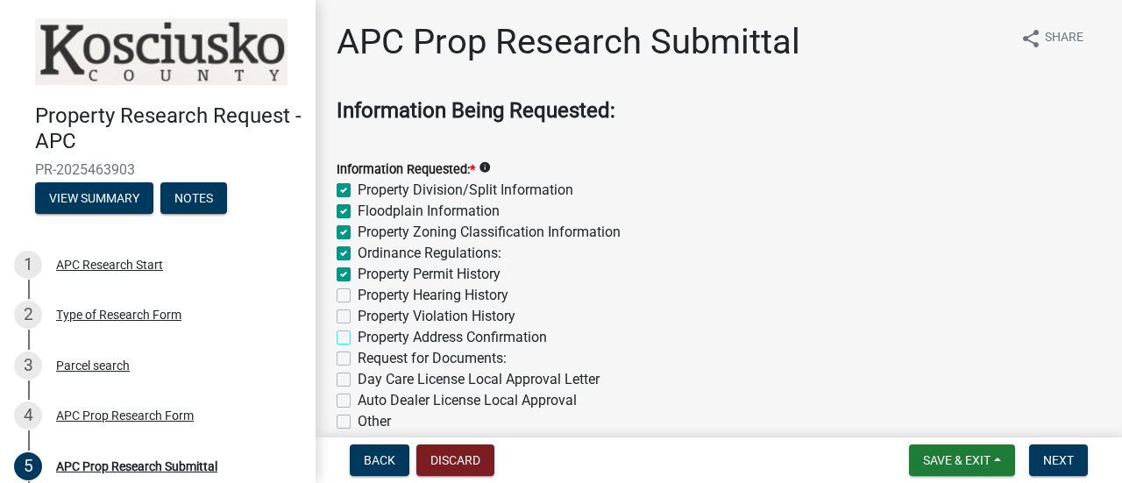
click at [358, 337] on input "Property Address Confirmation" at bounding box center [363, 332] width 11 height 11
checkbox input "true"
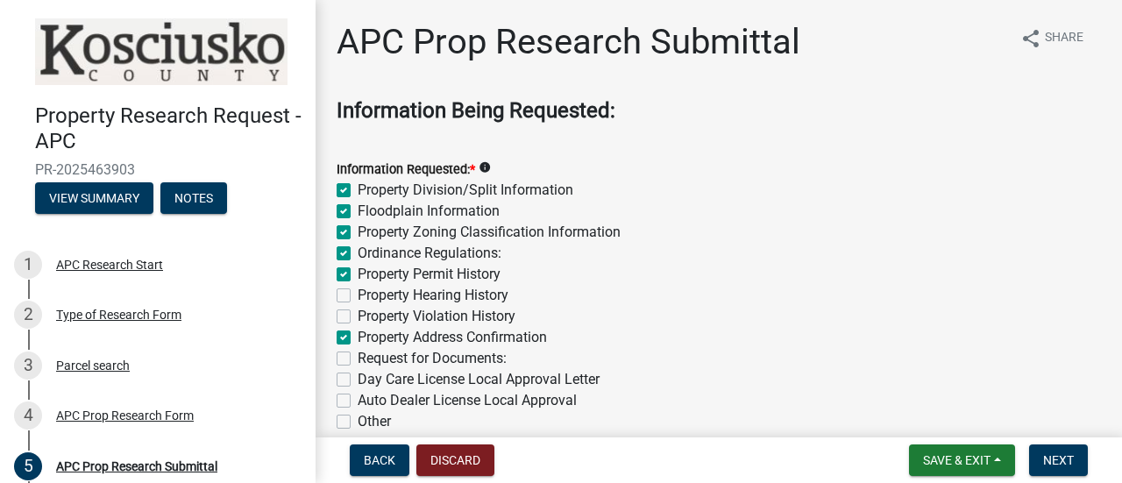
checkbox input "true"
checkbox input "false"
checkbox input "true"
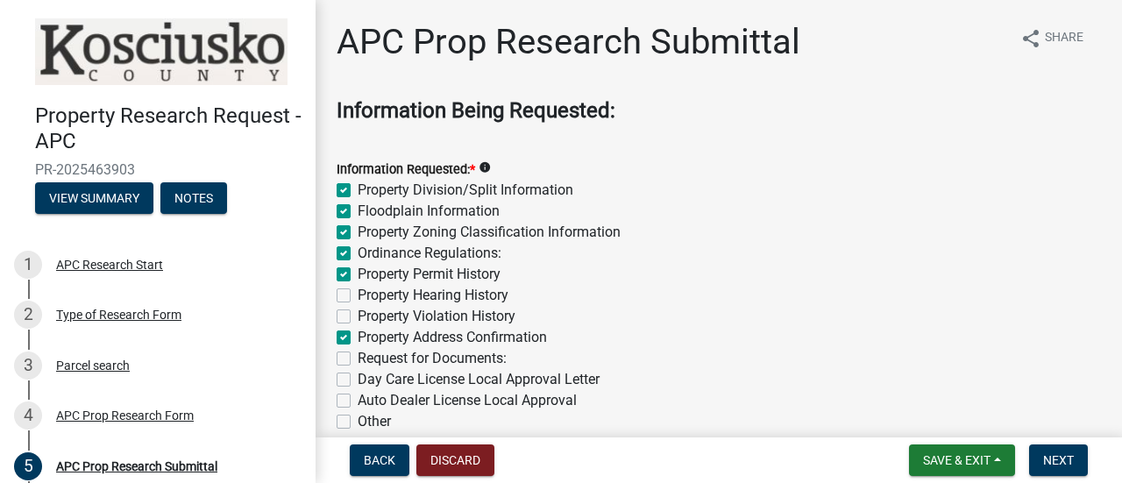
checkbox input "false"
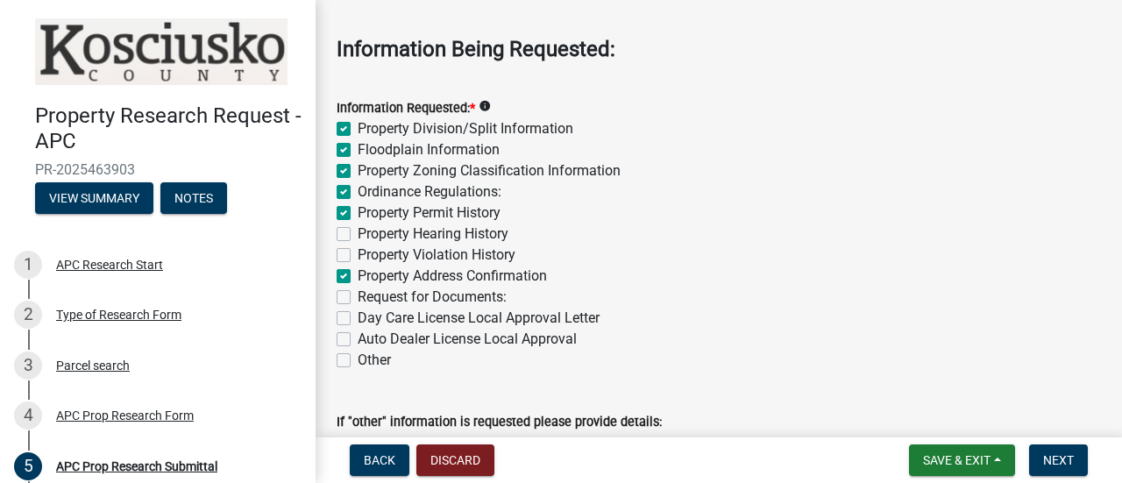
scroll to position [88, 0]
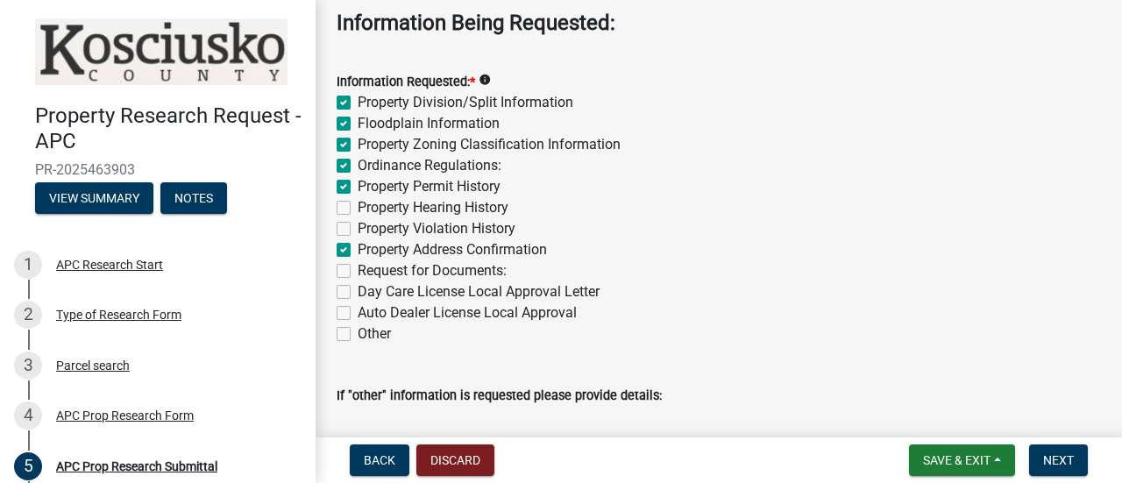
click at [358, 228] on label "Property Violation History" at bounding box center [437, 228] width 158 height 21
click at [358, 228] on input "Property Violation History" at bounding box center [363, 223] width 11 height 11
checkbox input "true"
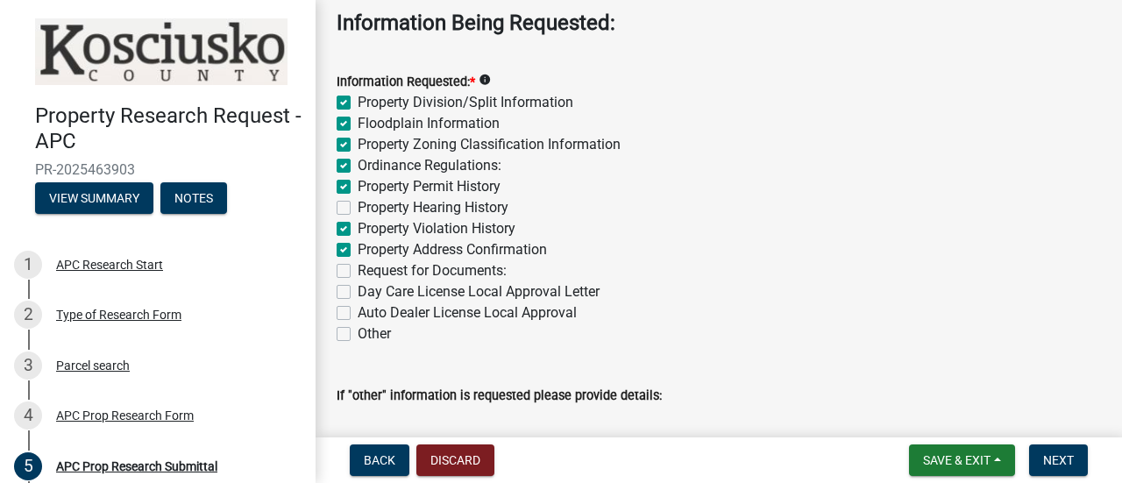
checkbox input "true"
checkbox input "false"
checkbox input "true"
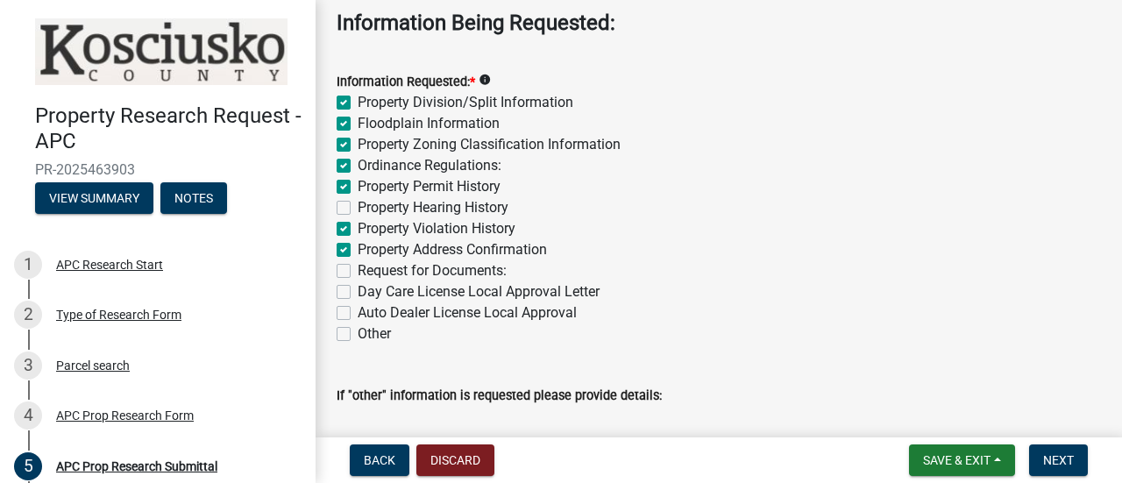
checkbox input "true"
checkbox input "false"
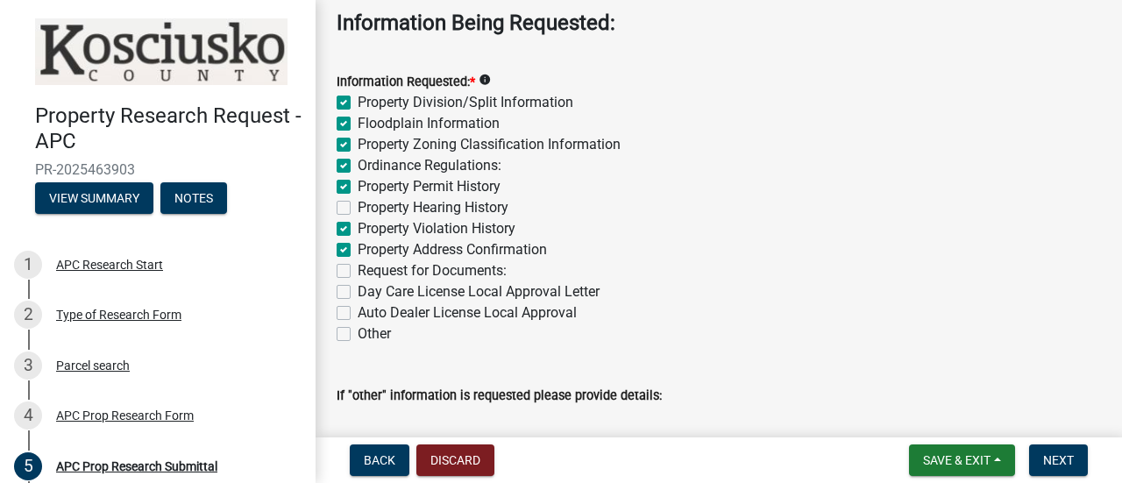
click at [358, 202] on label "Property Hearing History" at bounding box center [433, 207] width 151 height 21
click at [358, 202] on input "Property Hearing History" at bounding box center [363, 202] width 11 height 11
checkbox input "true"
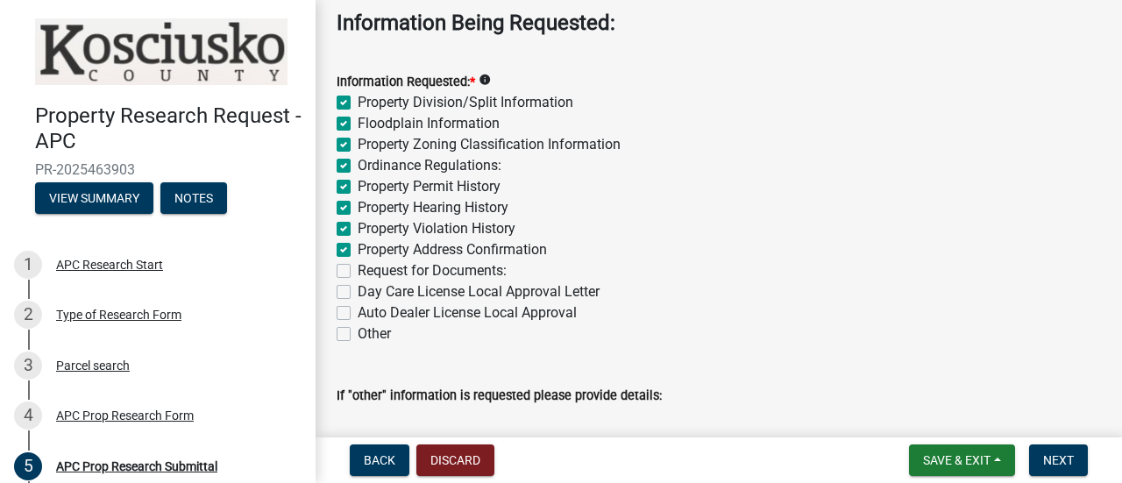
checkbox input "true"
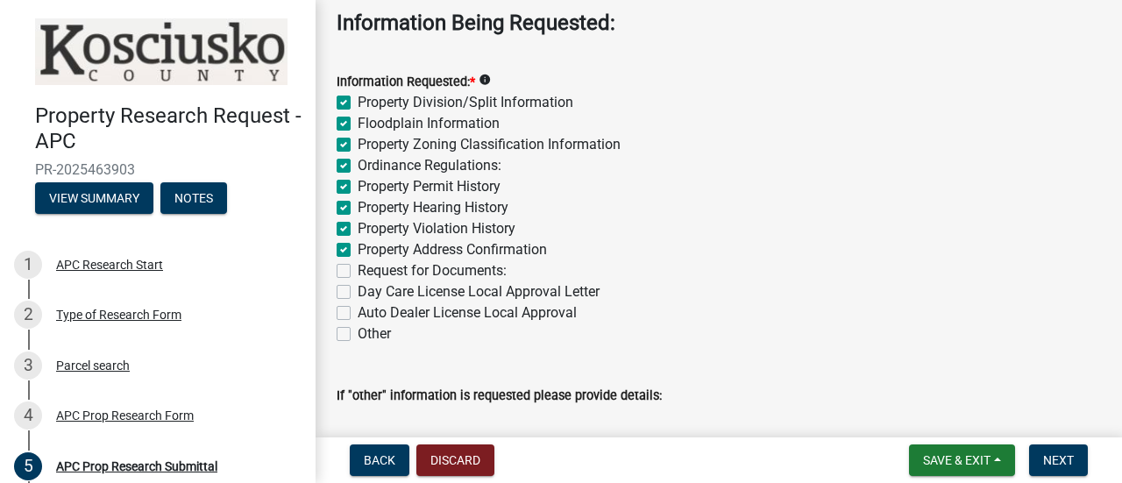
checkbox input "true"
checkbox input "false"
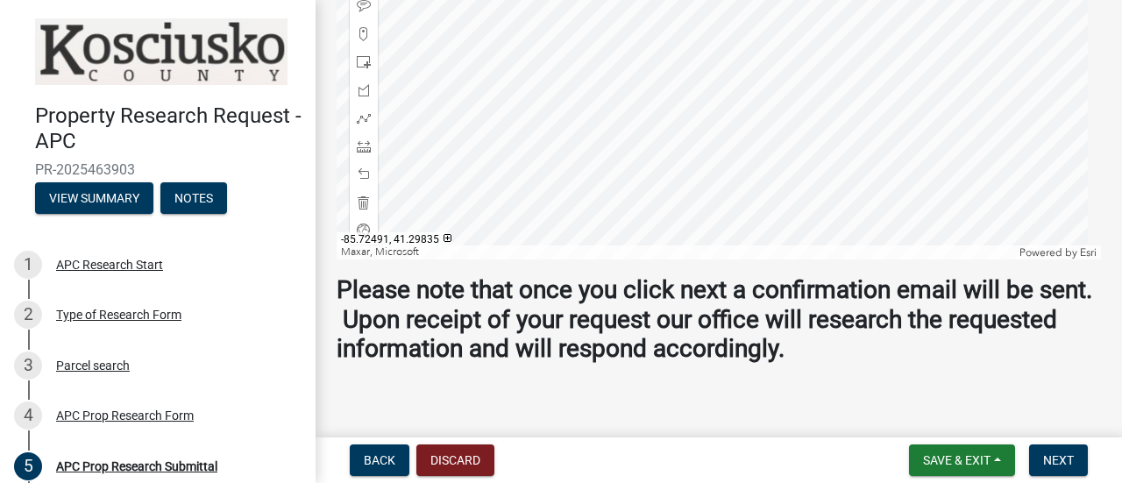
scroll to position [1273, 0]
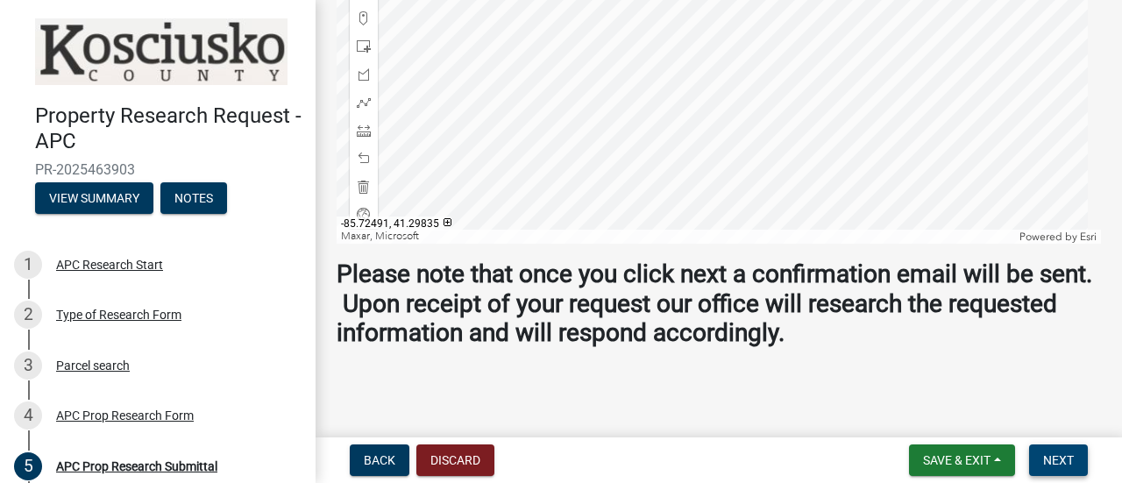
click at [1061, 463] on span "Next" at bounding box center [1058, 460] width 31 height 14
